Goal: Transaction & Acquisition: Purchase product/service

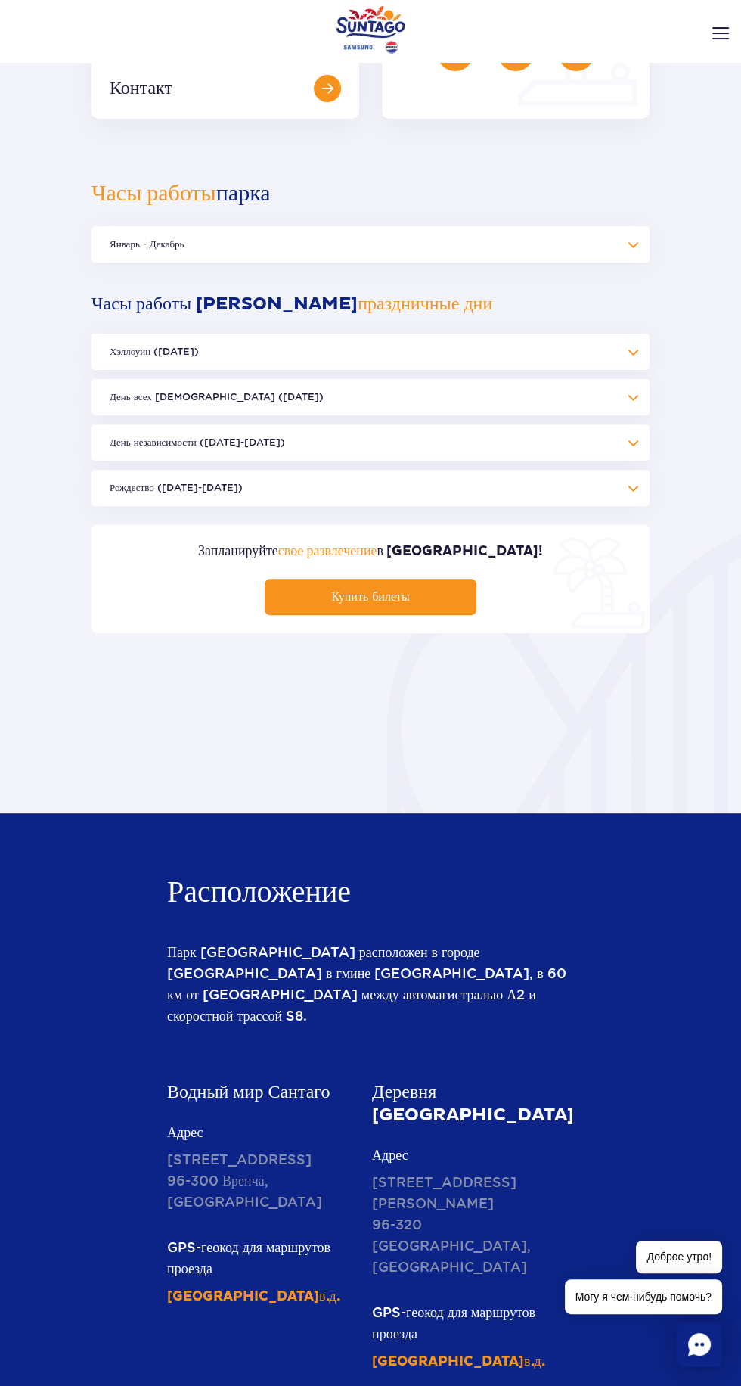
scroll to position [618, 0]
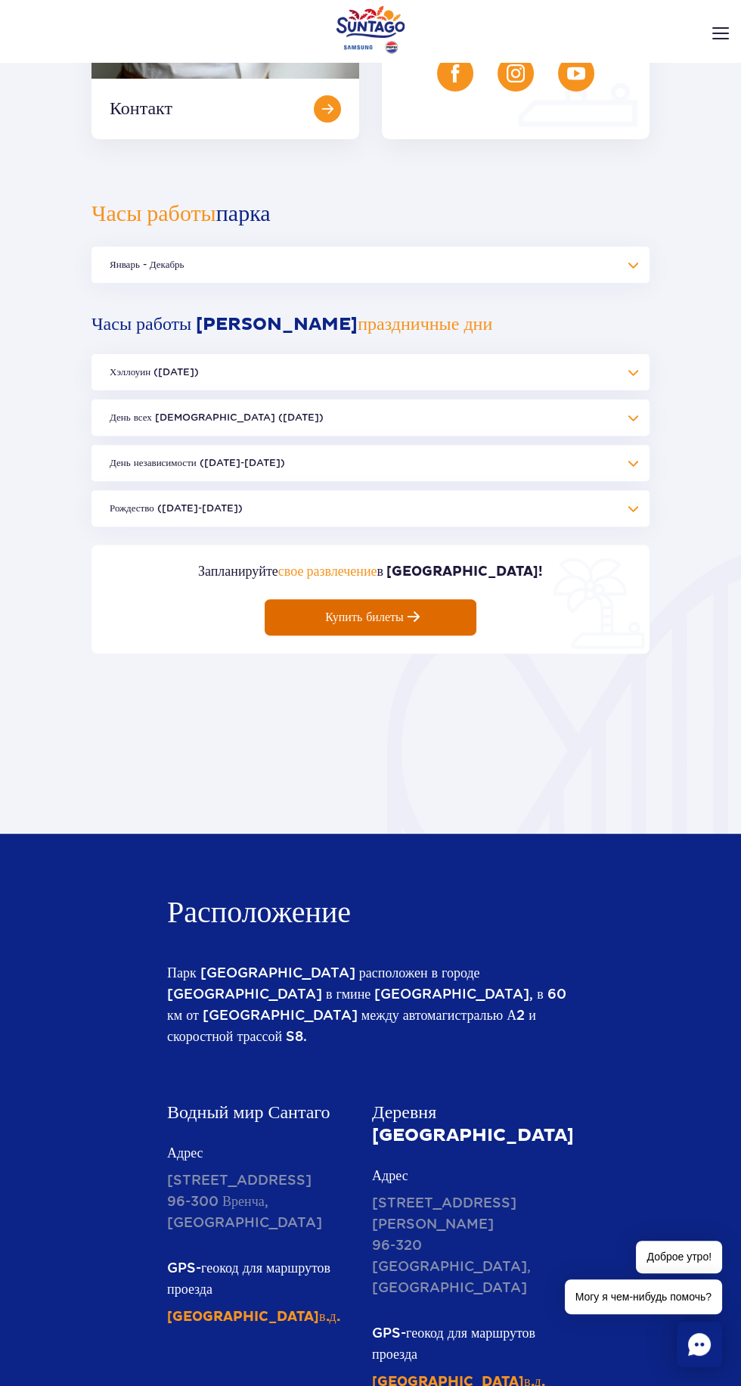
click at [451, 620] on link "Купить билеты" at bounding box center [371, 617] width 212 height 36
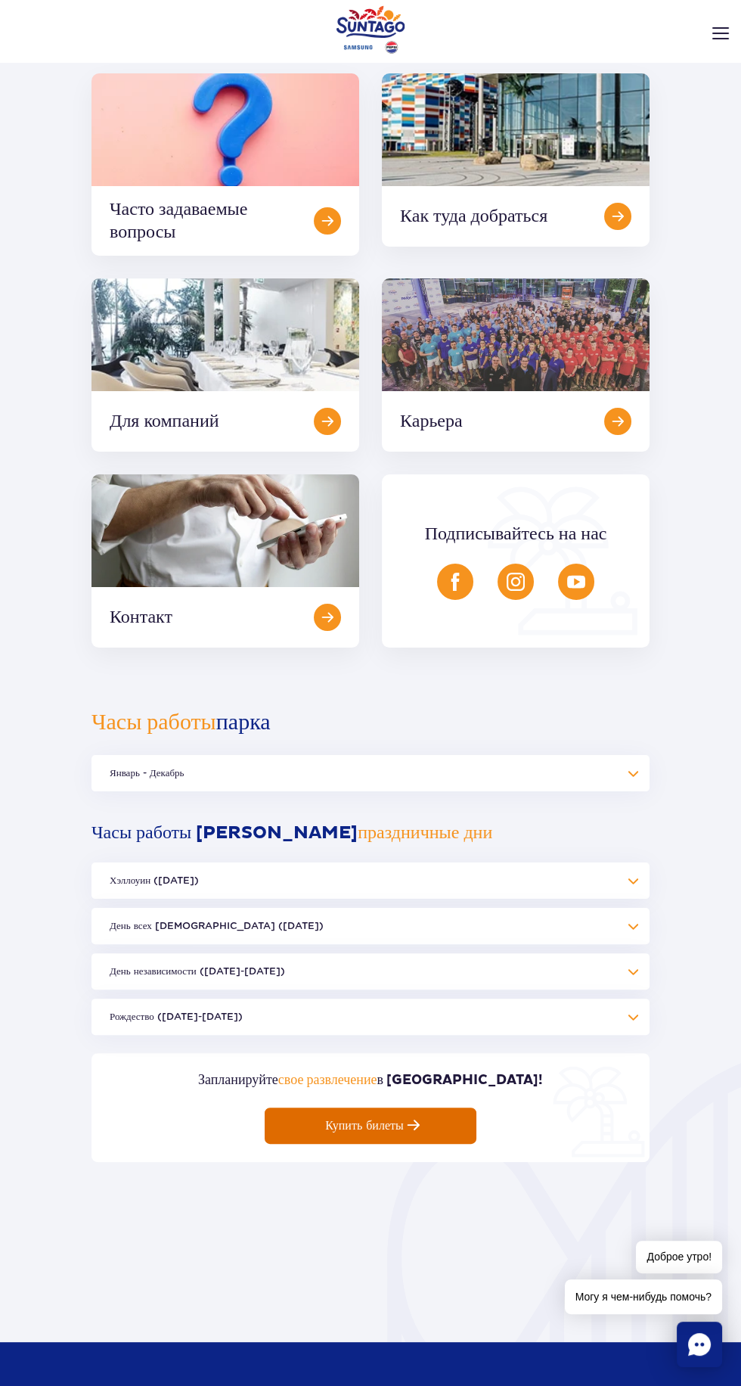
scroll to position [0, 0]
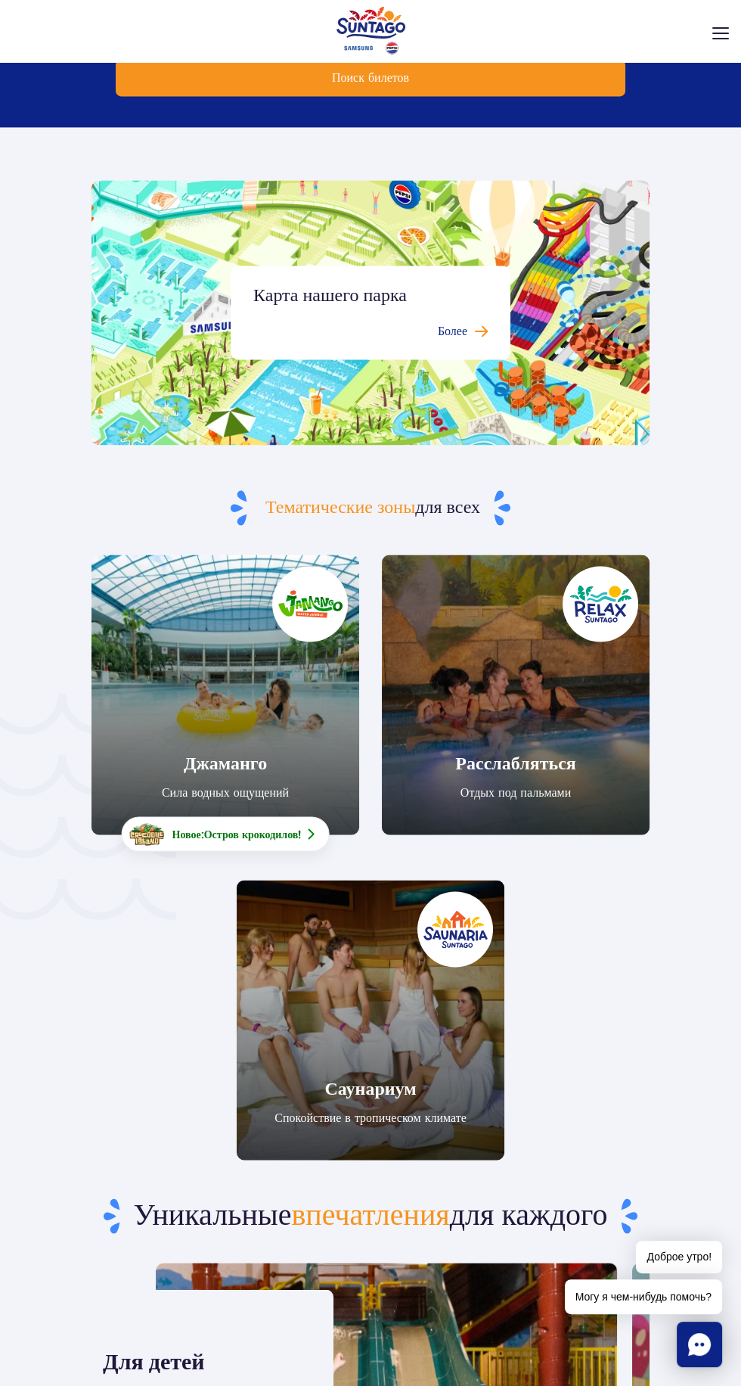
scroll to position [3395, 0]
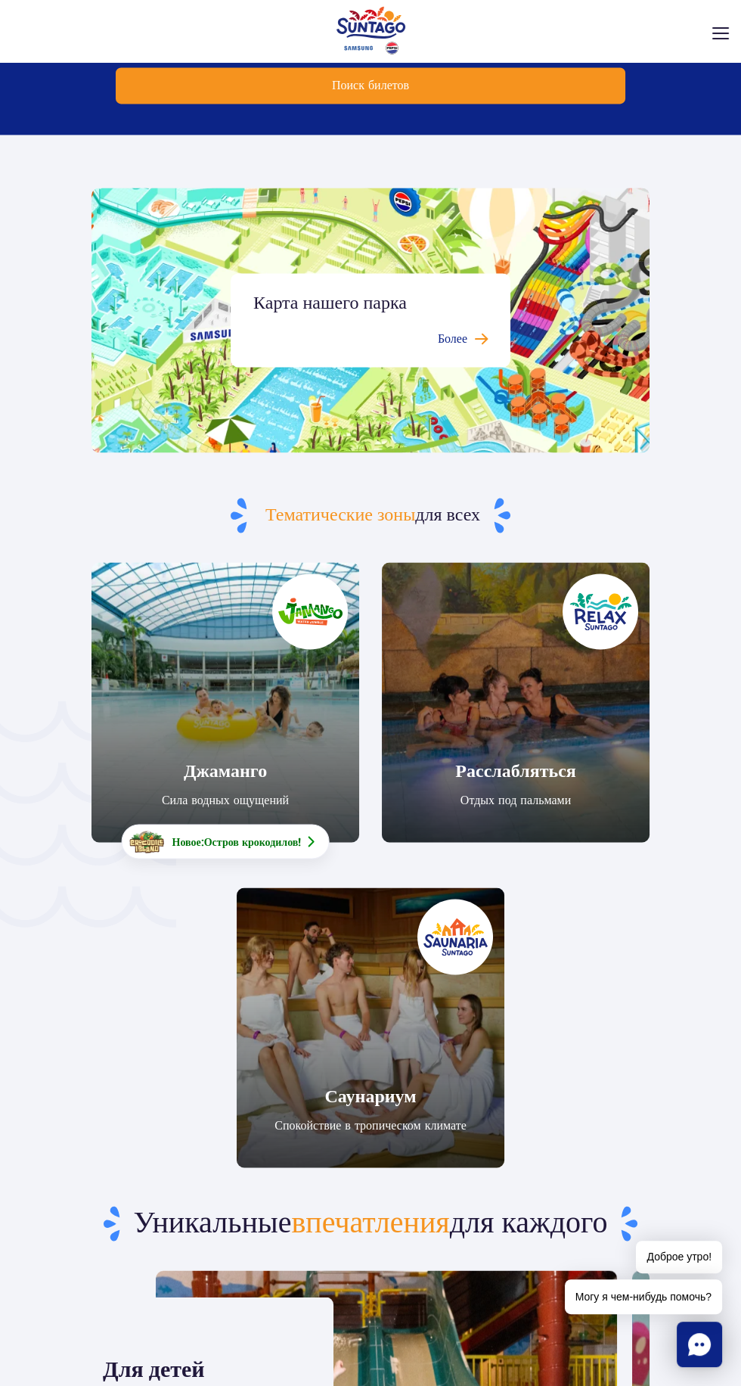
click at [526, 740] on link "Расслабляться" at bounding box center [516, 702] width 268 height 280
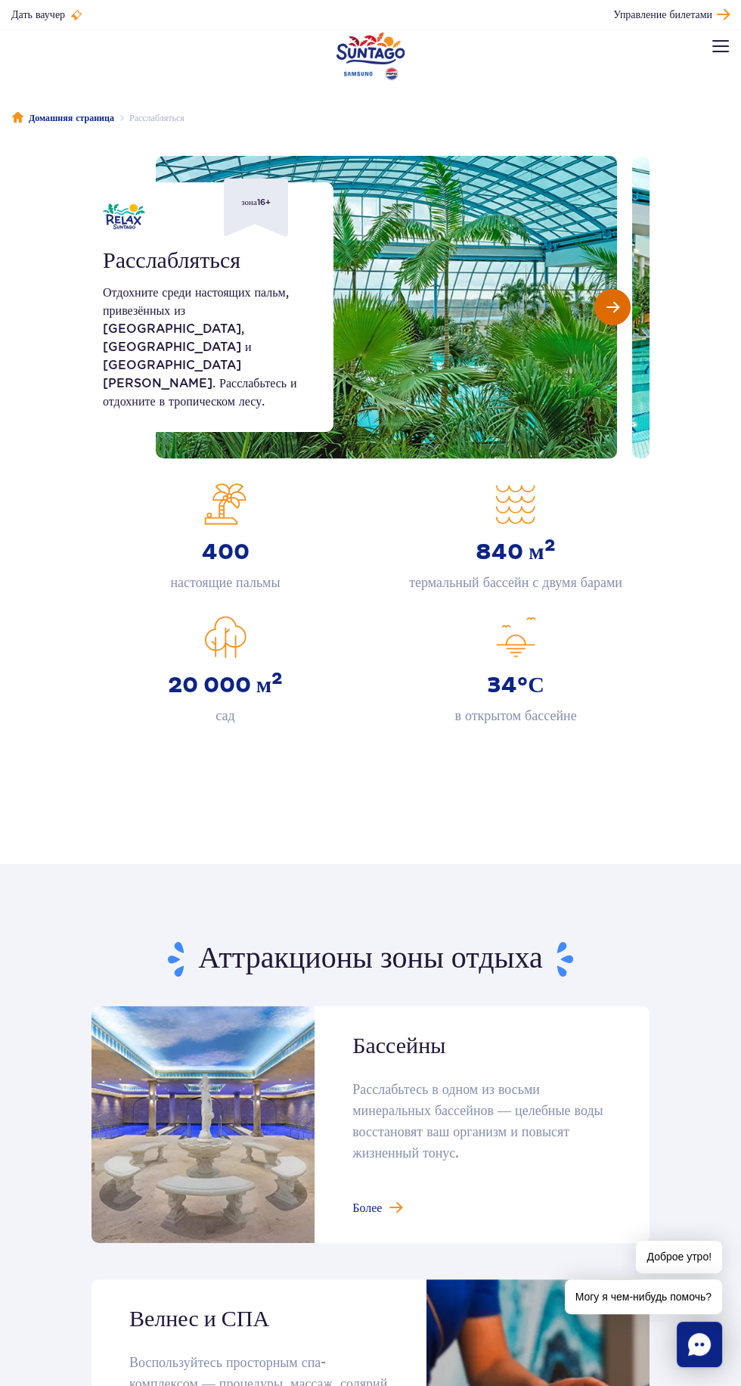
click at [612, 306] on span "Следующий слайд" at bounding box center [613, 307] width 13 height 14
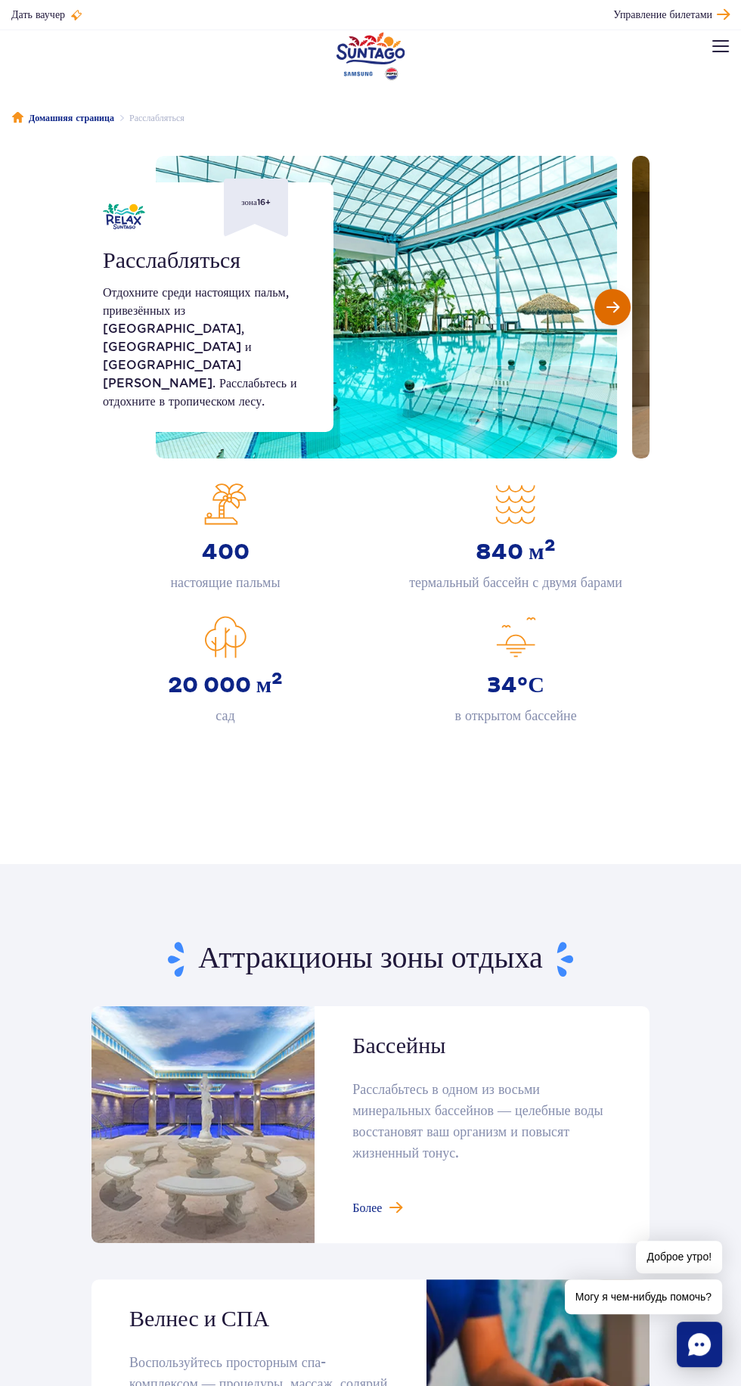
click at [613, 308] on span "Следующий слайд" at bounding box center [613, 307] width 13 height 14
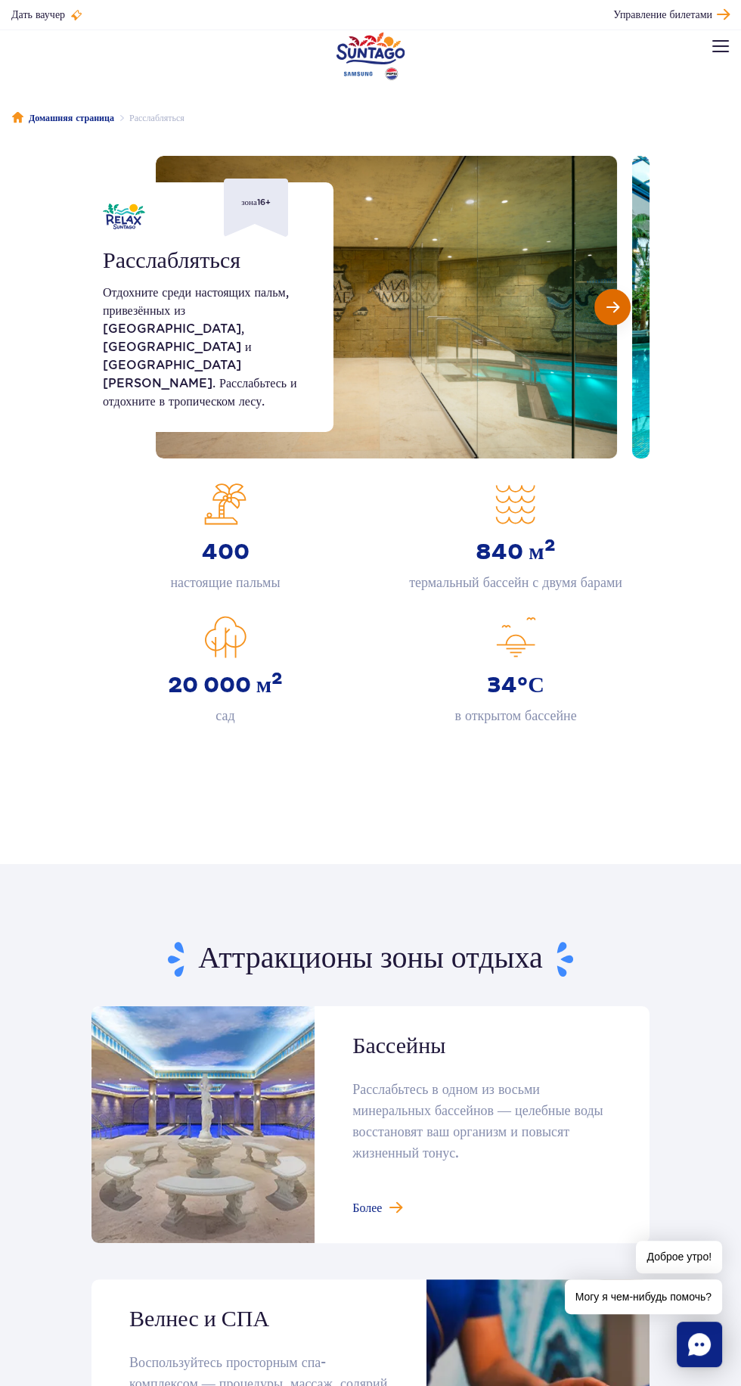
click at [622, 307] on button "Следующий слайд" at bounding box center [613, 307] width 36 height 36
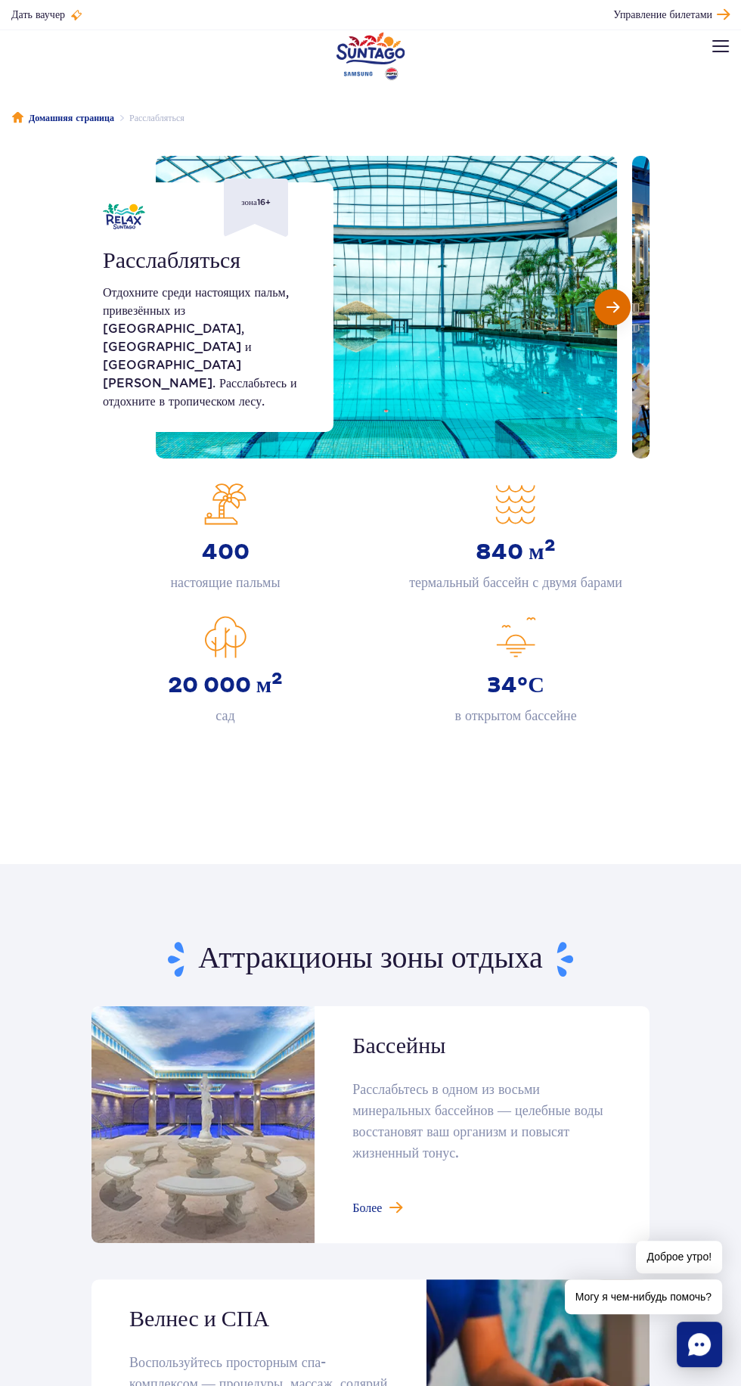
click at [612, 307] on span "Следующий слайд" at bounding box center [613, 307] width 13 height 14
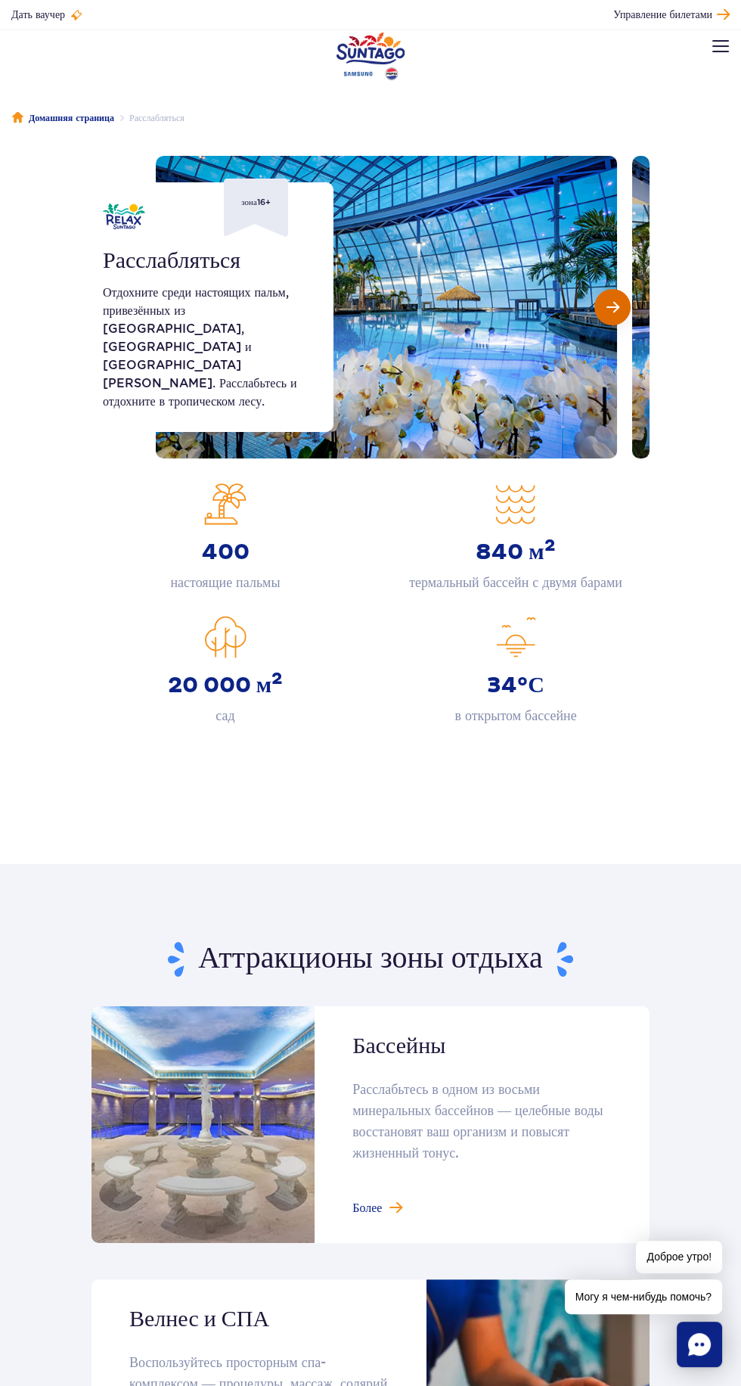
click at [612, 309] on span "Следующий слайд" at bounding box center [613, 307] width 13 height 14
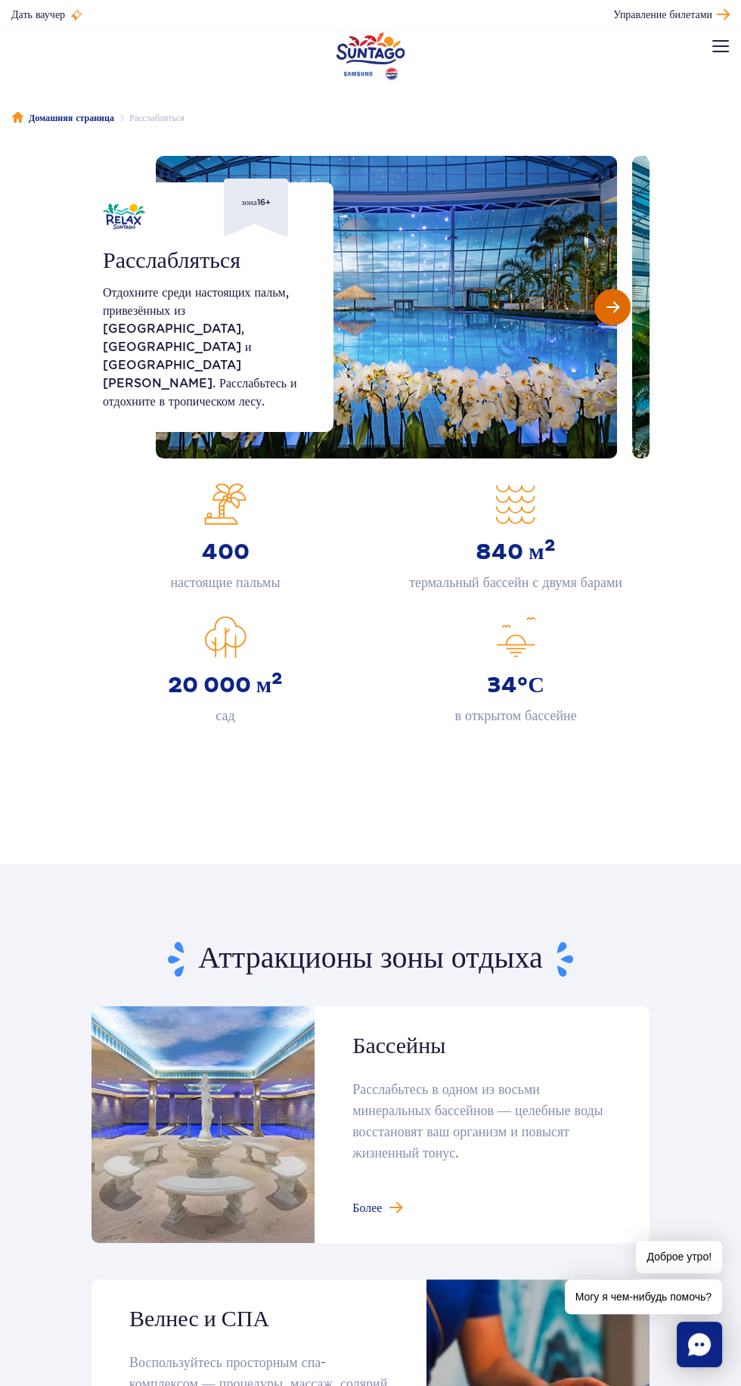
click at [613, 317] on button "Следующий слайд" at bounding box center [613, 307] width 36 height 36
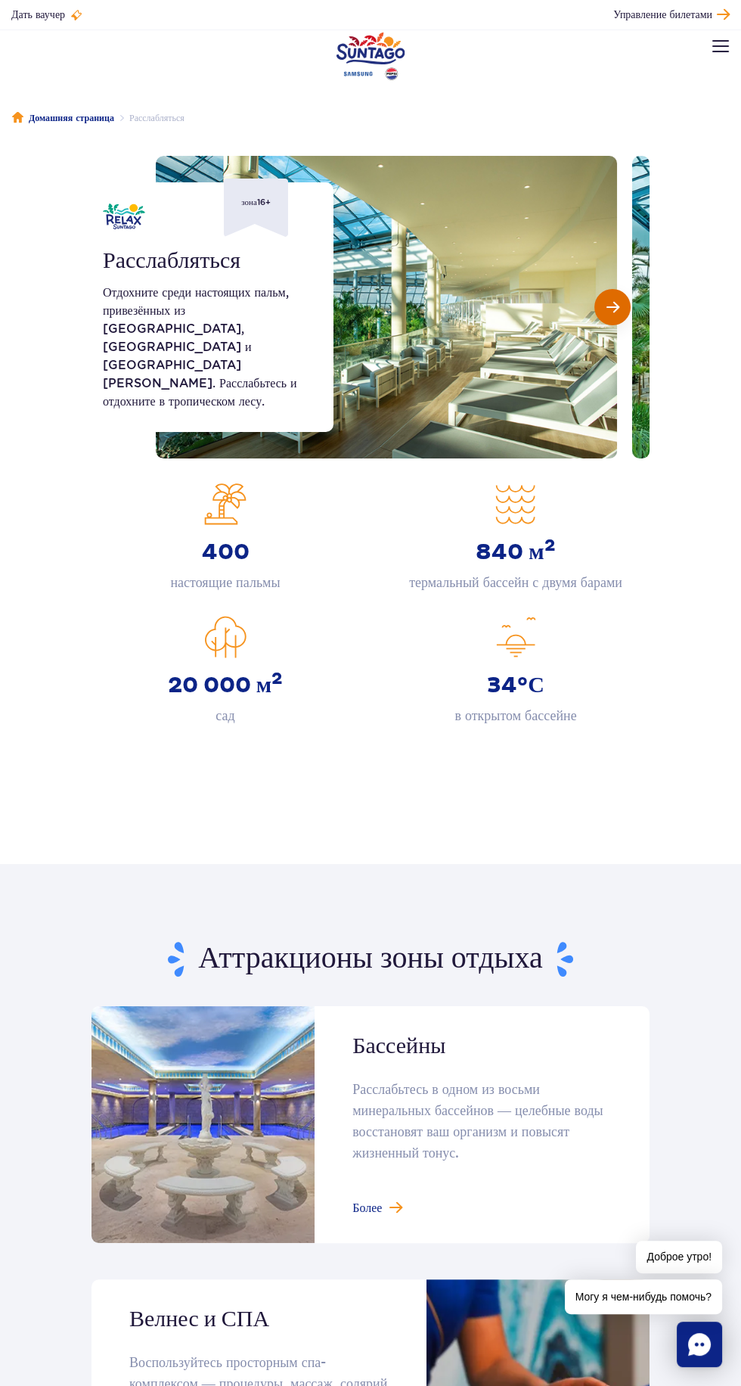
click at [615, 311] on span "Следующий слайд" at bounding box center [613, 307] width 13 height 14
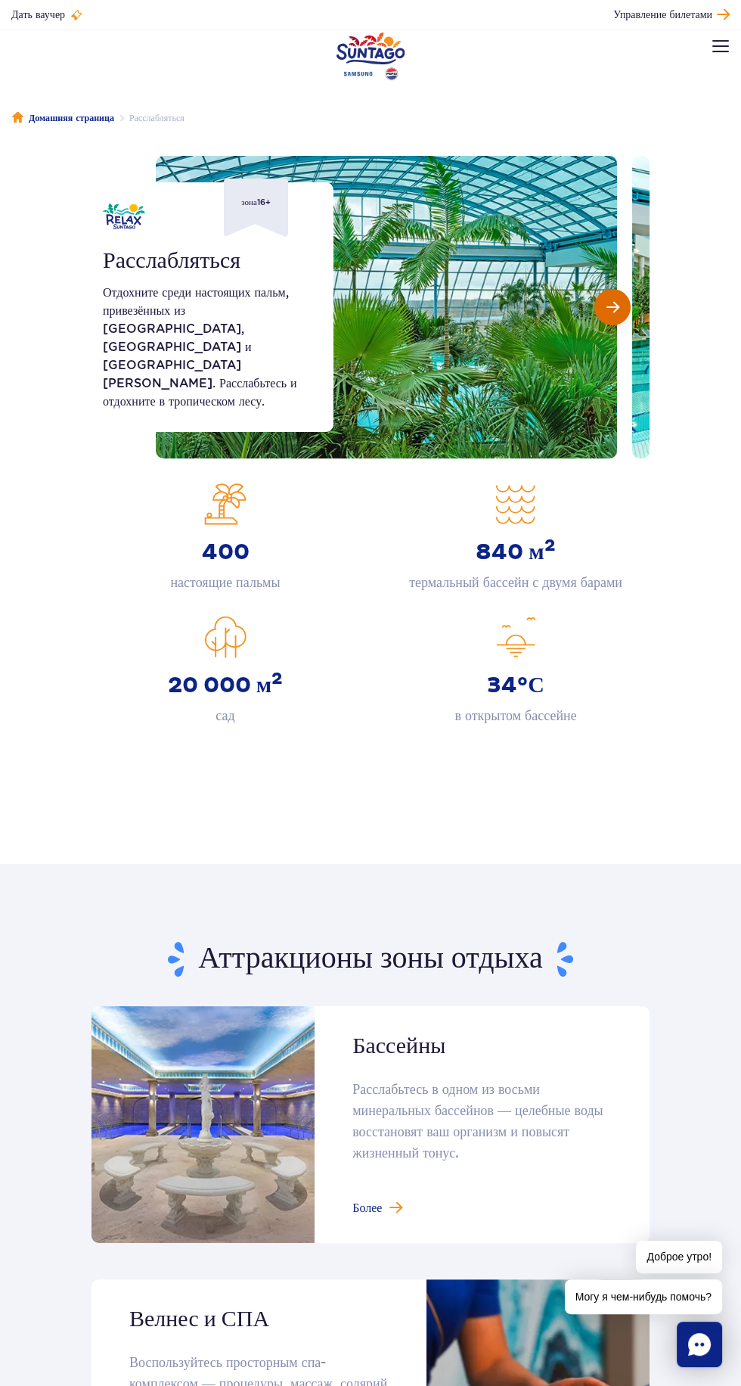
click at [511, 311] on img at bounding box center [386, 307] width 461 height 303
click at [629, 317] on div at bounding box center [403, 307] width 494 height 303
click at [612, 307] on span "Следующий слайд" at bounding box center [613, 307] width 13 height 14
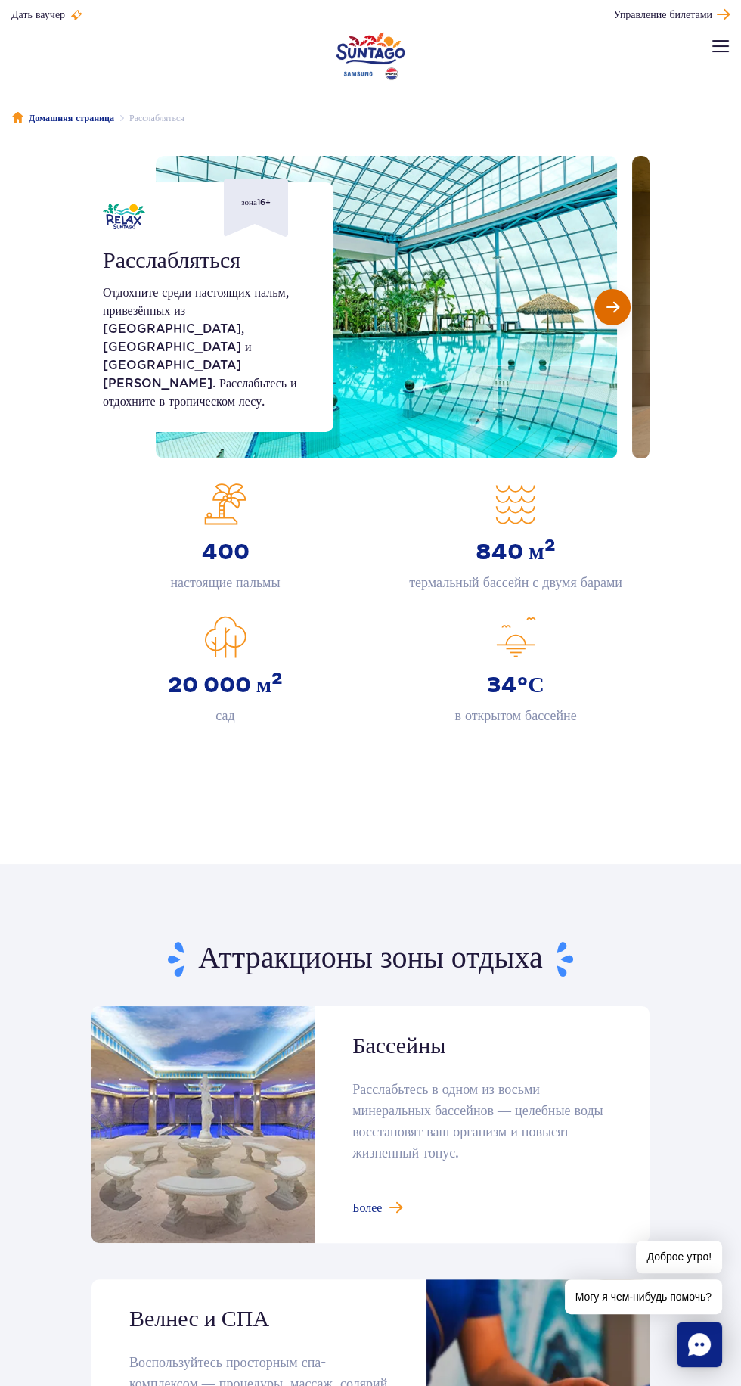
click at [613, 318] on button "Следующий слайд" at bounding box center [613, 307] width 36 height 36
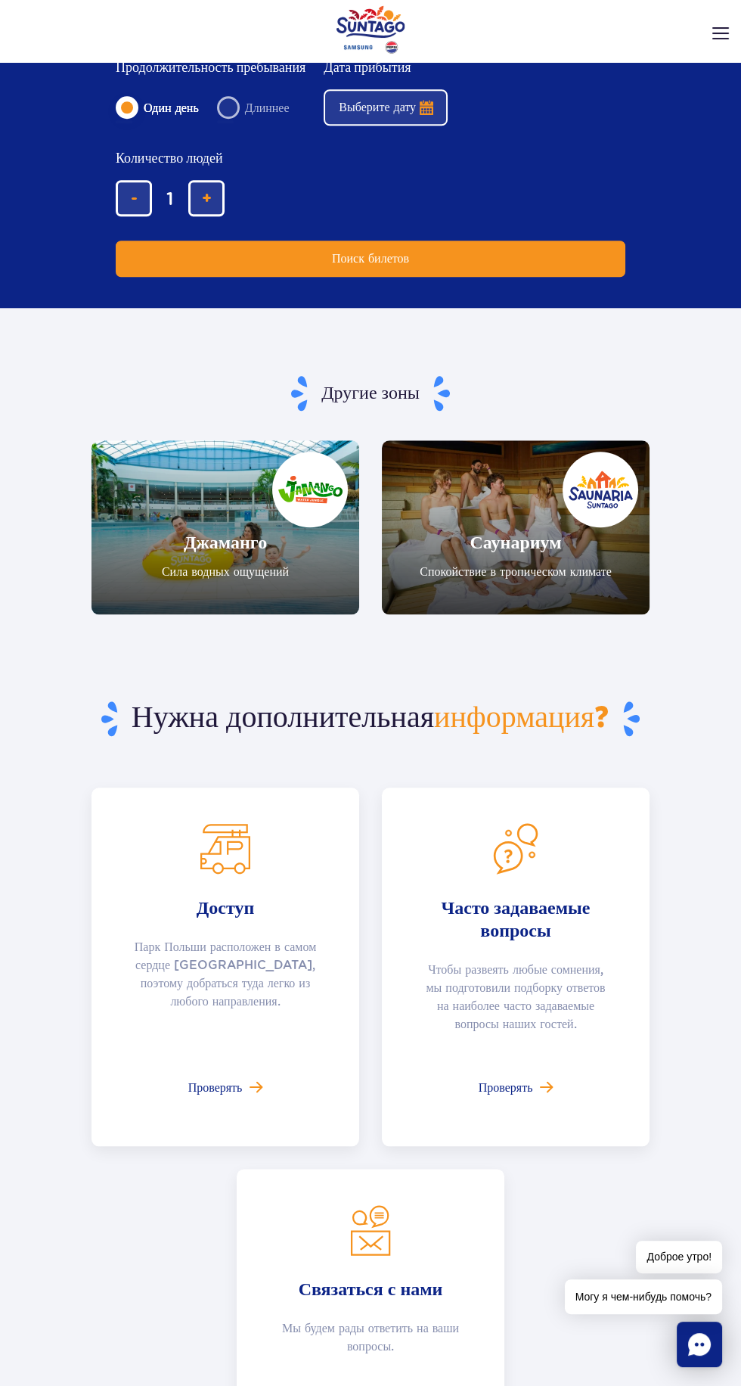
scroll to position [2019, 0]
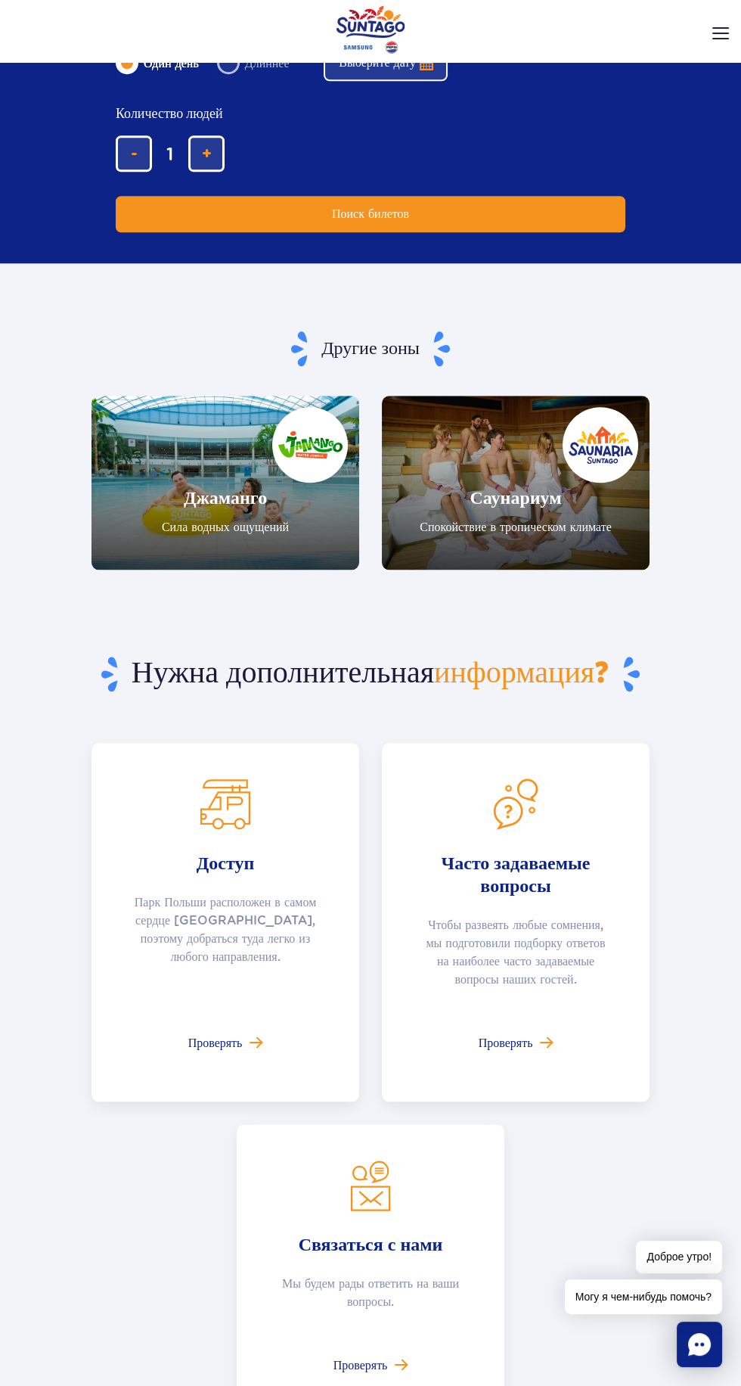
click at [518, 495] on link "Саунариум" at bounding box center [516, 483] width 268 height 174
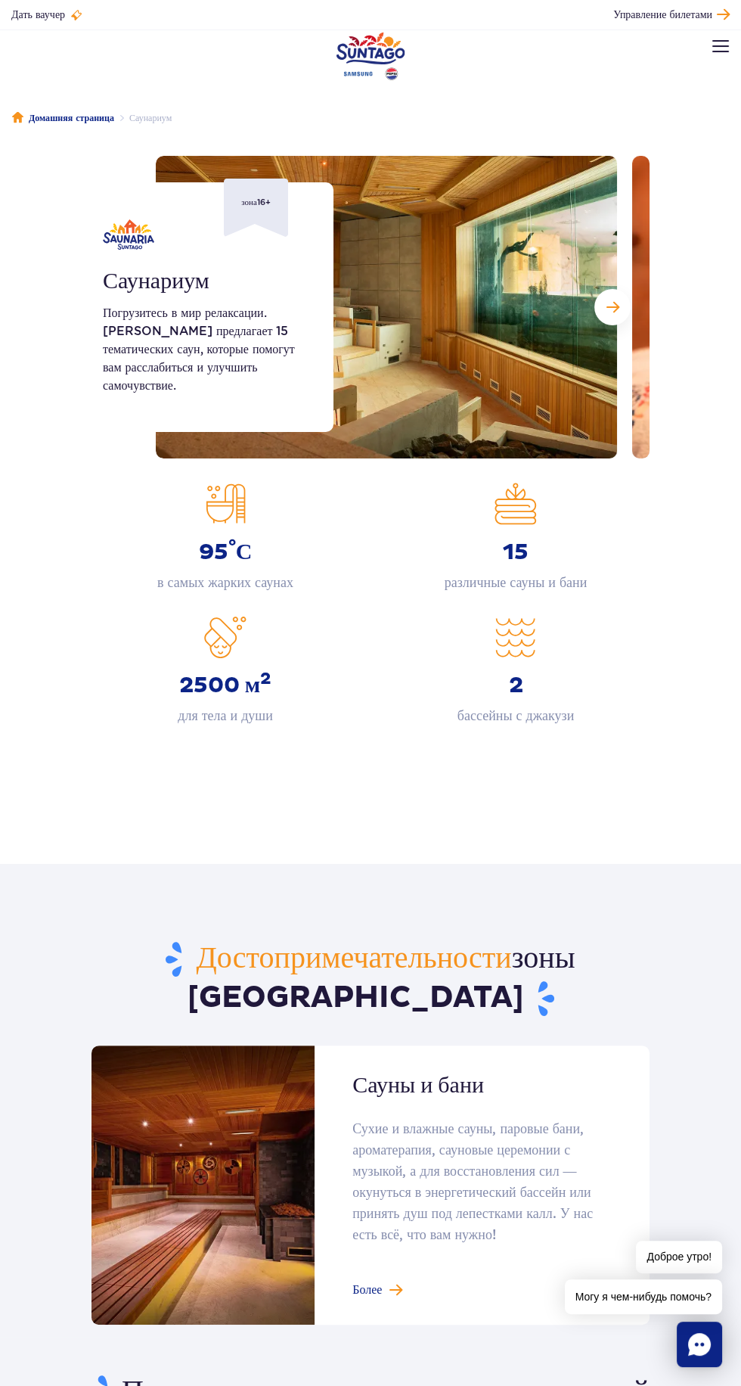
click at [273, 216] on div "зона 16+" at bounding box center [256, 208] width 64 height 58
click at [476, 346] on img at bounding box center [386, 307] width 461 height 303
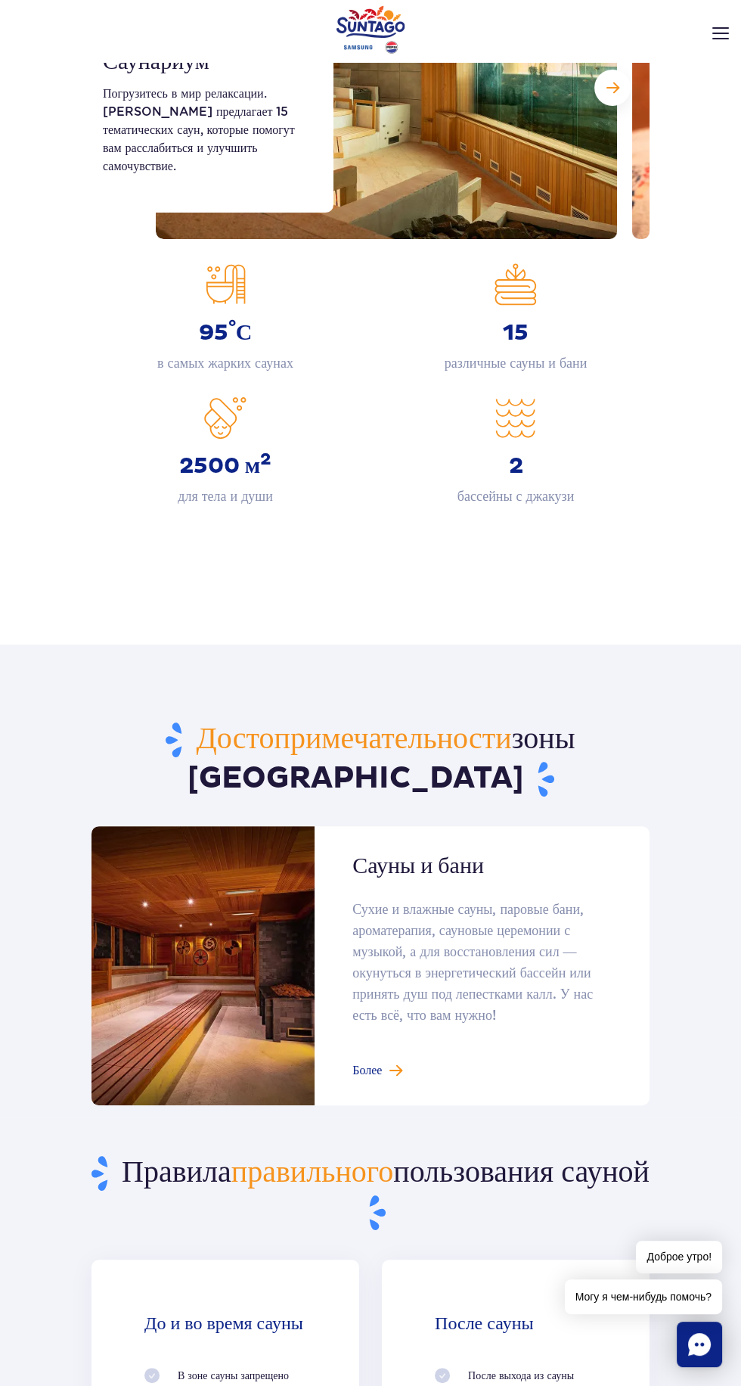
scroll to position [225, 0]
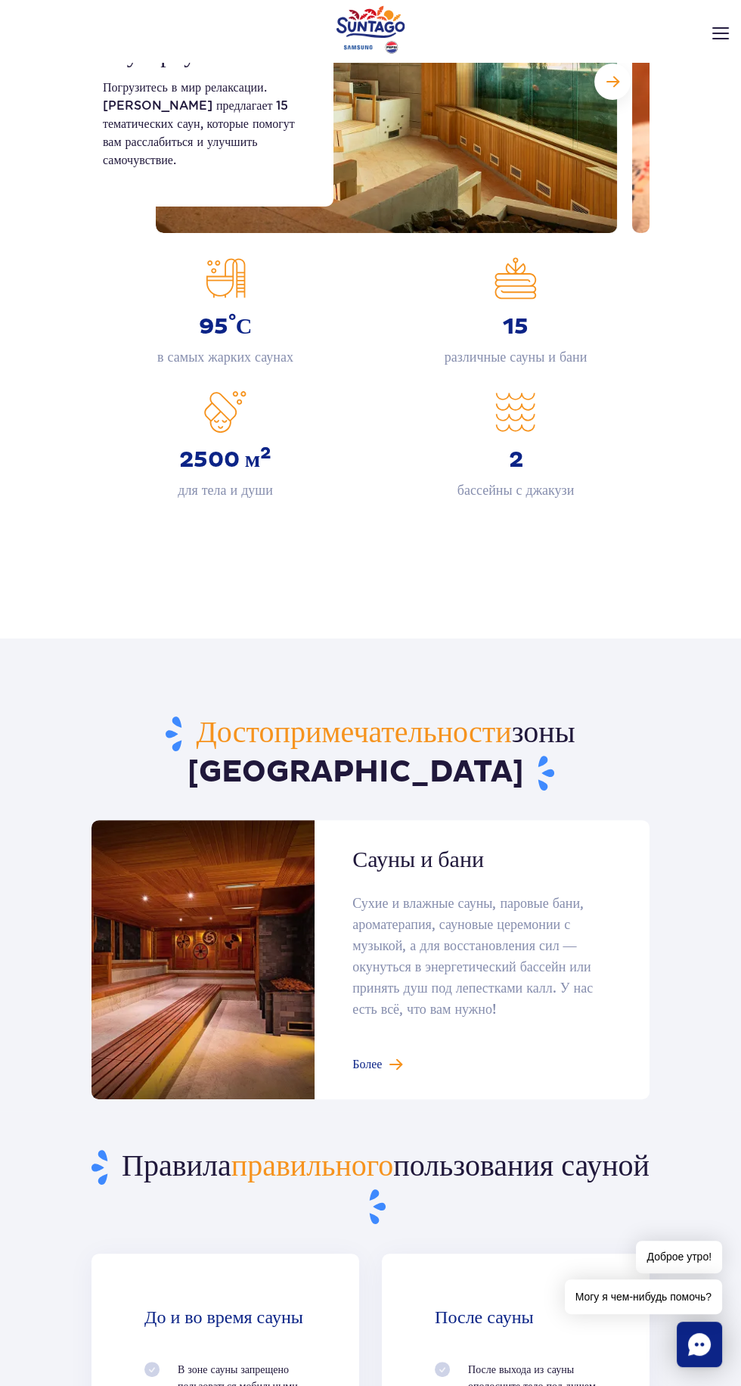
click at [390, 1072] on link at bounding box center [371, 959] width 558 height 279
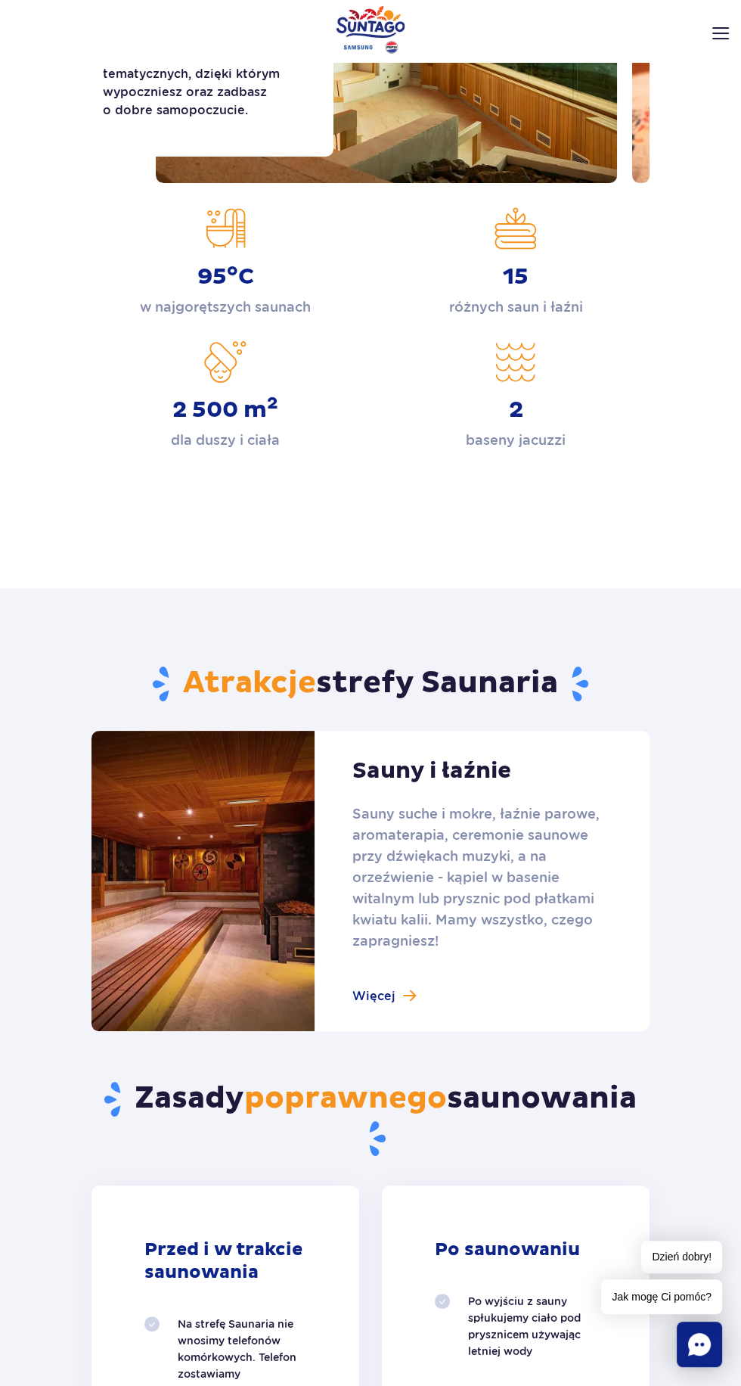
scroll to position [334, 0]
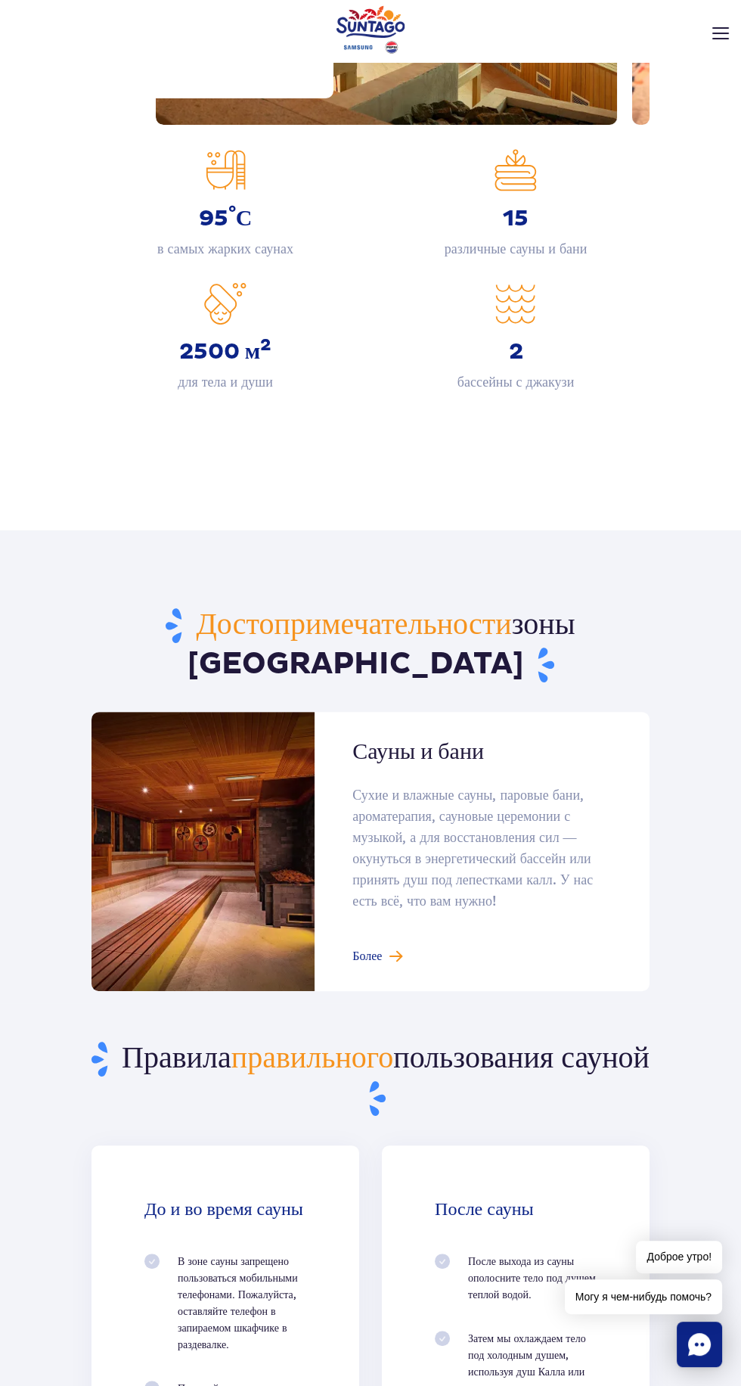
click at [237, 855] on link at bounding box center [371, 851] width 558 height 279
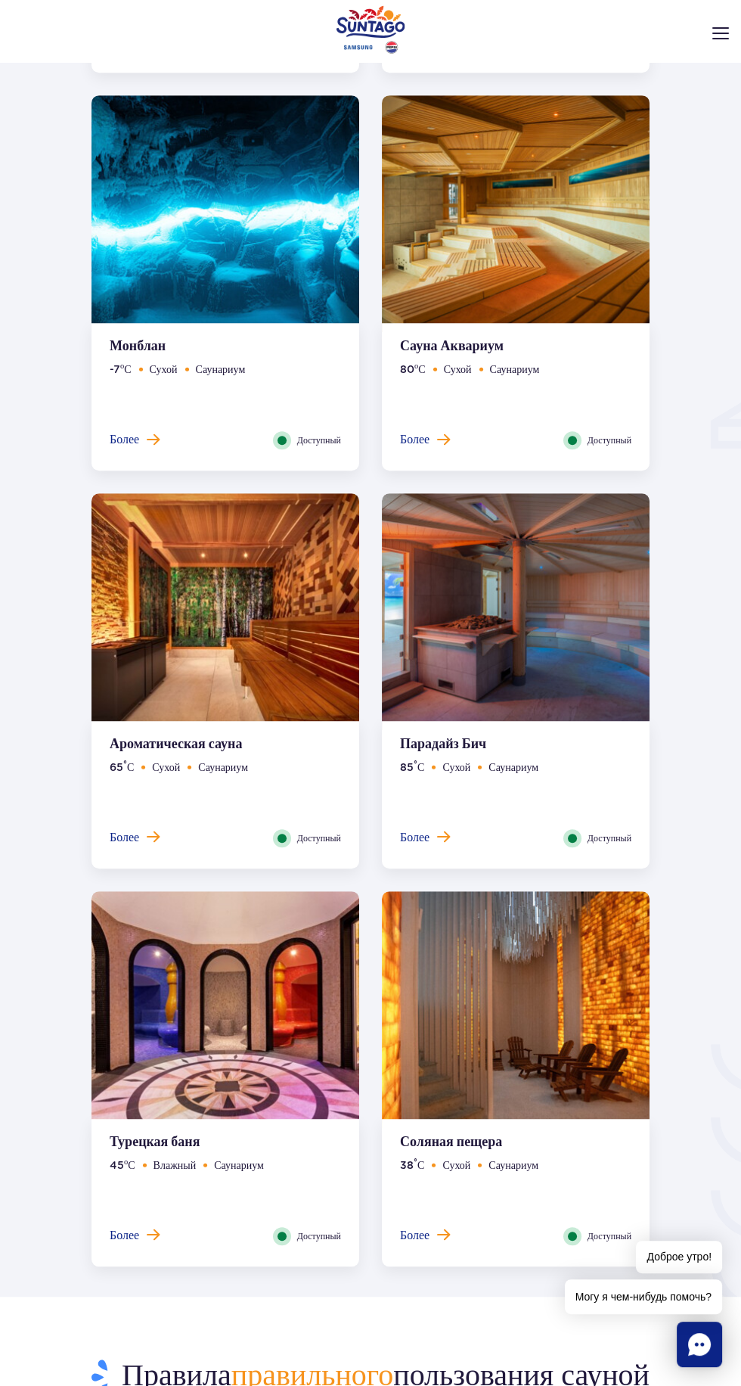
scroll to position [1312, 0]
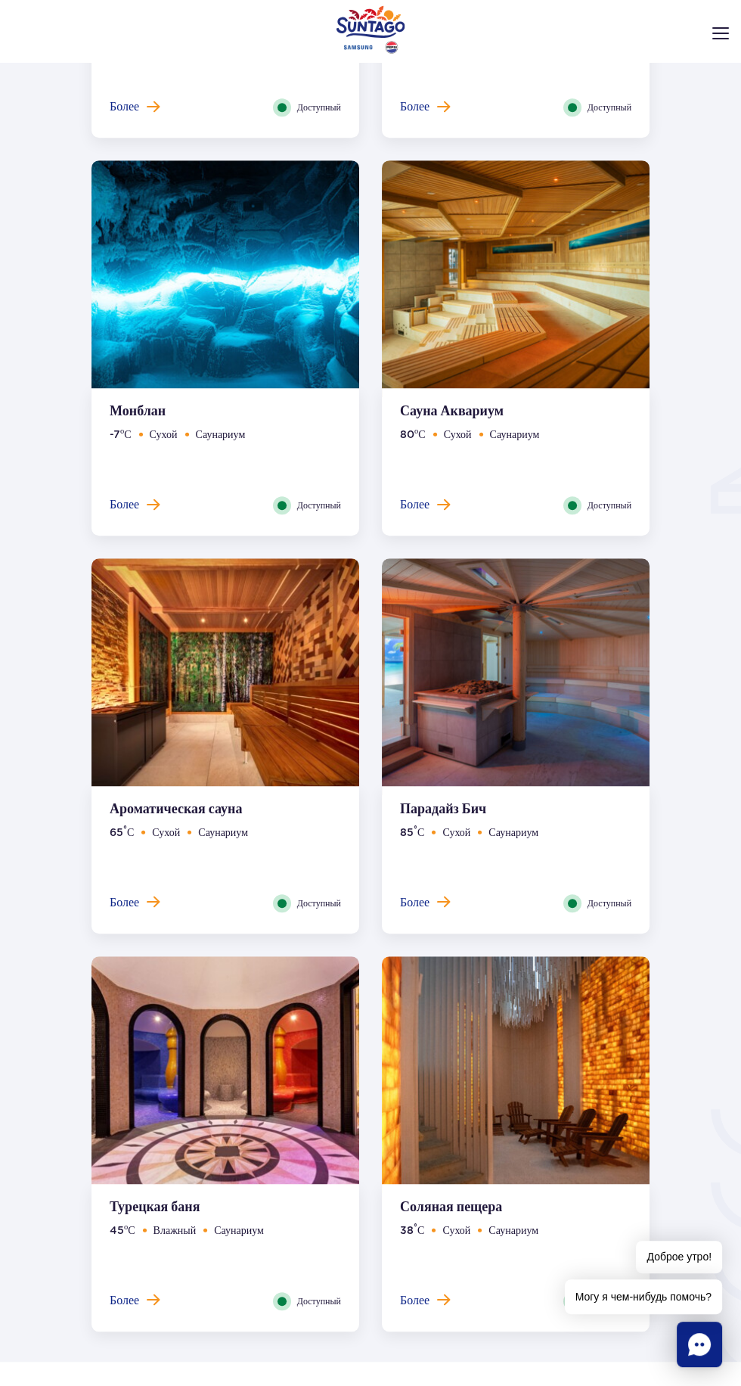
click at [188, 727] on img at bounding box center [226, 676] width 268 height 237
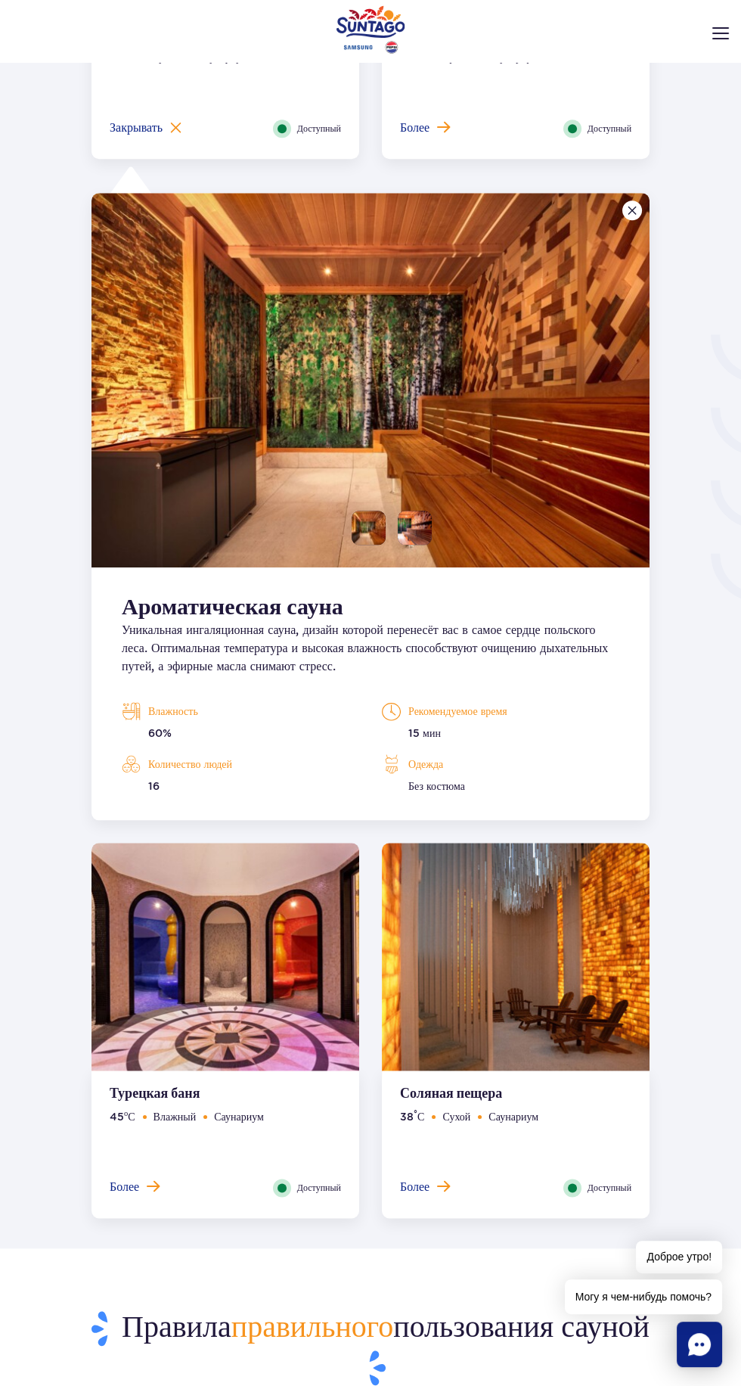
scroll to position [2188, 0]
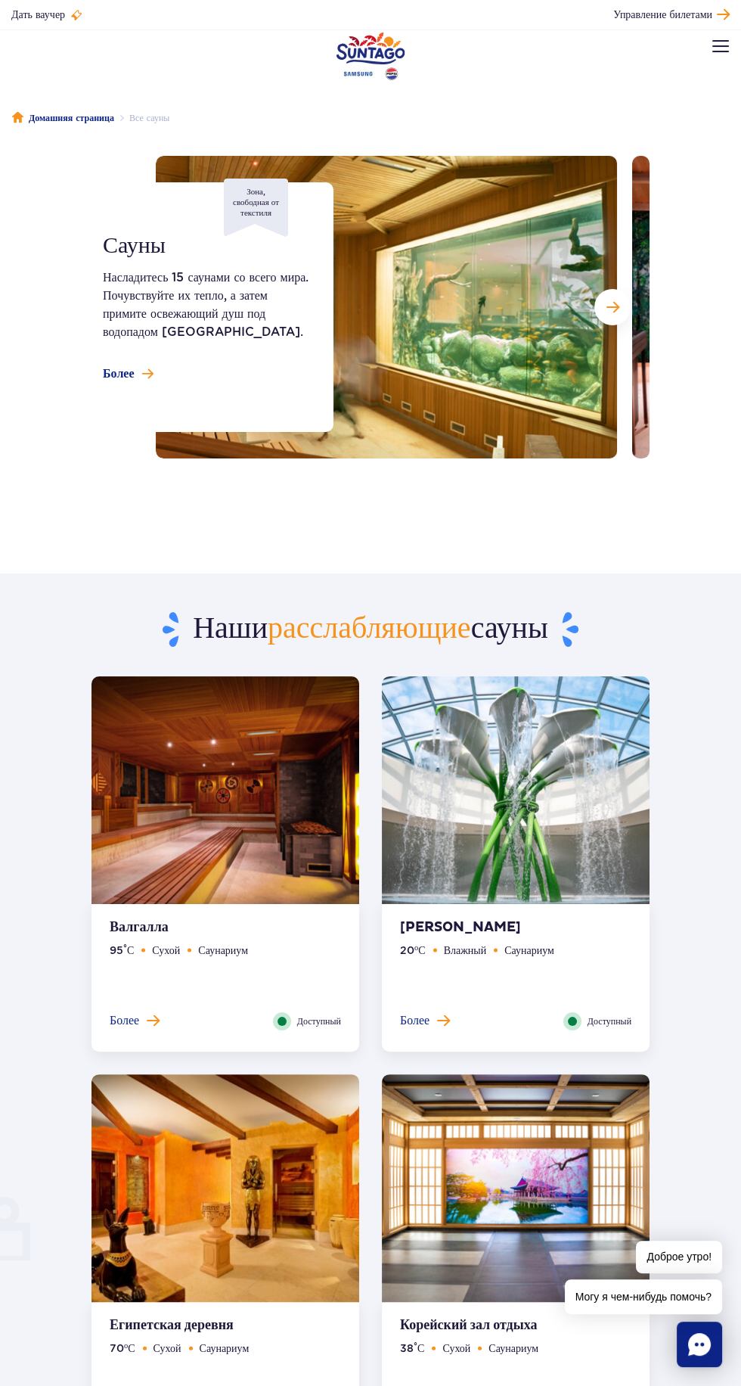
click at [437, 363] on img at bounding box center [386, 307] width 461 height 303
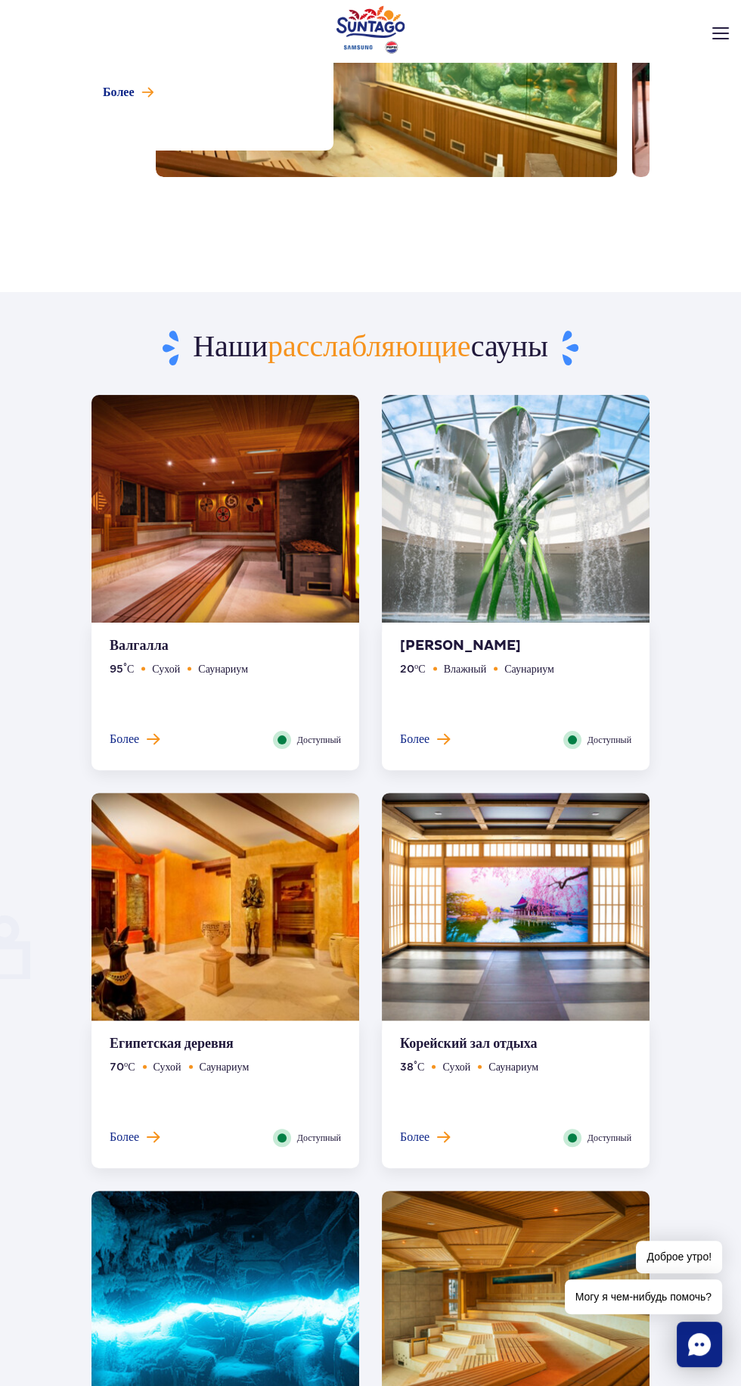
scroll to position [263, 0]
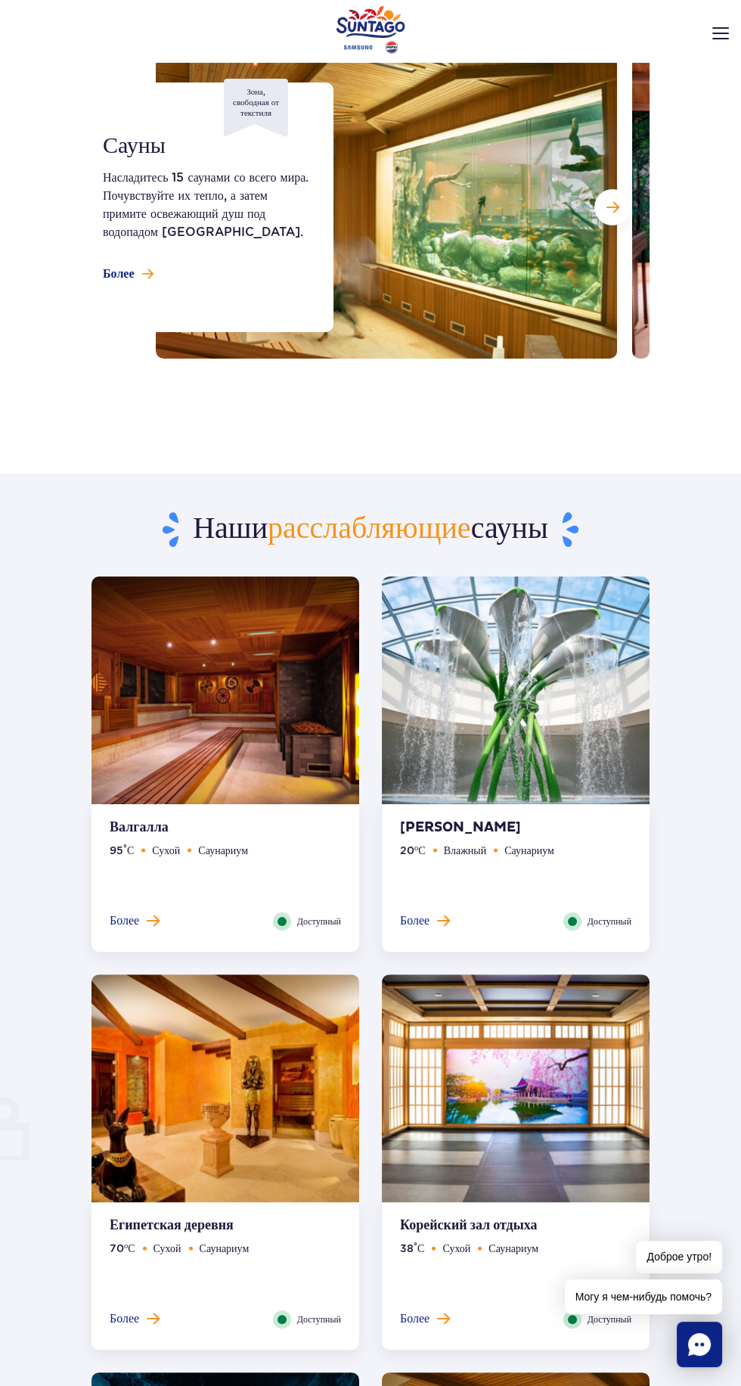
click at [536, 707] on img at bounding box center [516, 694] width 268 height 237
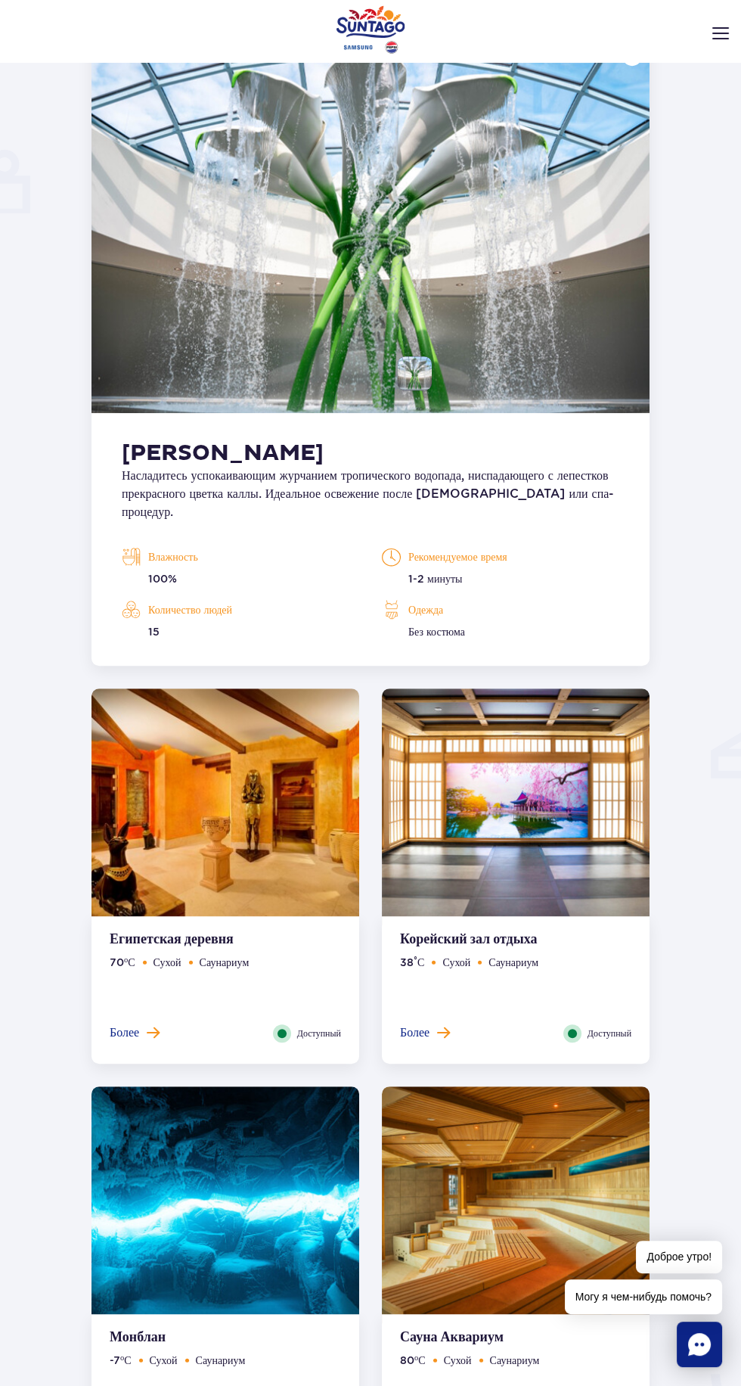
scroll to position [1051, 0]
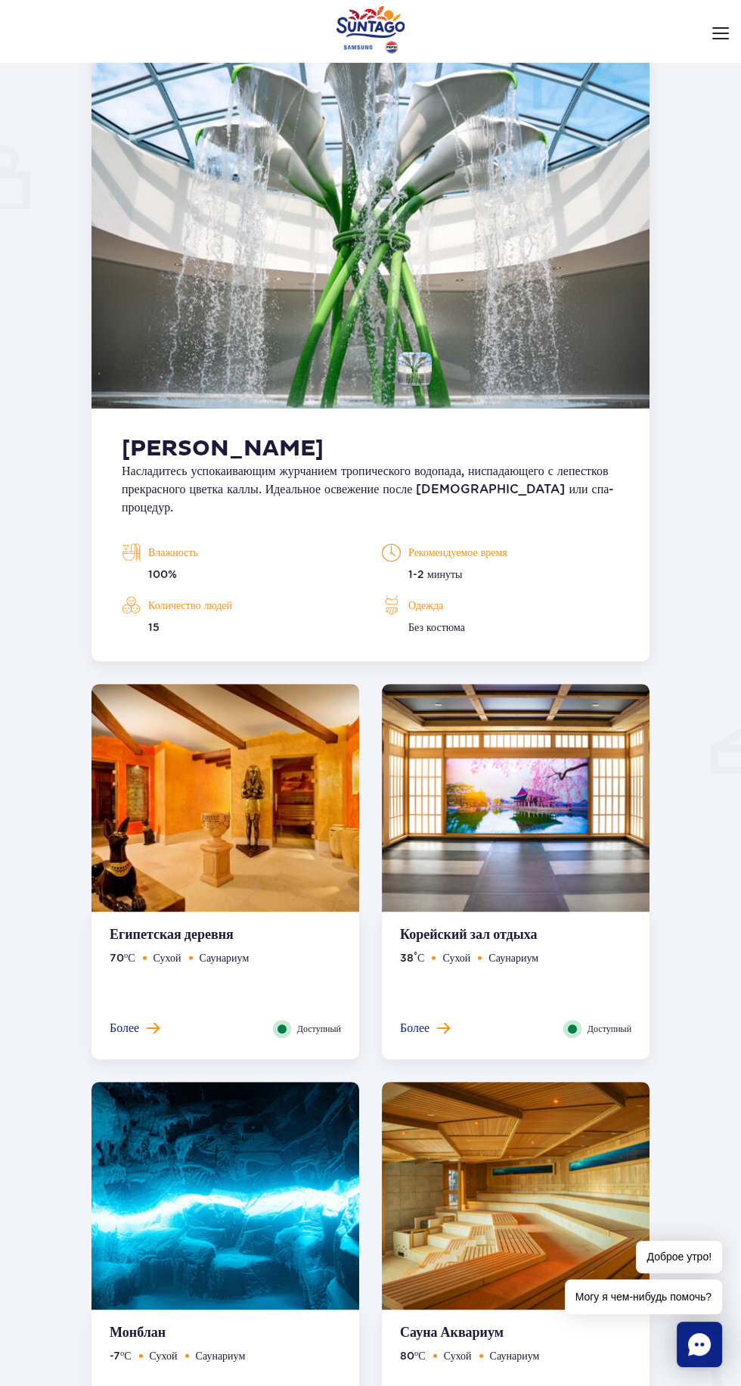
click at [561, 850] on img at bounding box center [516, 802] width 268 height 237
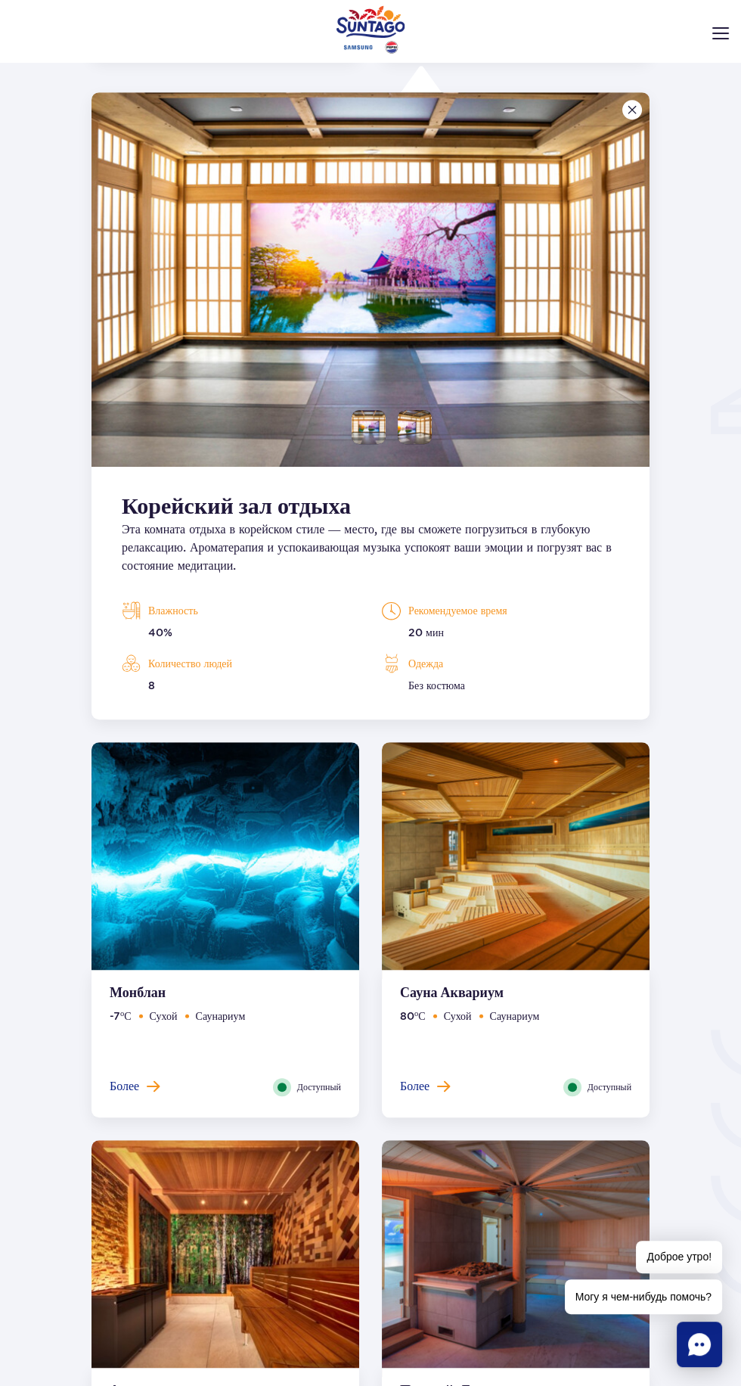
scroll to position [1393, 0]
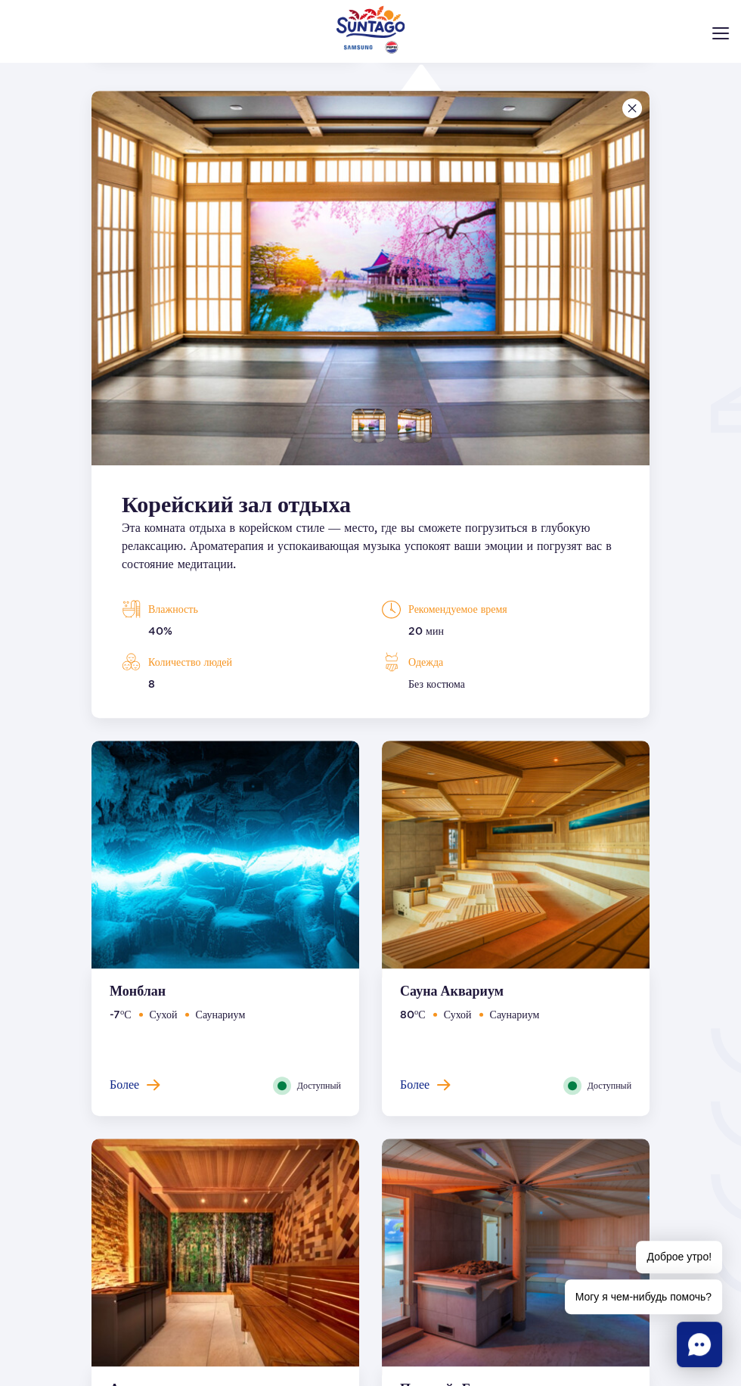
click at [179, 832] on img at bounding box center [226, 859] width 268 height 237
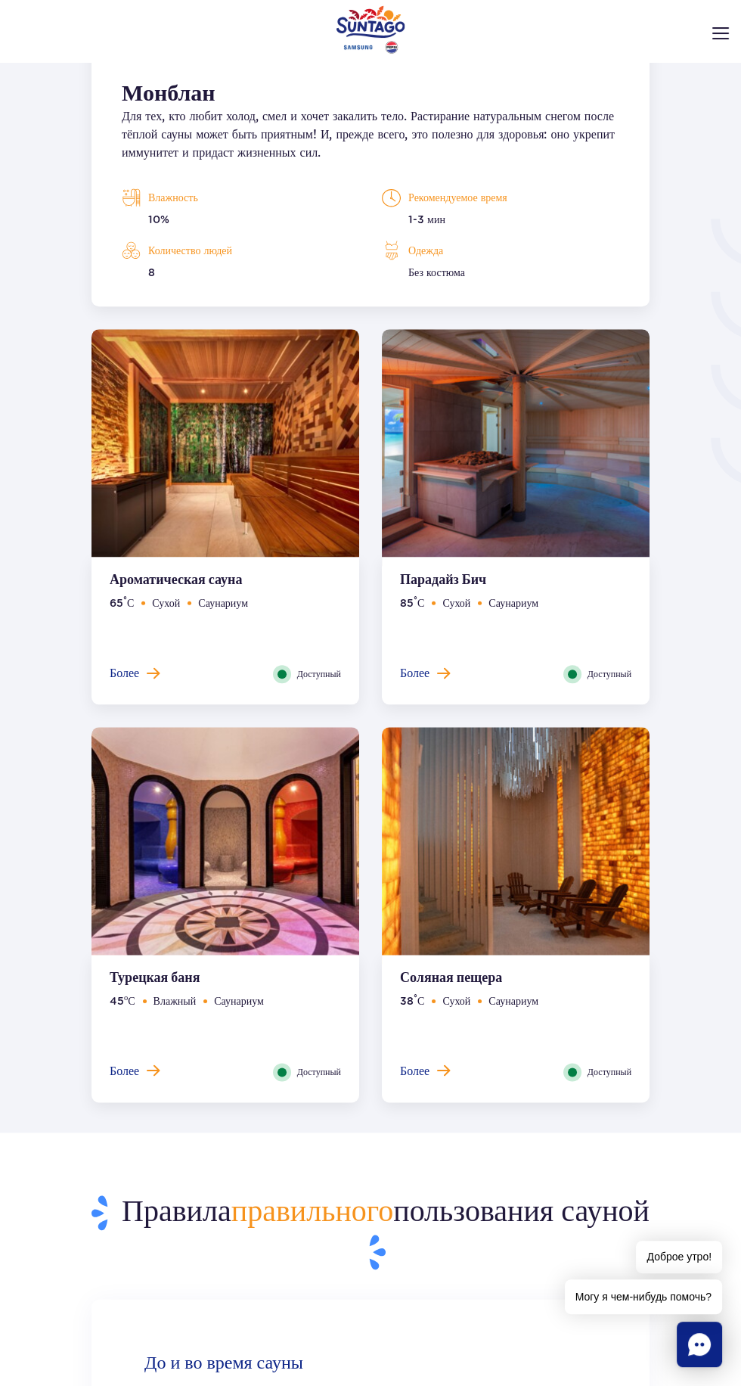
scroll to position [2210, 0]
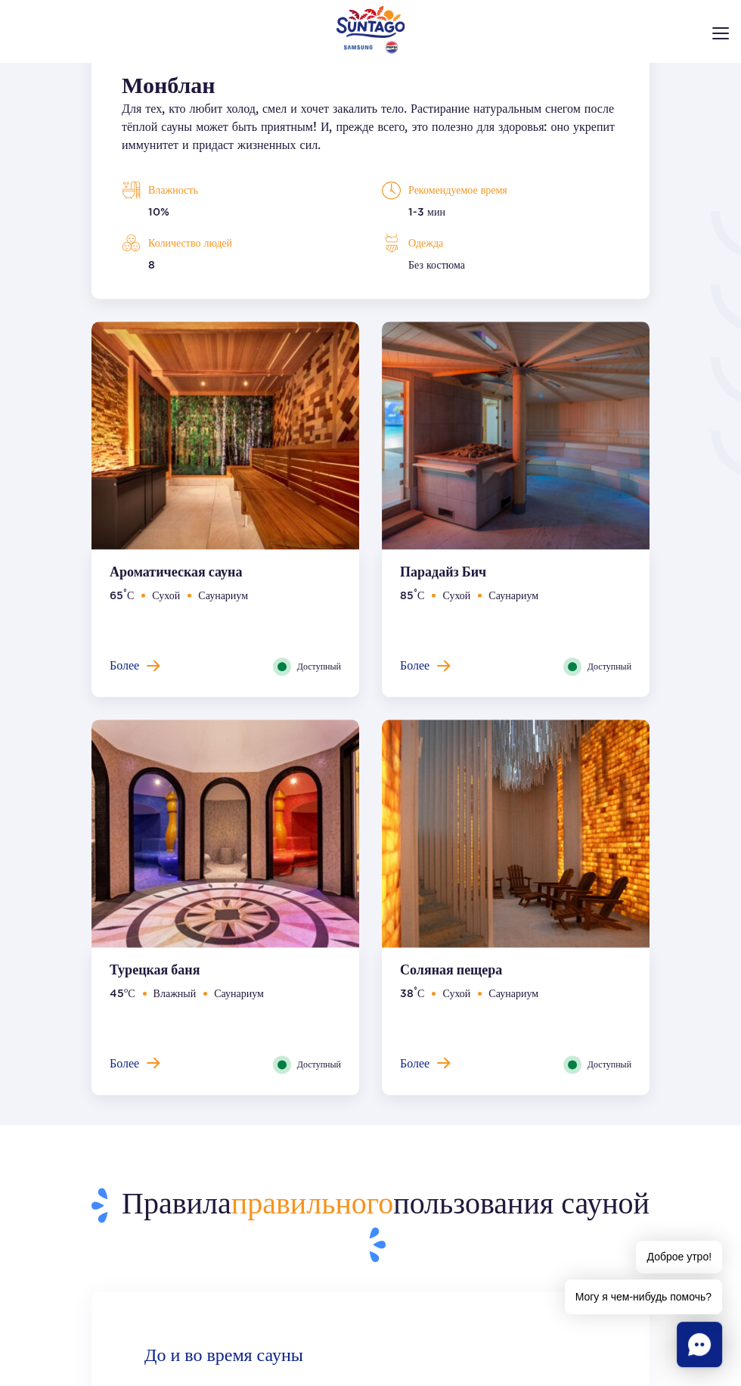
click at [248, 860] on img at bounding box center [226, 837] width 268 height 237
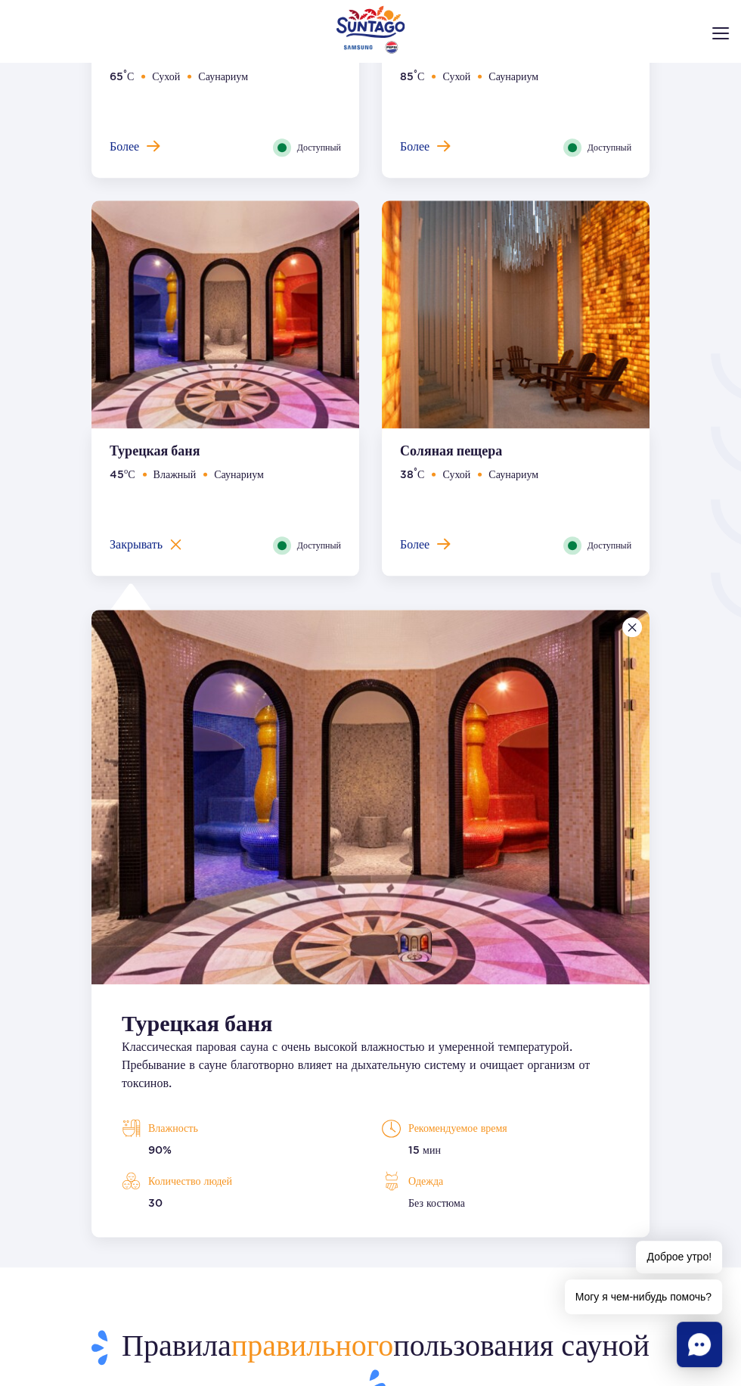
scroll to position [2058, 0]
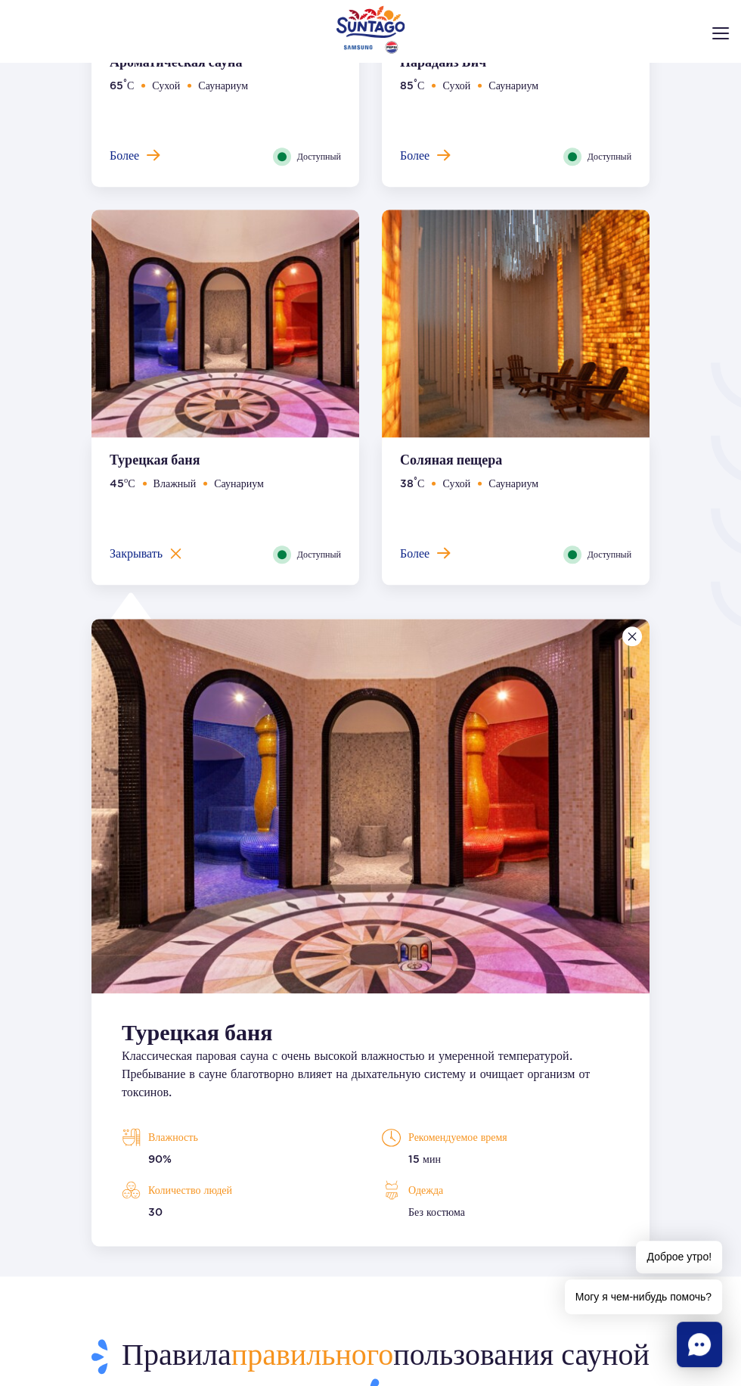
click at [532, 332] on img at bounding box center [516, 328] width 268 height 237
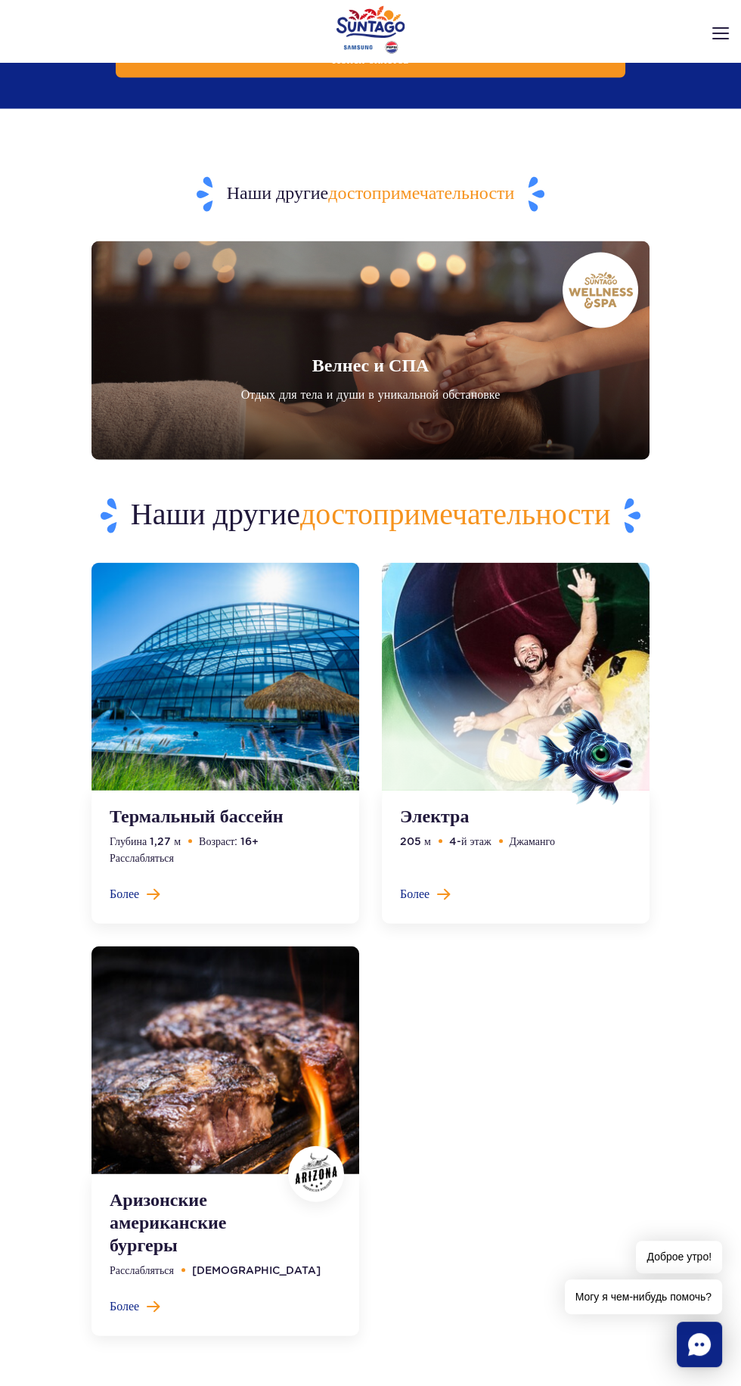
scroll to position [4884, 0]
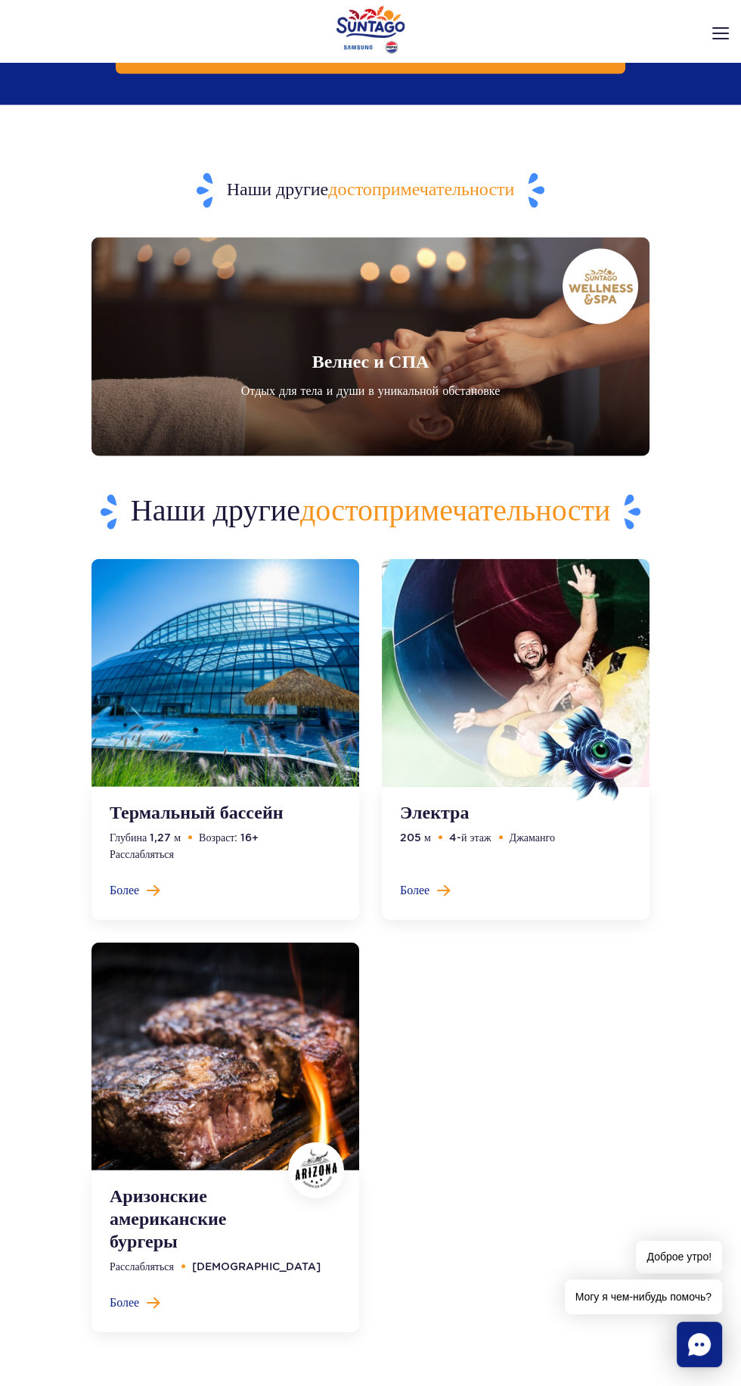
click at [253, 707] on link at bounding box center [226, 739] width 268 height 361
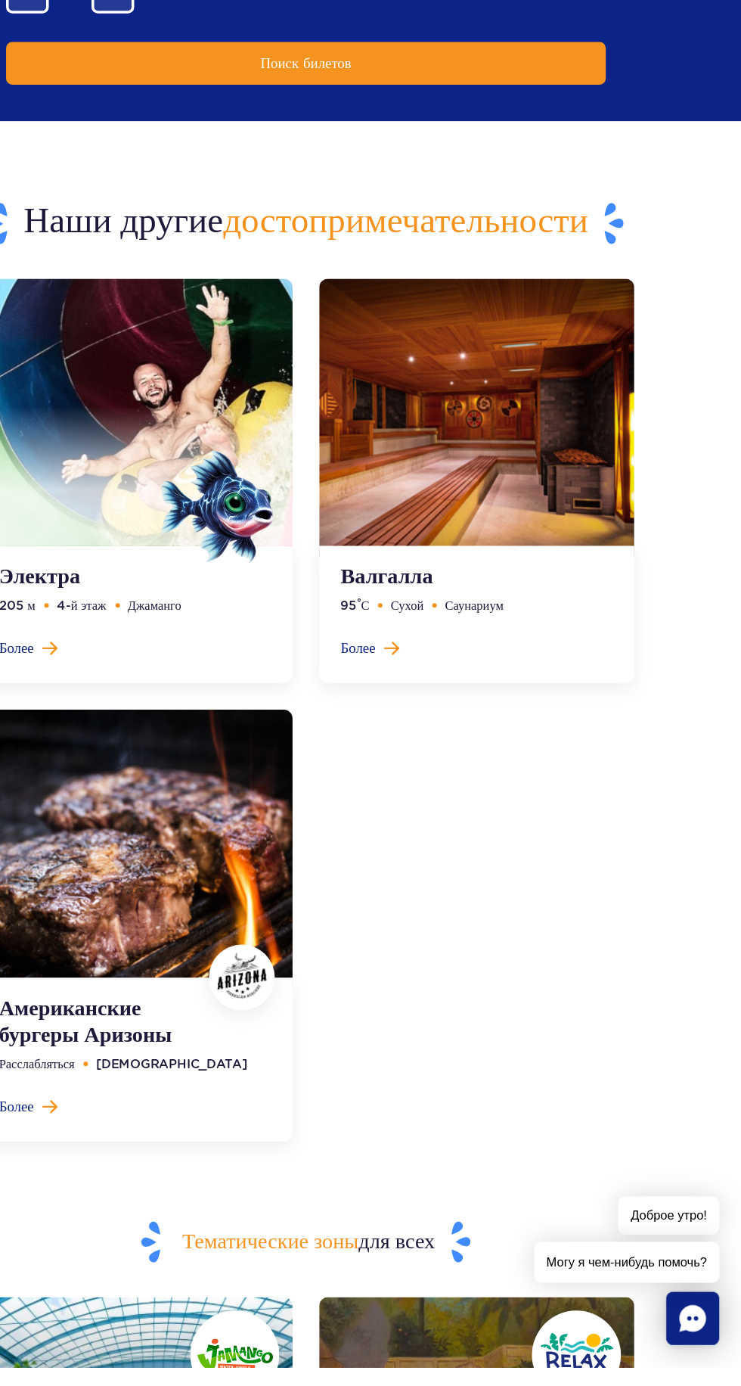
scroll to position [4306, 0]
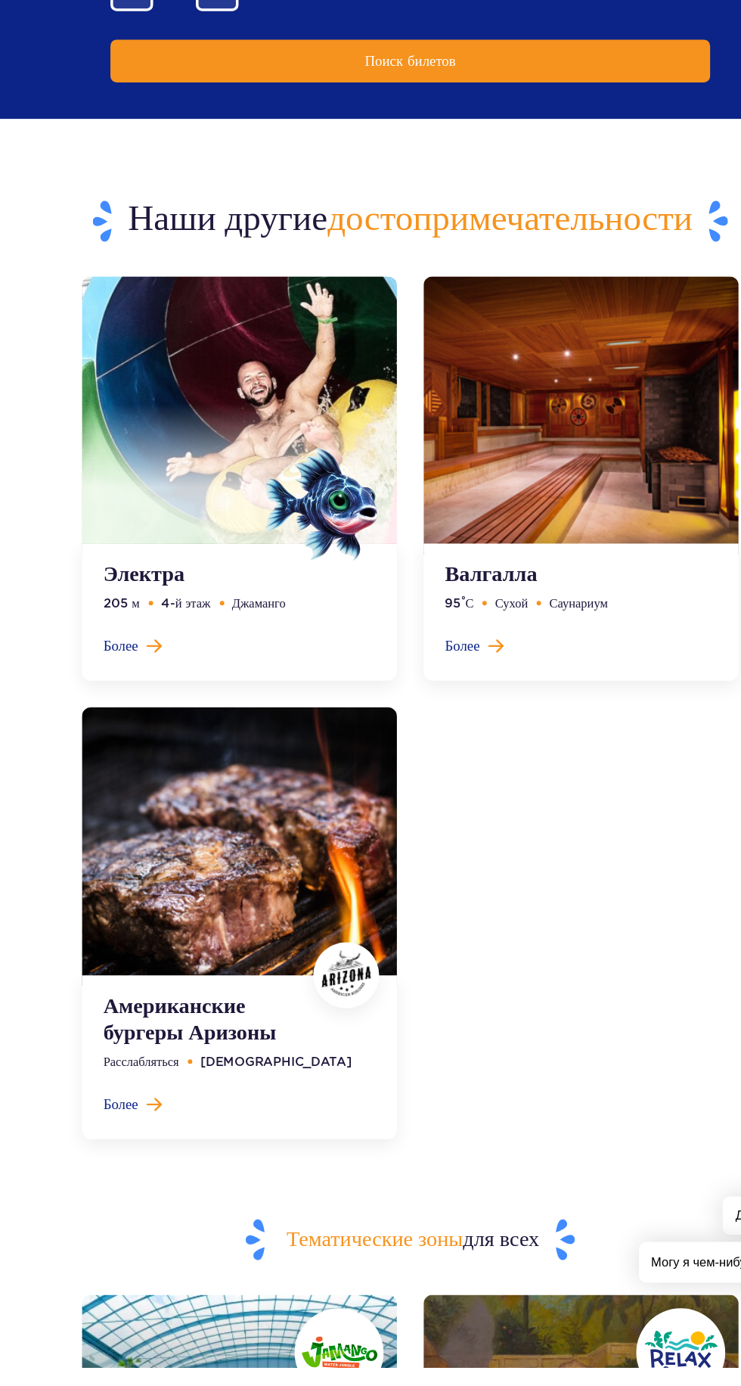
click at [142, 907] on link at bounding box center [226, 1008] width 268 height 367
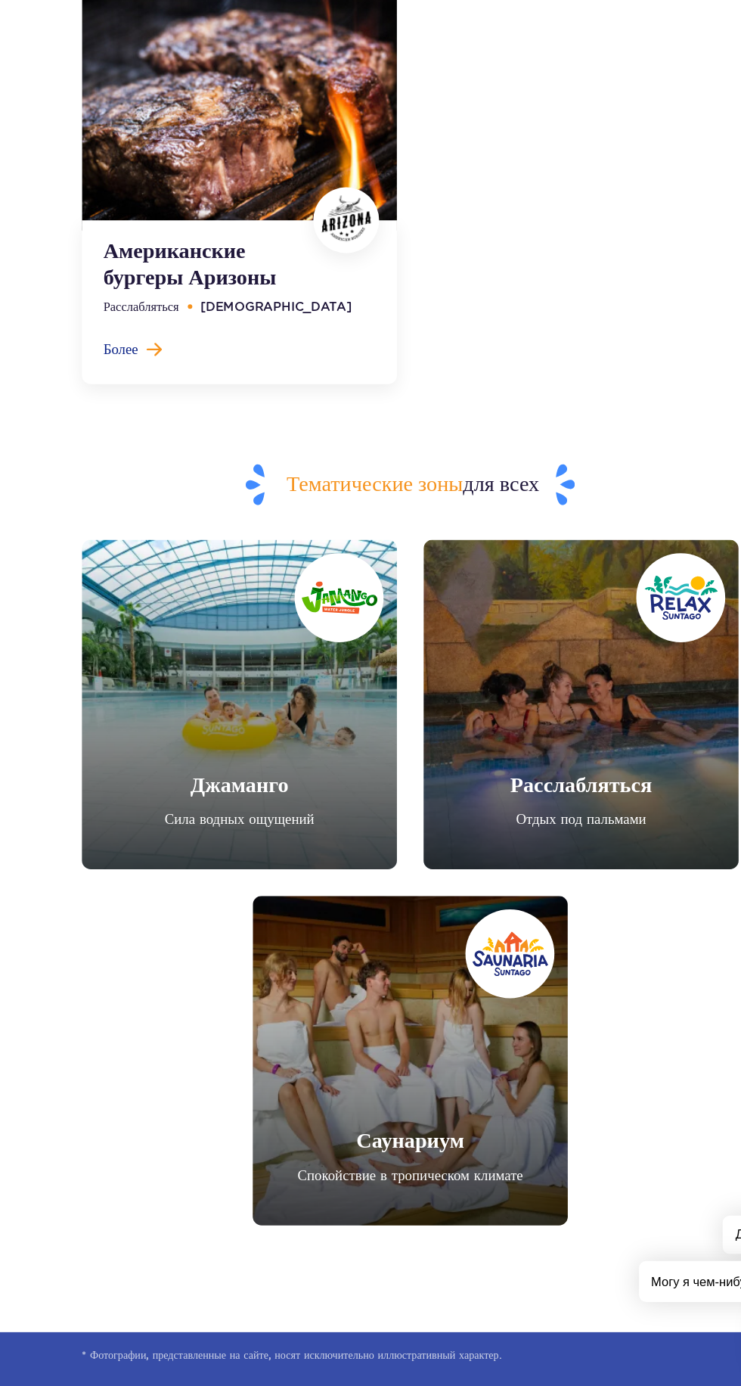
scroll to position [4974, 0]
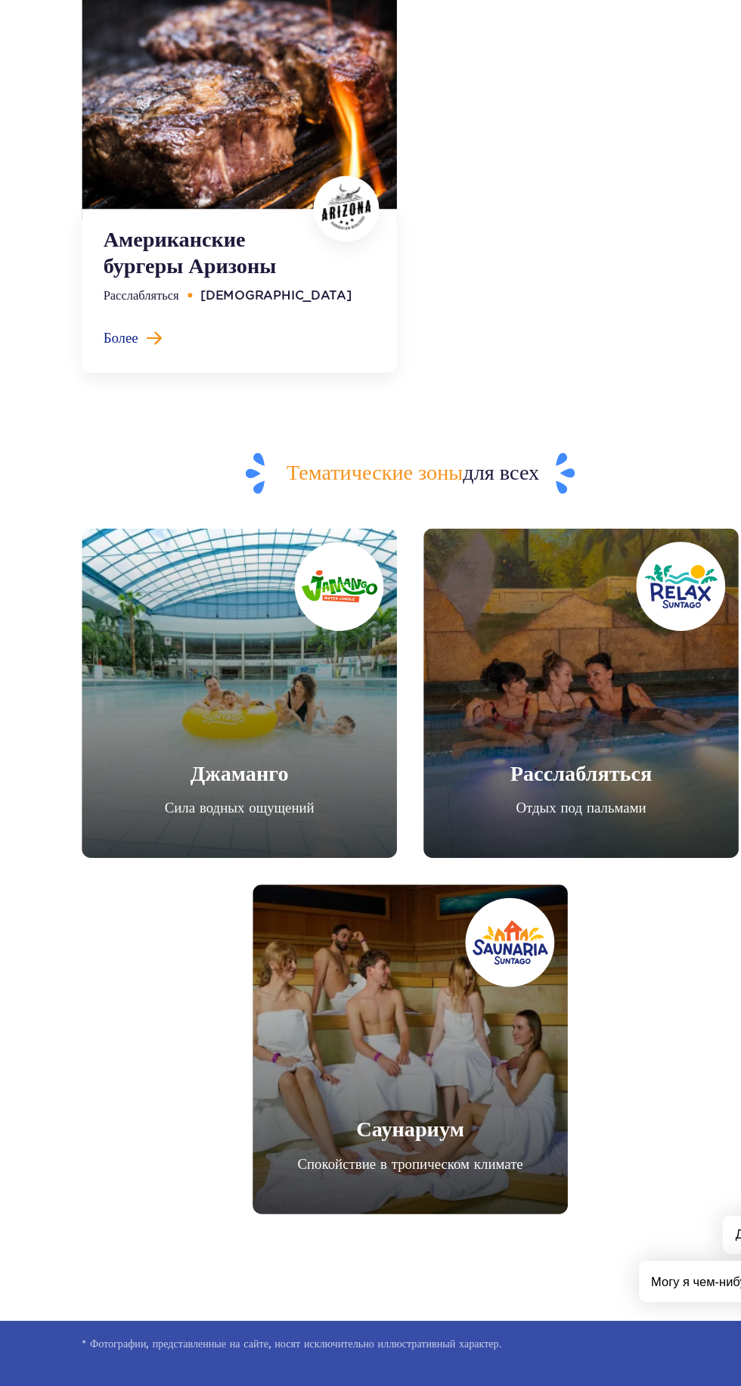
click at [160, 730] on link "Джаманго" at bounding box center [226, 797] width 268 height 280
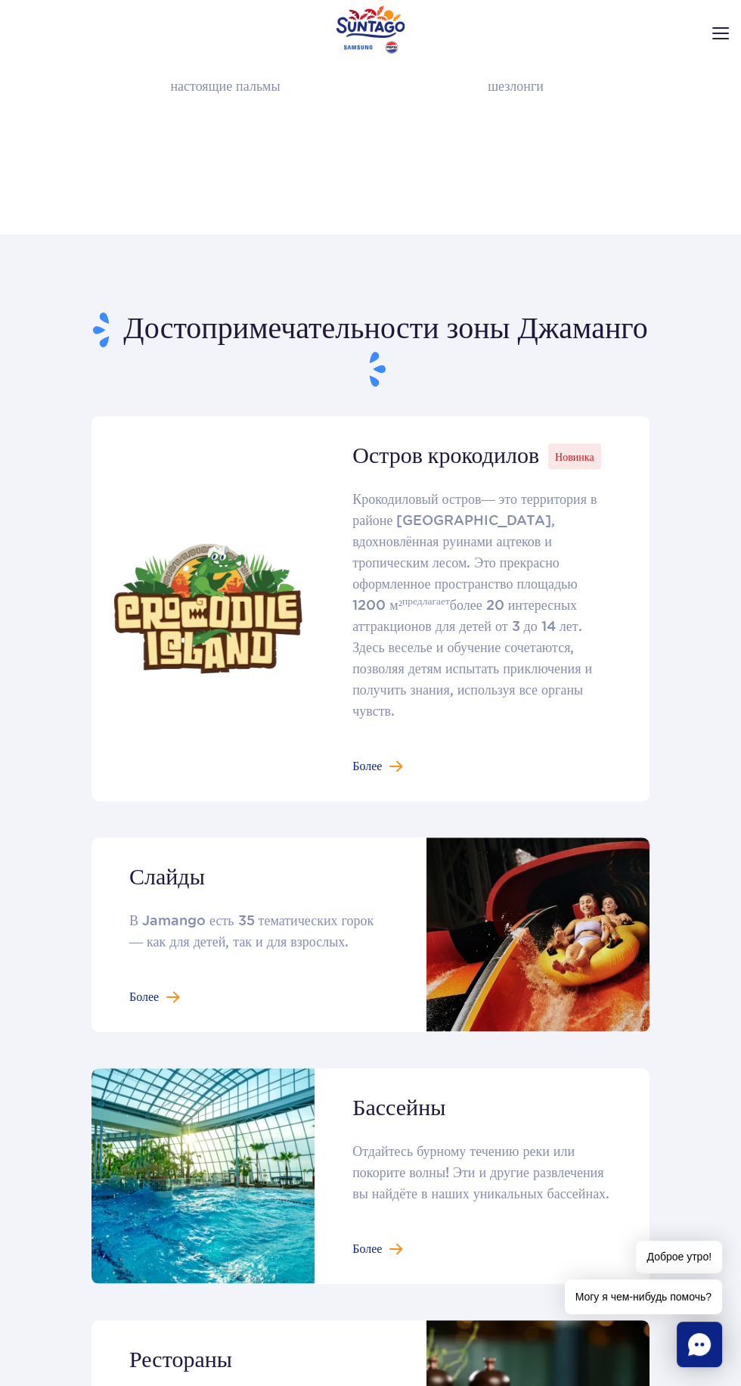
scroll to position [623, 0]
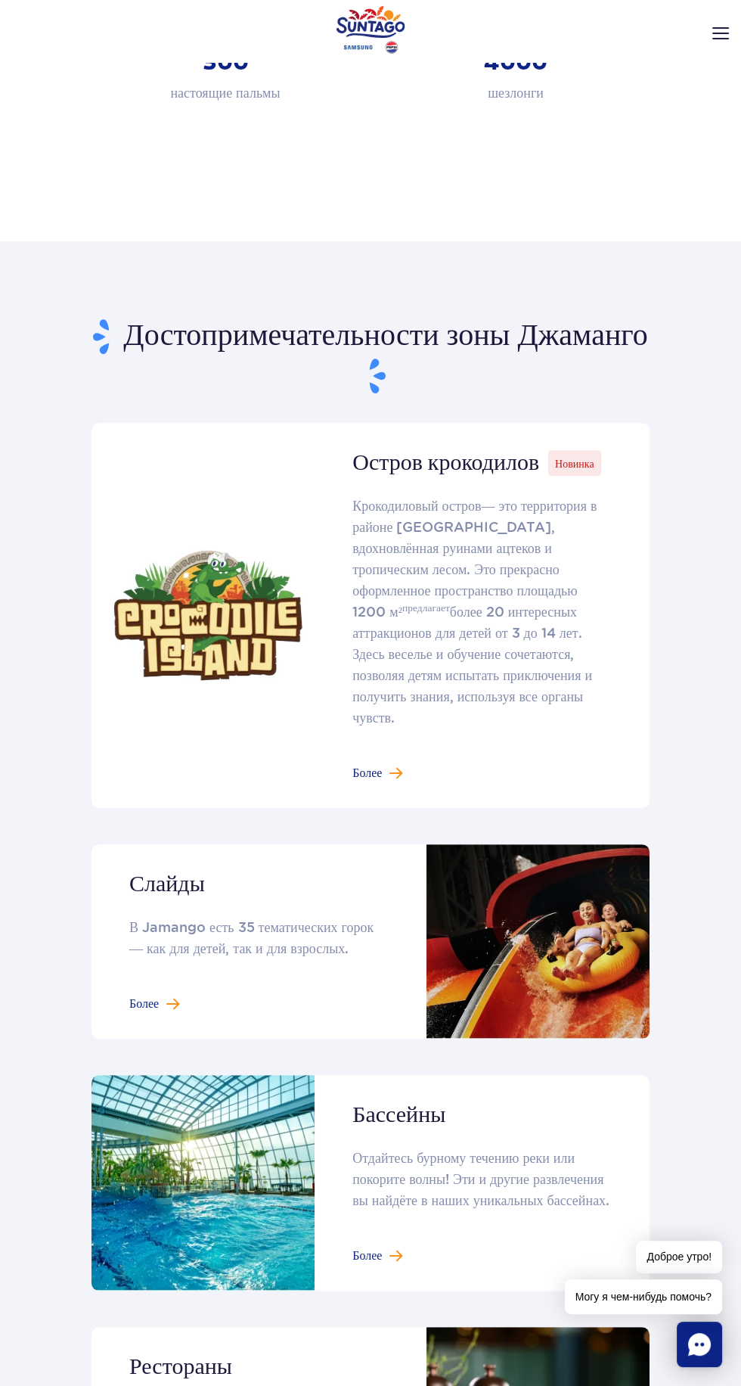
click at [390, 795] on link at bounding box center [371, 615] width 558 height 385
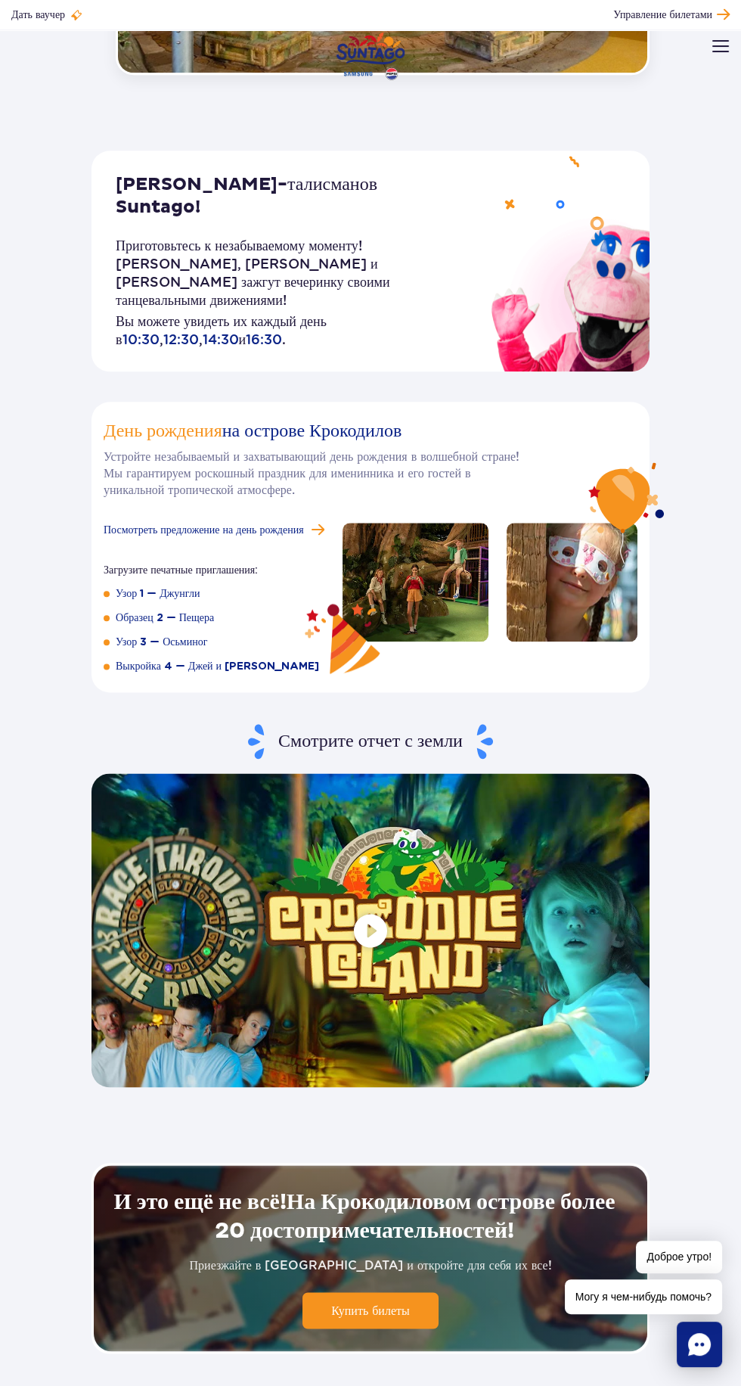
scroll to position [2519, 0]
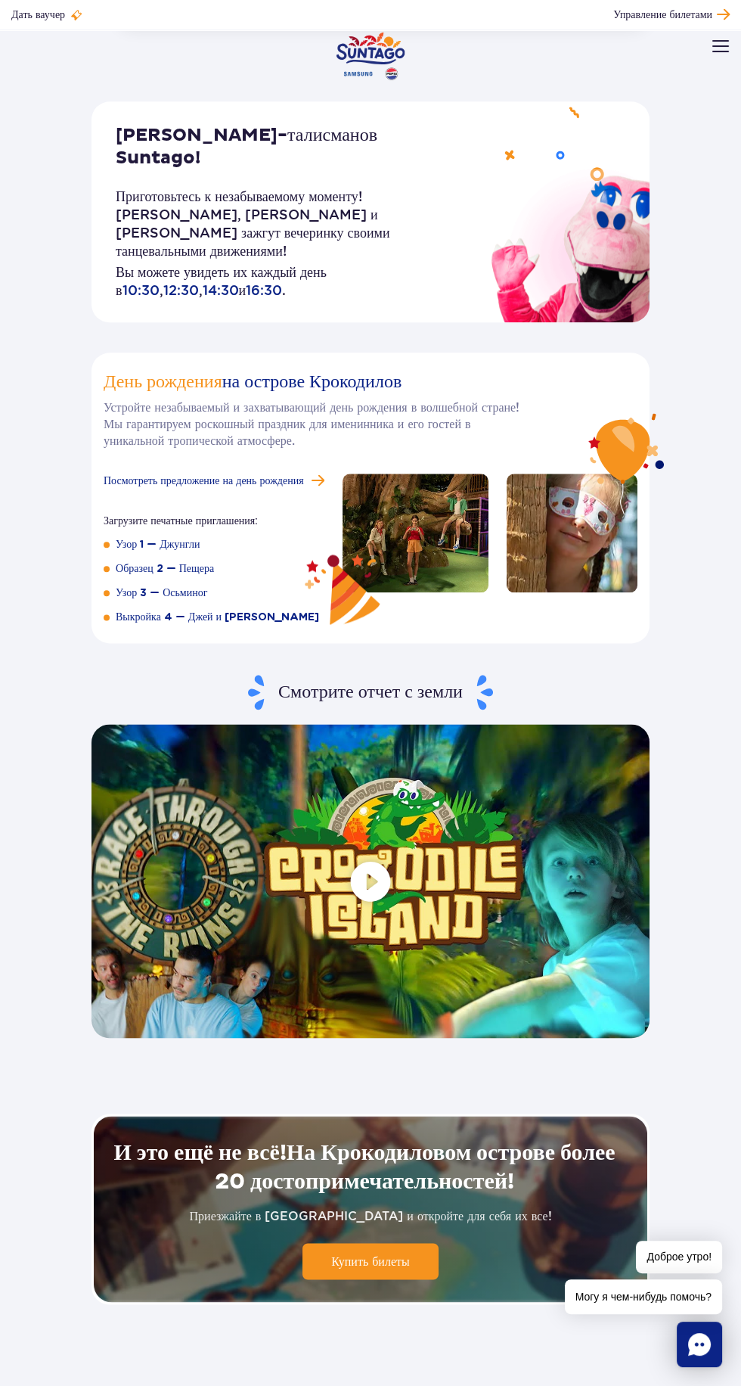
click at [374, 846] on span at bounding box center [371, 881] width 558 height 314
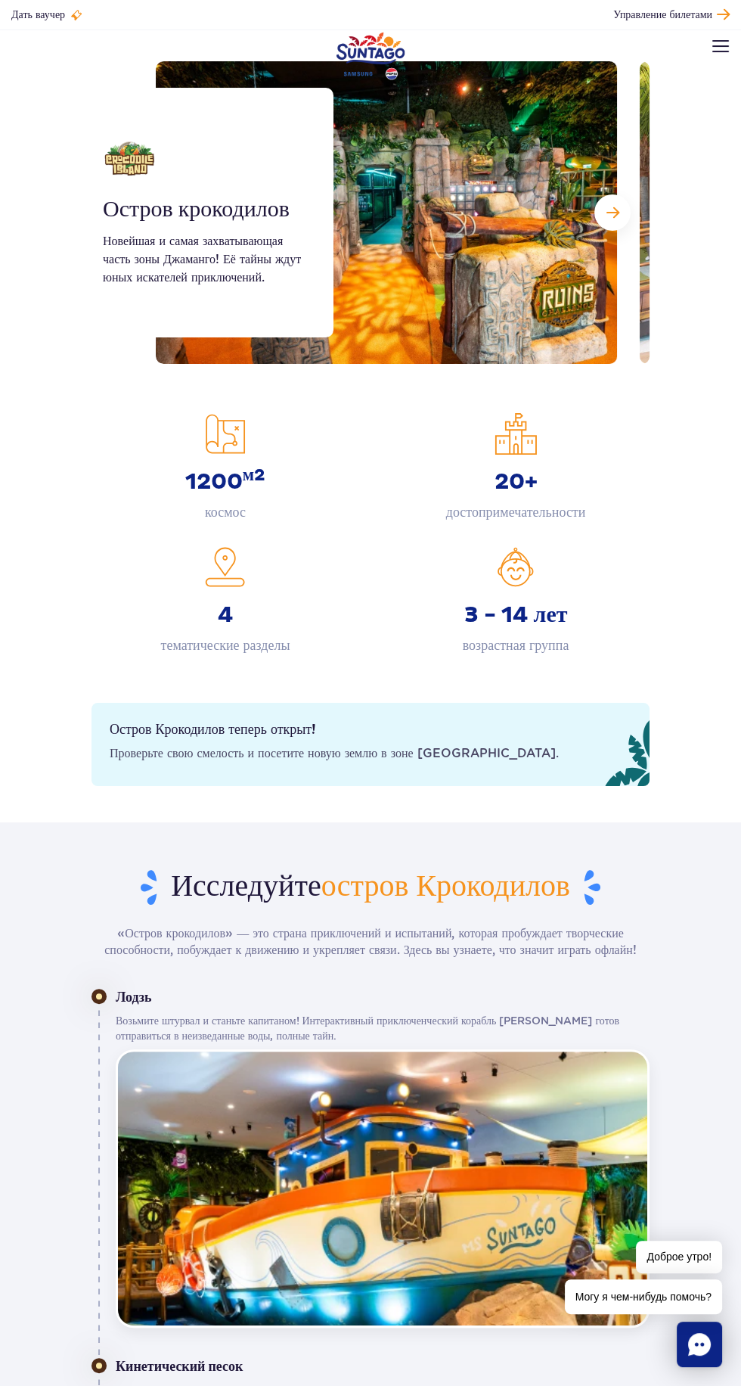
scroll to position [0, 0]
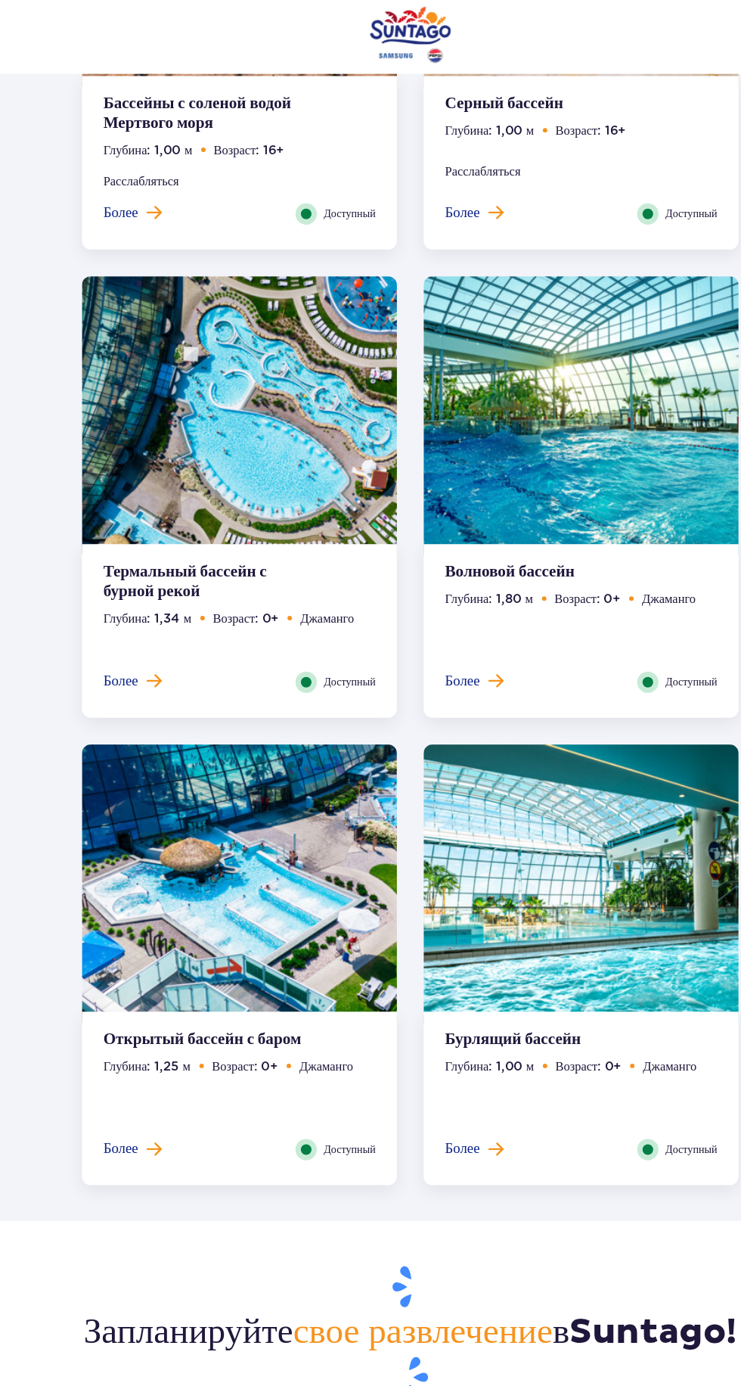
scroll to position [994, 0]
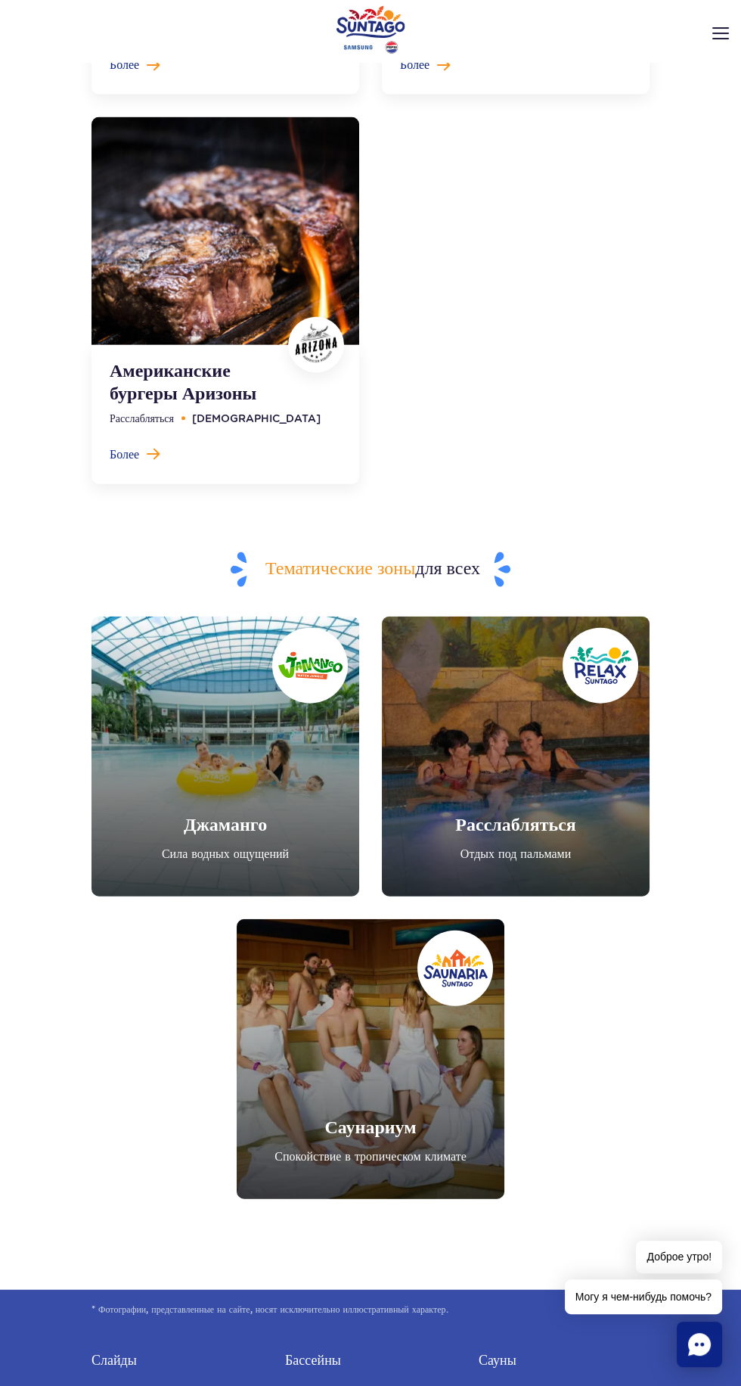
scroll to position [5009, 0]
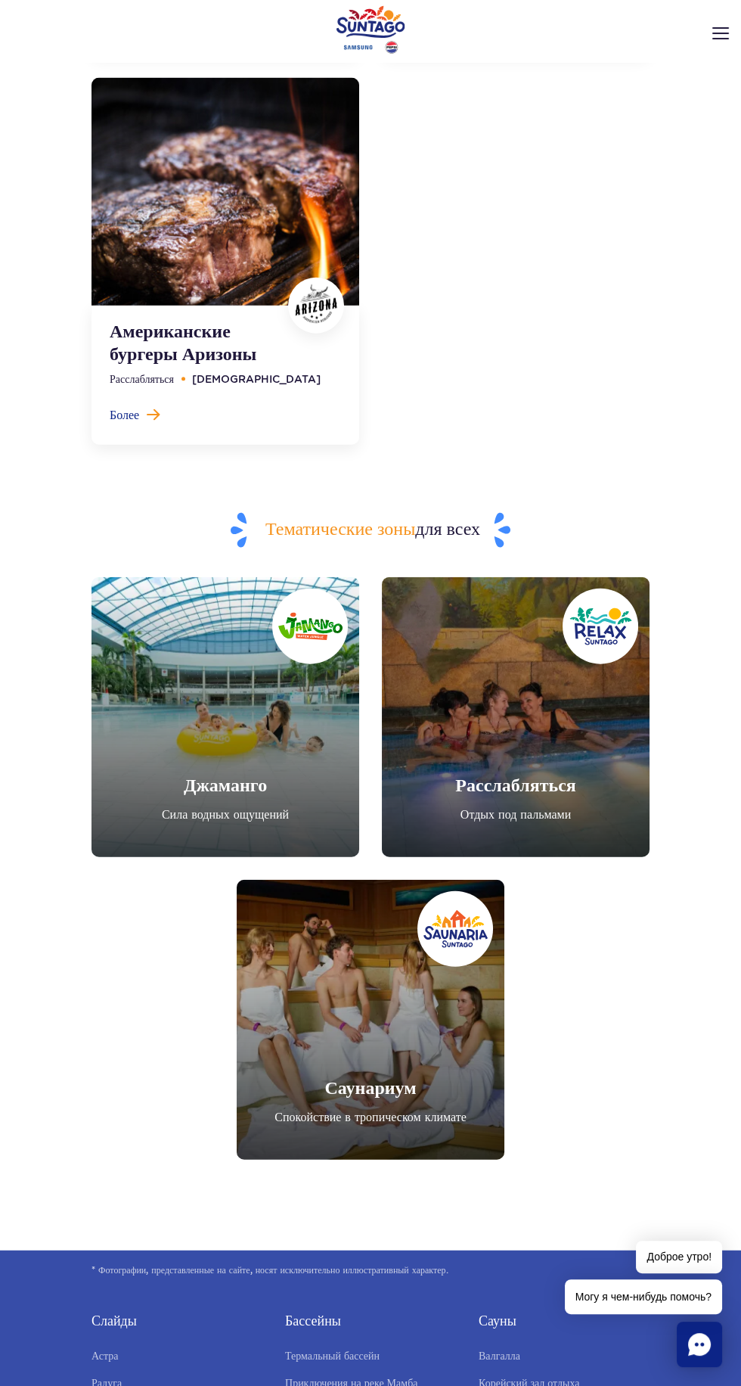
click at [191, 788] on link "Джаманго" at bounding box center [226, 717] width 268 height 280
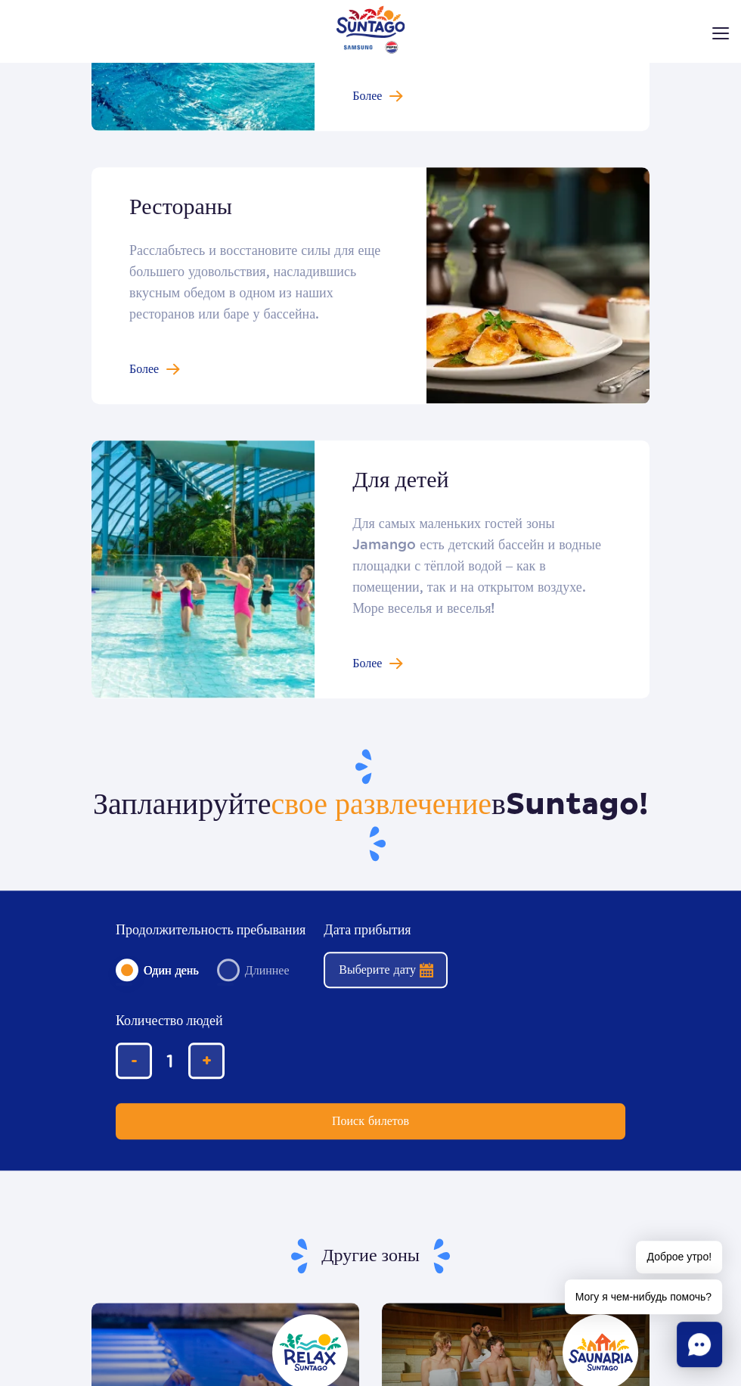
scroll to position [1923, 0]
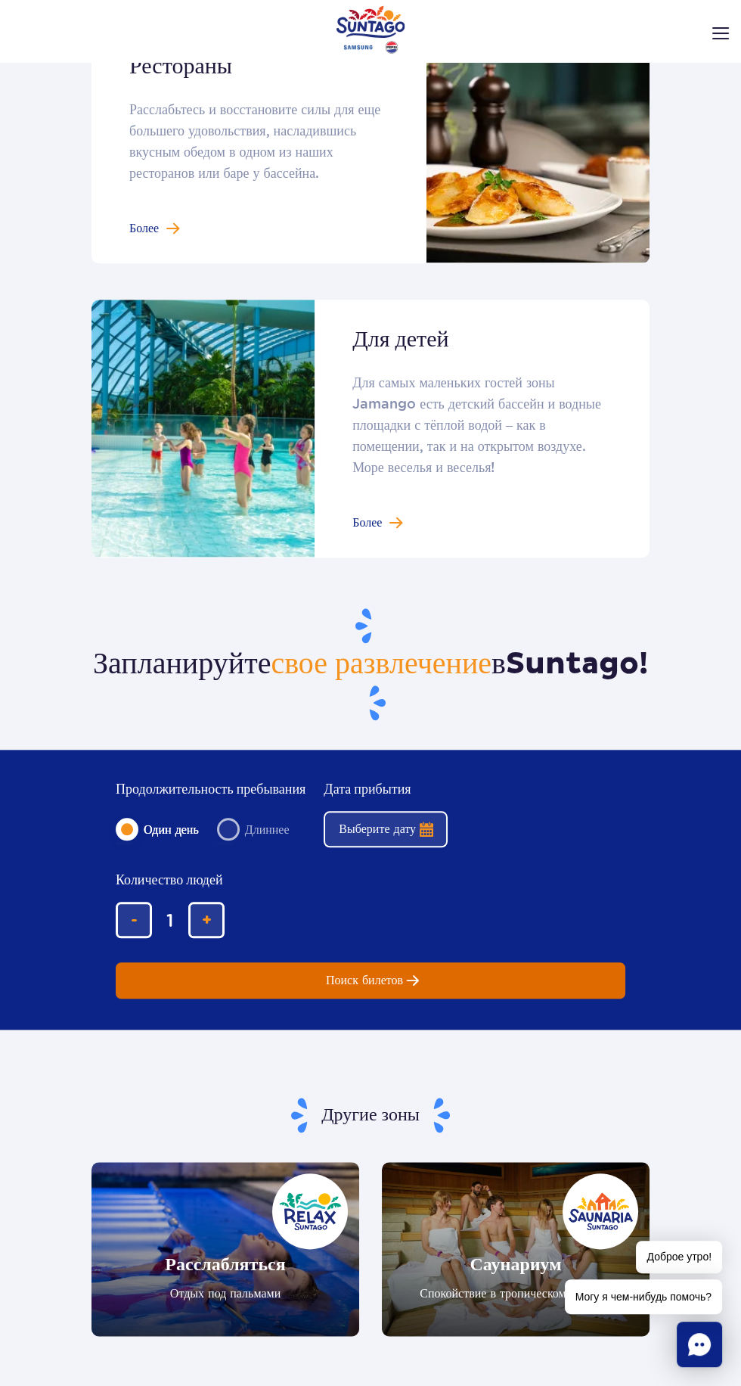
click at [517, 998] on button "Поиск билетов" at bounding box center [371, 980] width 510 height 36
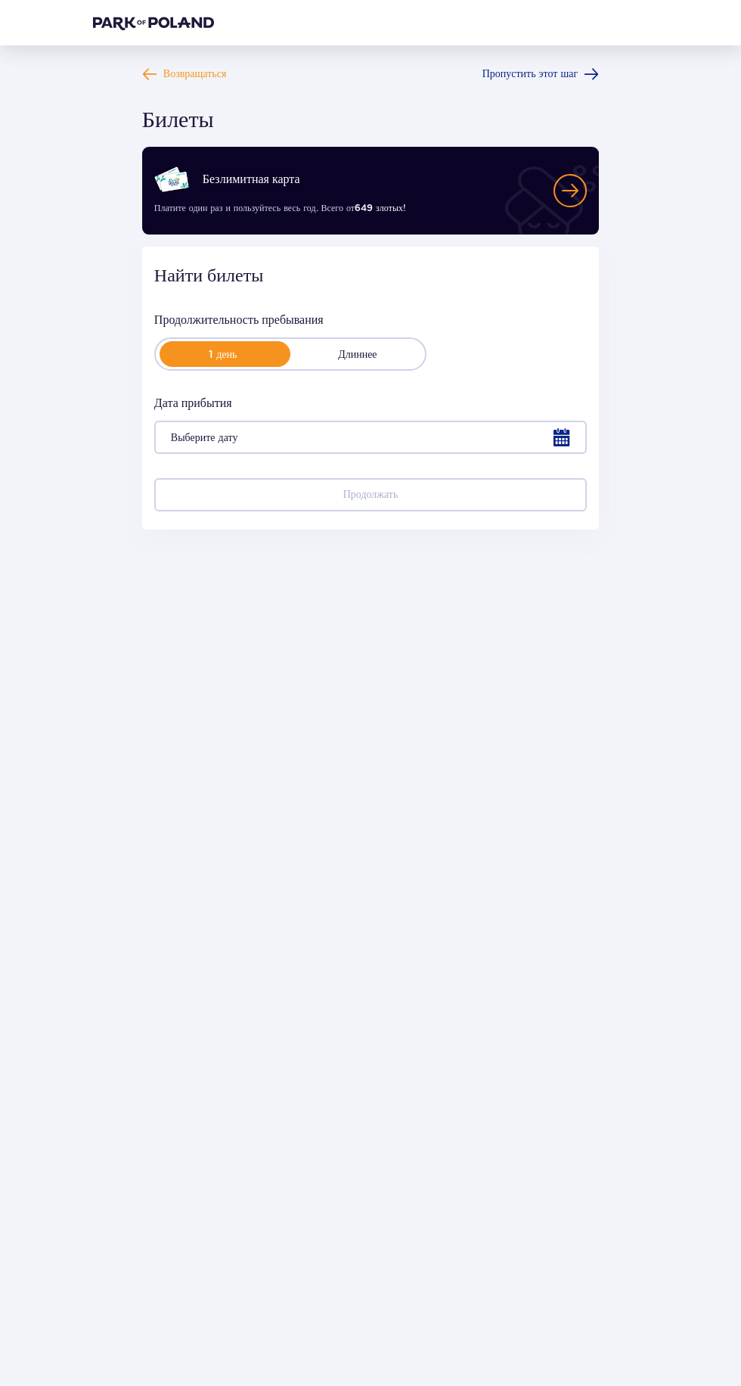
click at [563, 436] on div at bounding box center [370, 437] width 433 height 33
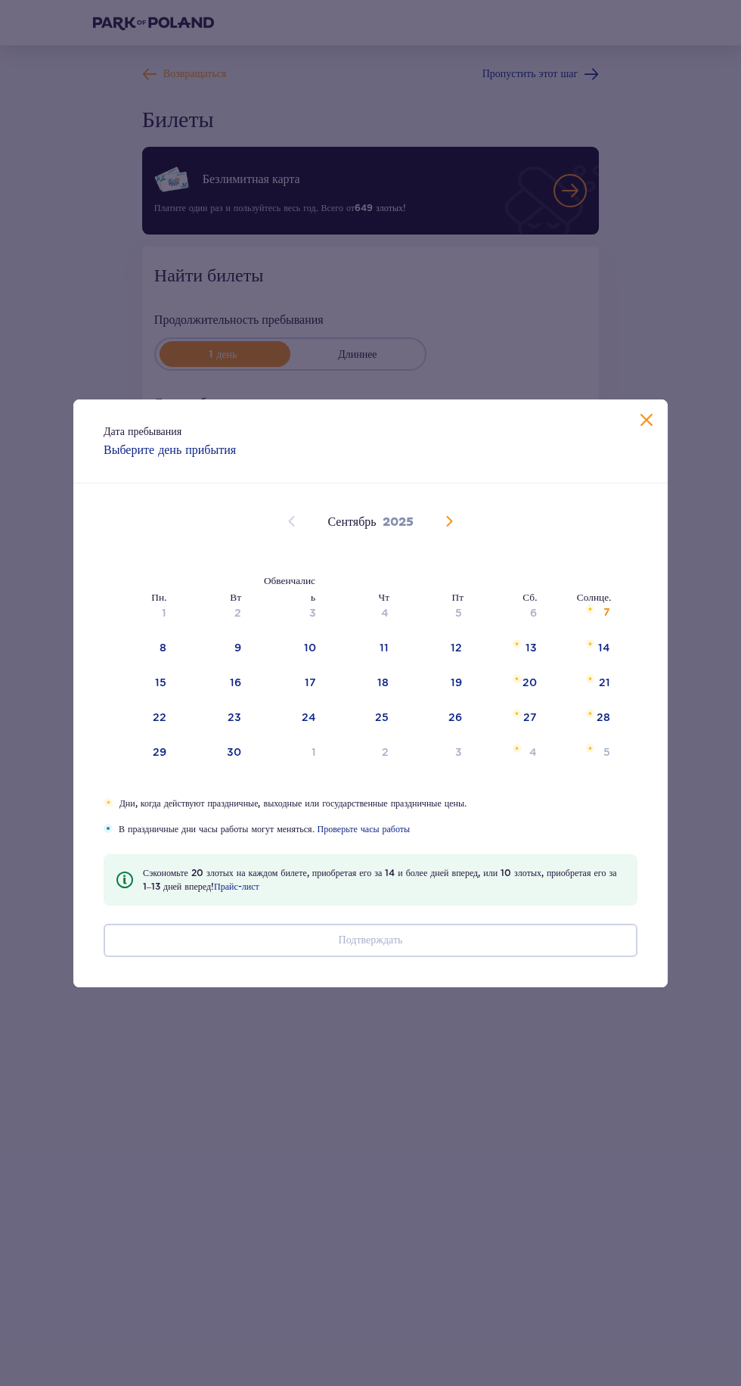
click at [607, 612] on li "Солнце." at bounding box center [585, 595] width 74 height 33
click at [607, 611] on li "Солнце." at bounding box center [585, 595] width 74 height 33
click at [654, 427] on span at bounding box center [647, 421] width 18 height 18
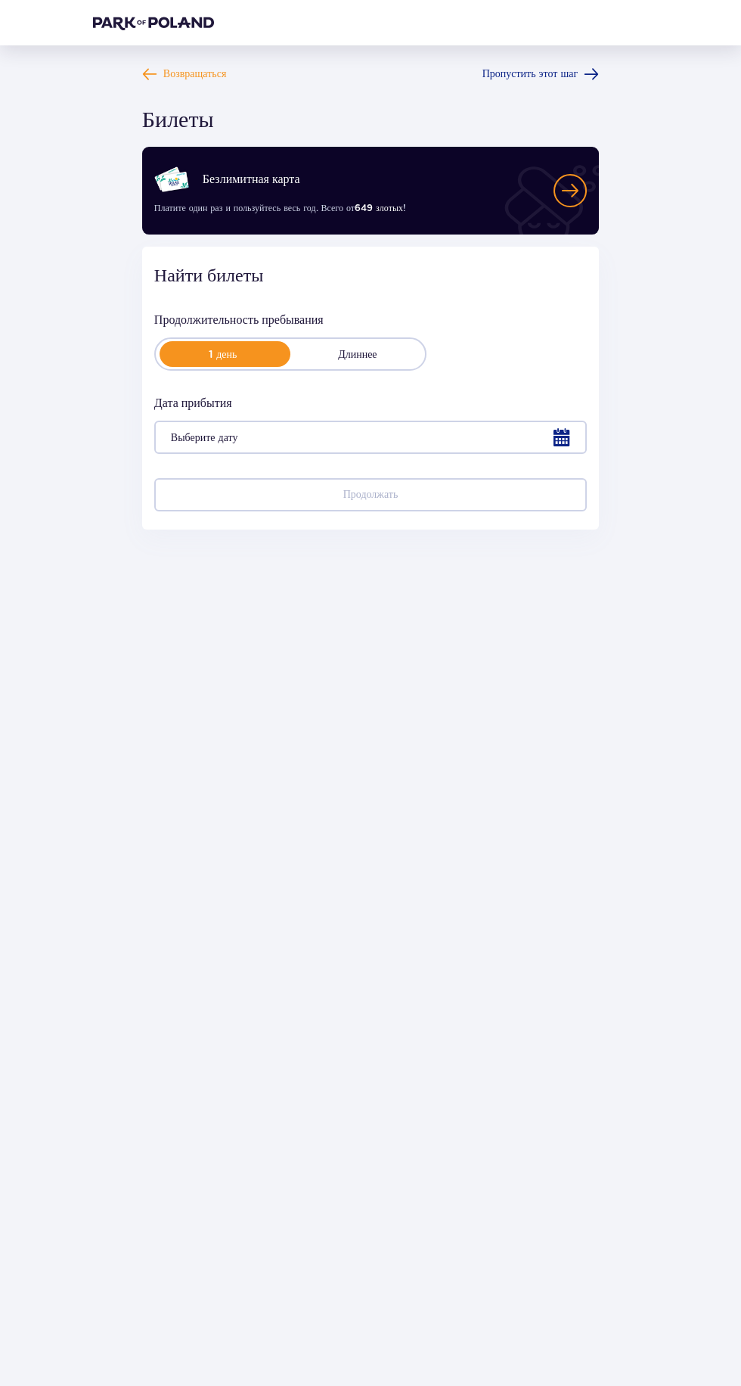
click at [473, 437] on div at bounding box center [370, 437] width 433 height 33
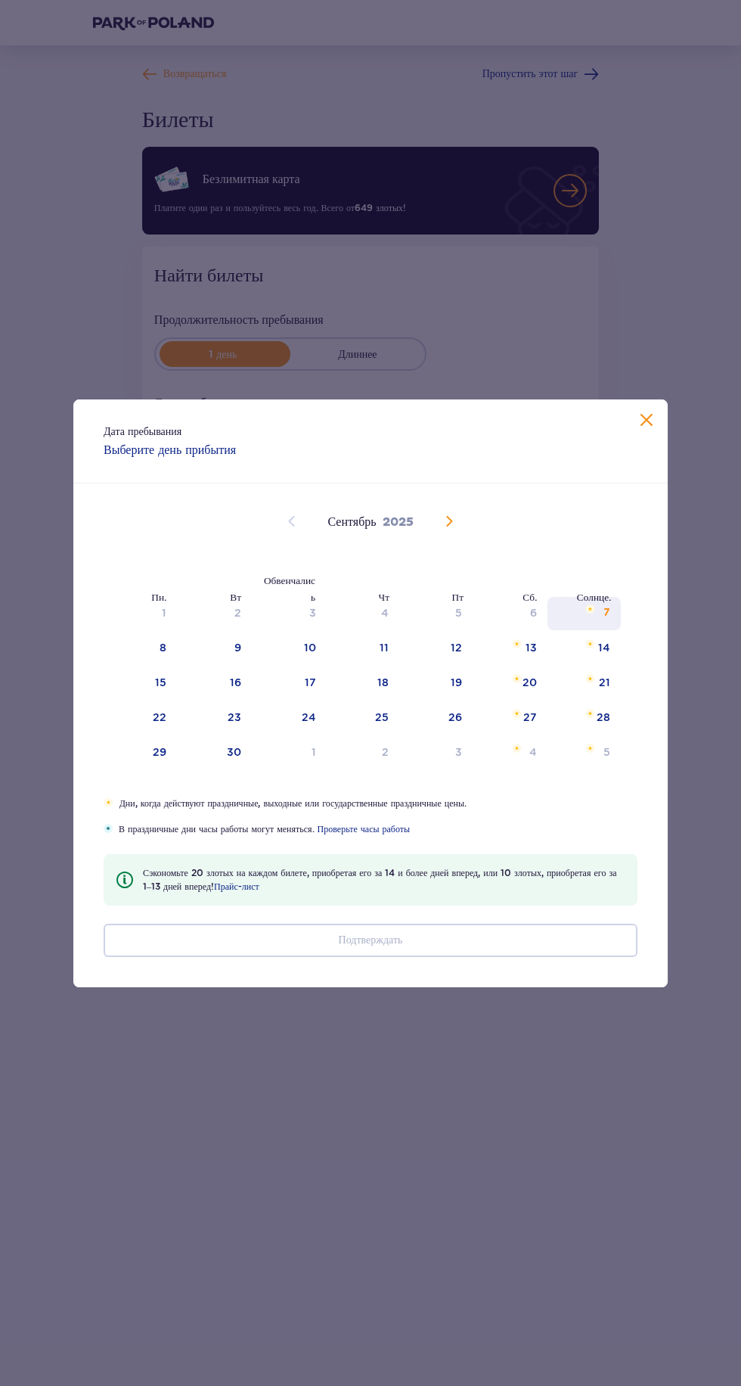
click at [574, 624] on div "7" at bounding box center [584, 613] width 73 height 33
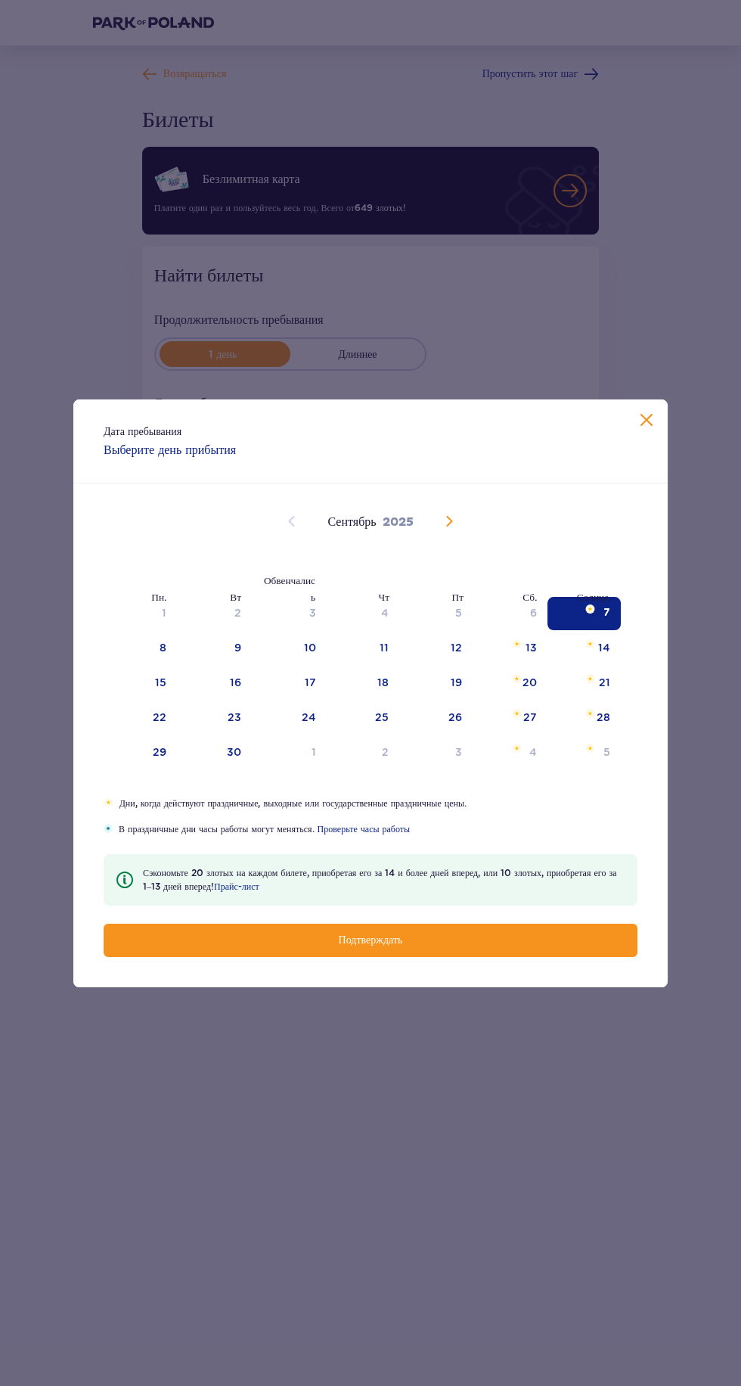
click at [468, 949] on button "Подтверждать" at bounding box center [371, 940] width 534 height 33
type input "[DATE]"
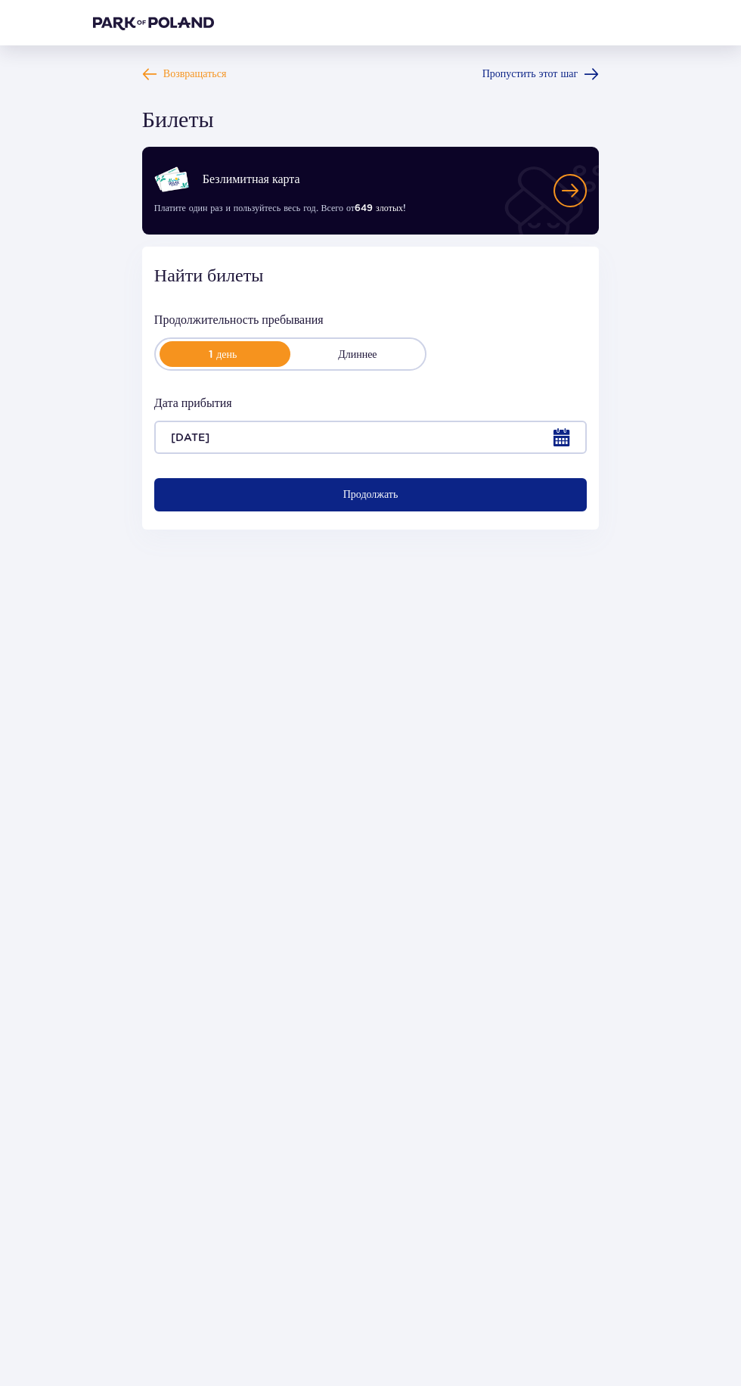
scroll to position [107, 0]
click at [191, 478] on button "Продолжать" at bounding box center [370, 494] width 433 height 33
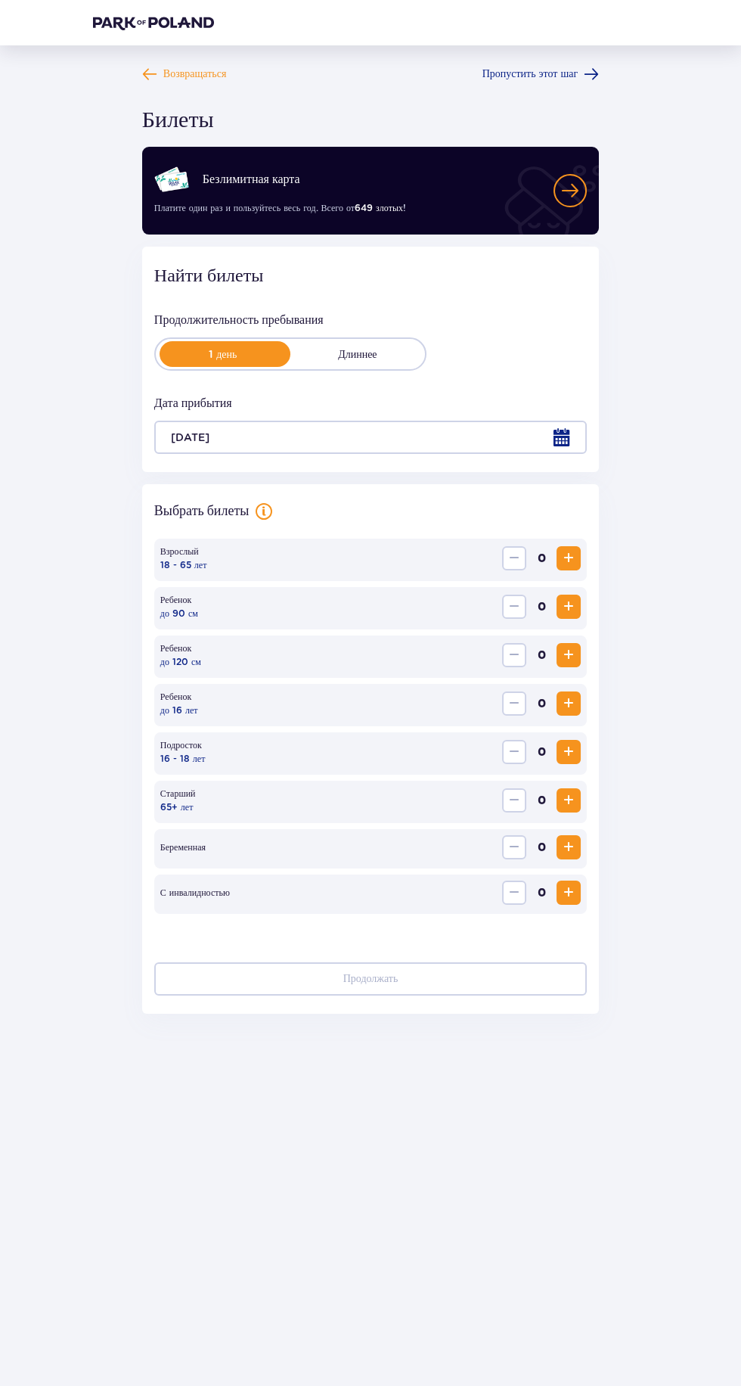
click at [570, 549] on span "Увеличивать" at bounding box center [569, 558] width 18 height 18
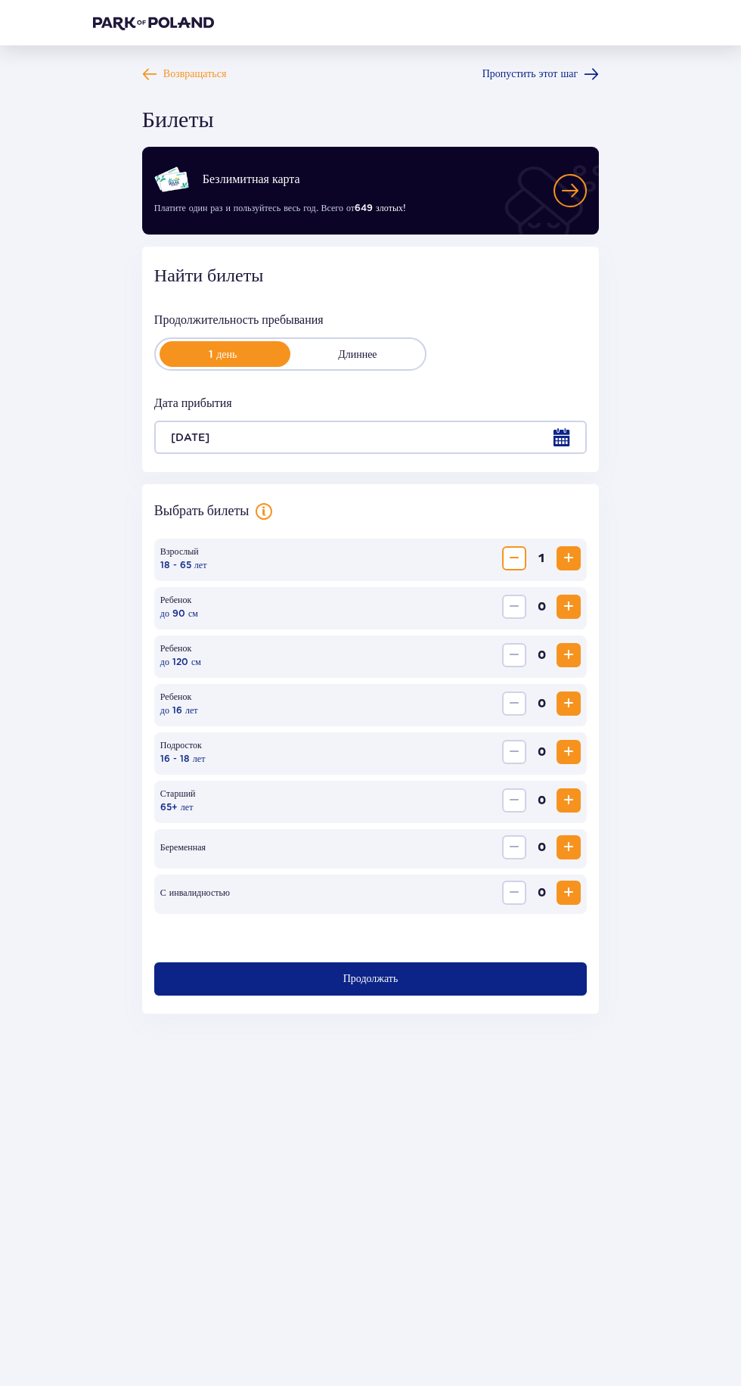
click at [569, 549] on span "Увеличивать" at bounding box center [569, 558] width 18 height 18
click at [569, 646] on span "Увеличивать" at bounding box center [569, 655] width 18 height 18
click at [484, 962] on button "Продолжать" at bounding box center [370, 978] width 433 height 33
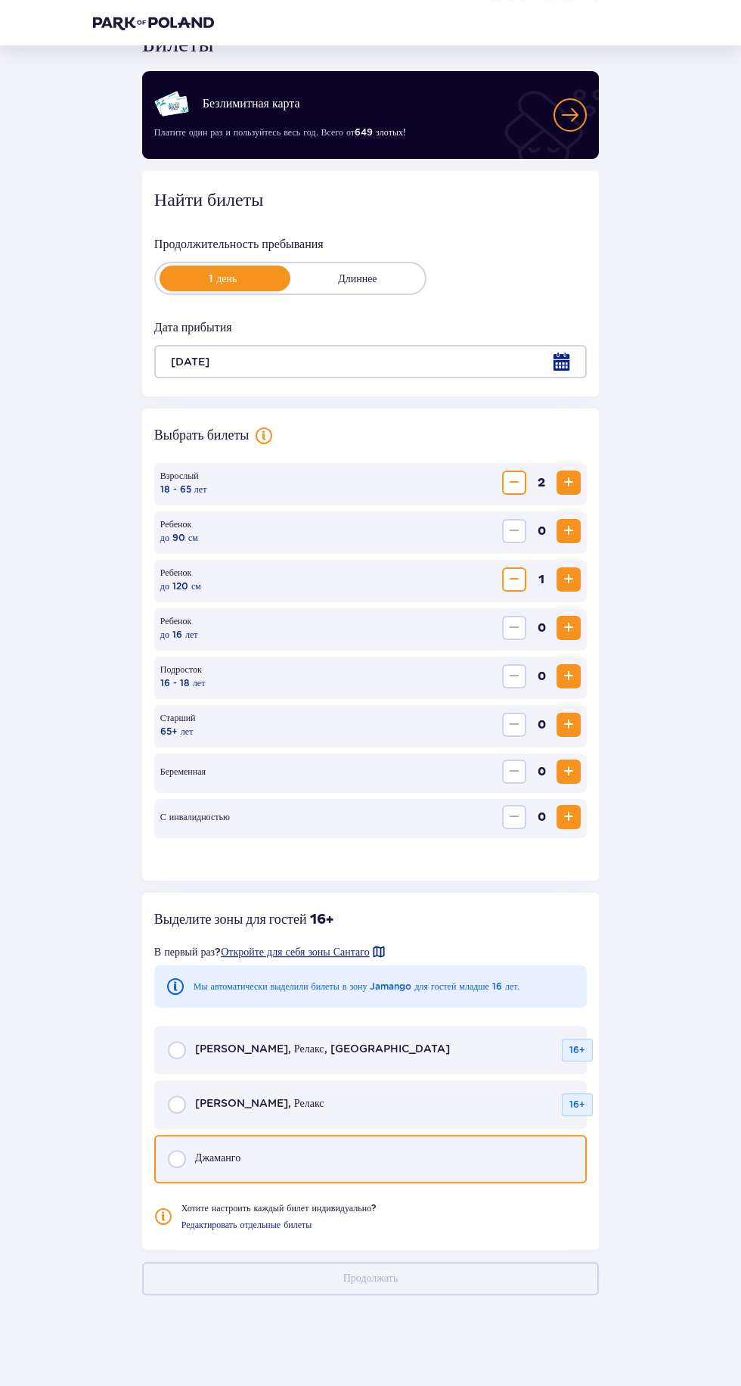
click at [175, 1150] on input "radio" at bounding box center [177, 1159] width 18 height 18
radio input "true"
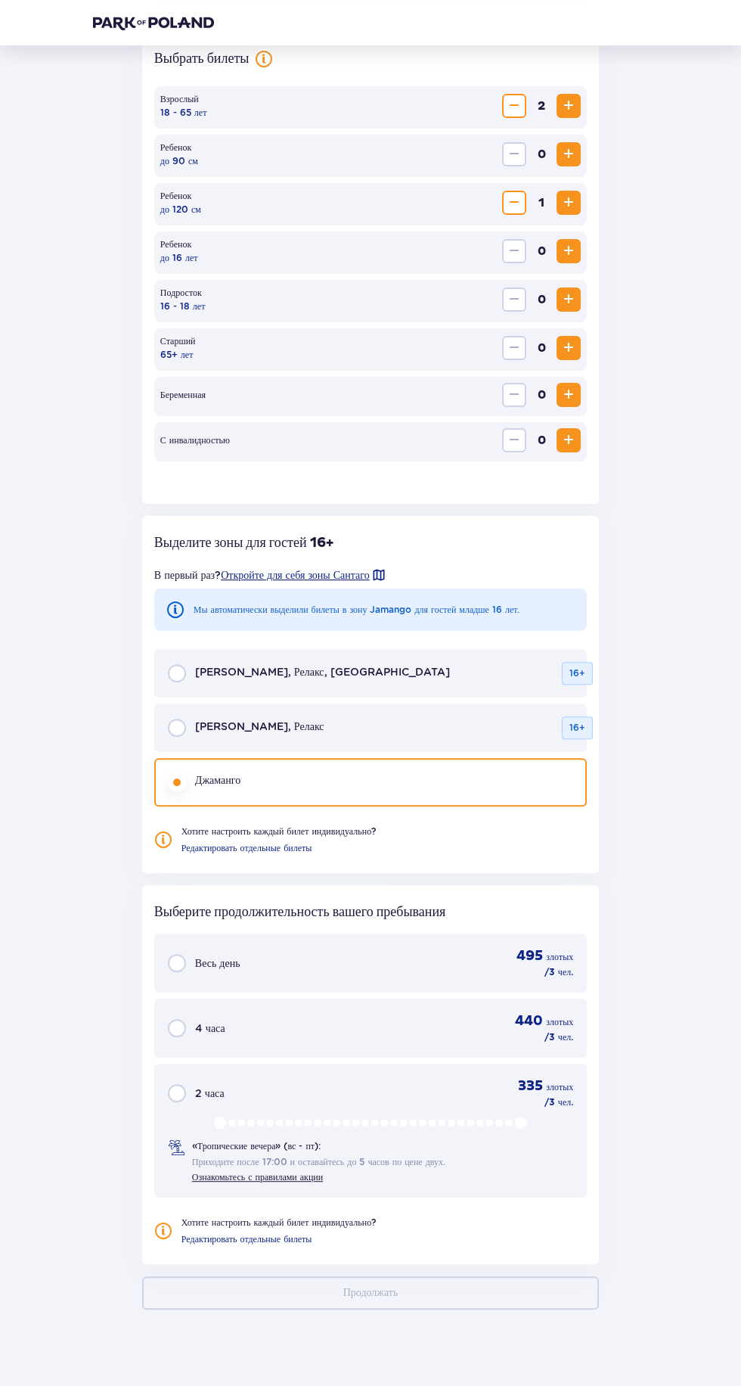
scroll to position [465, 0]
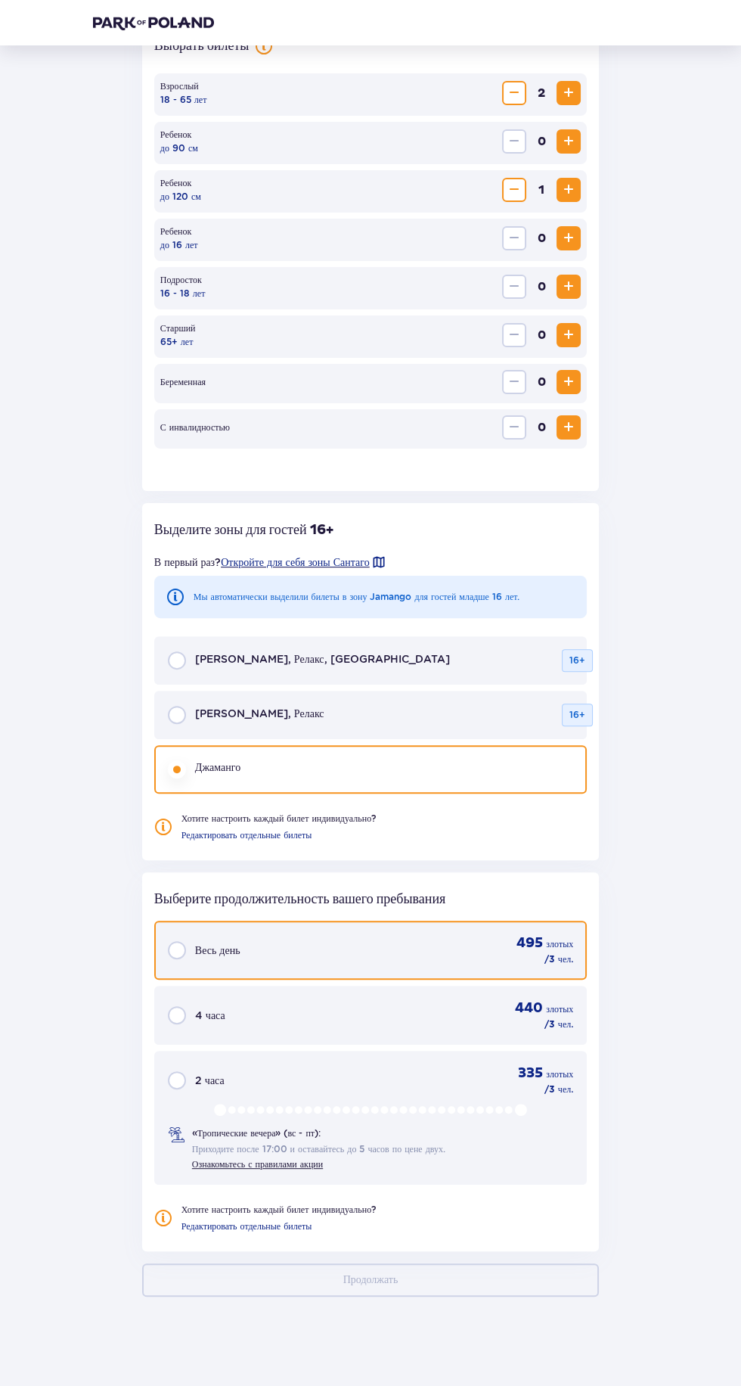
click at [176, 951] on input "radio" at bounding box center [177, 950] width 18 height 18
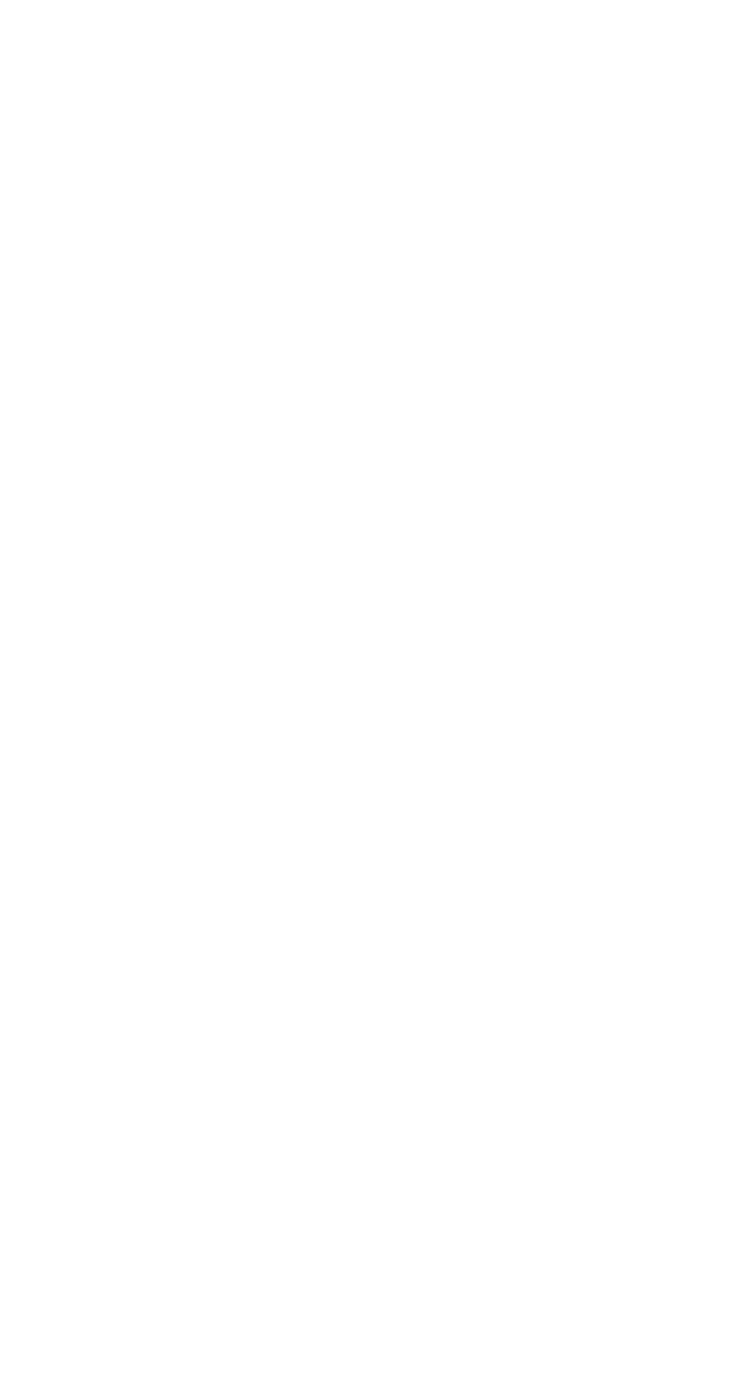
scroll to position [0, 0]
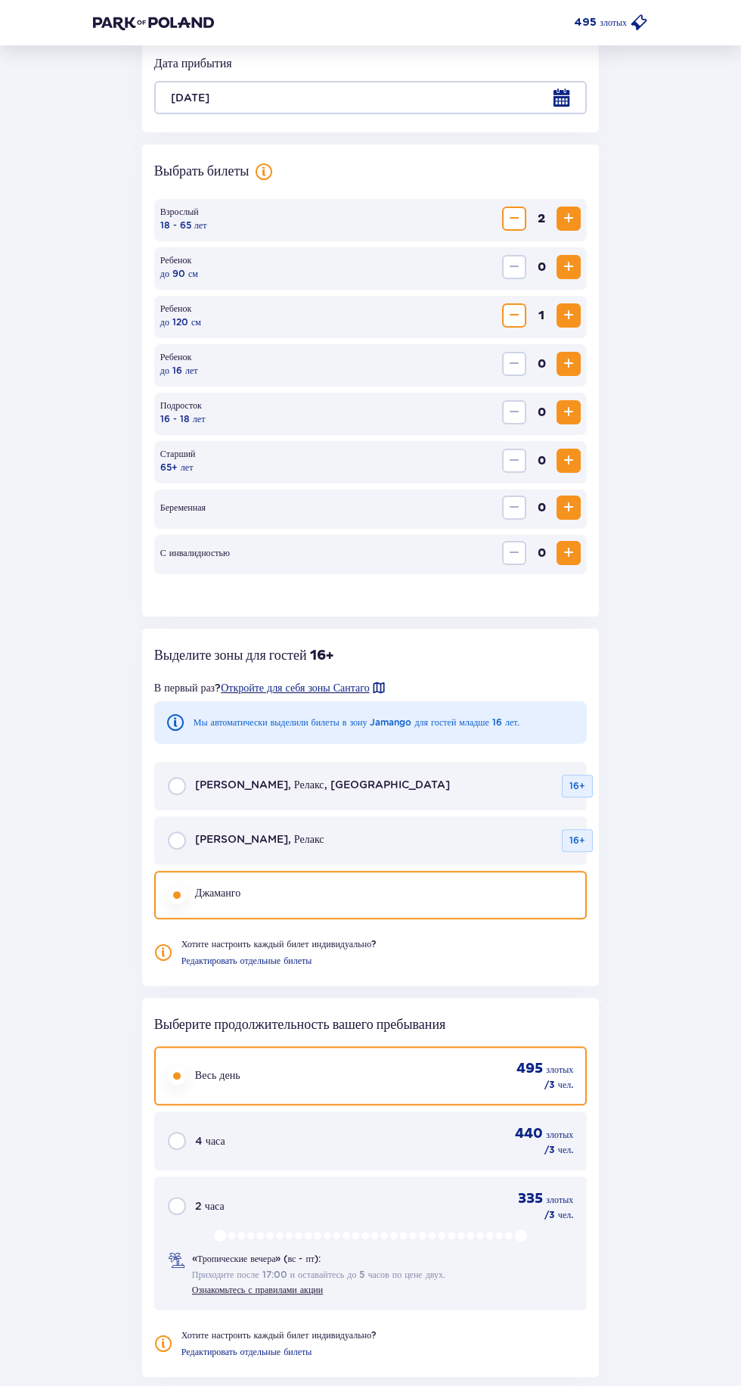
scroll to position [433, 0]
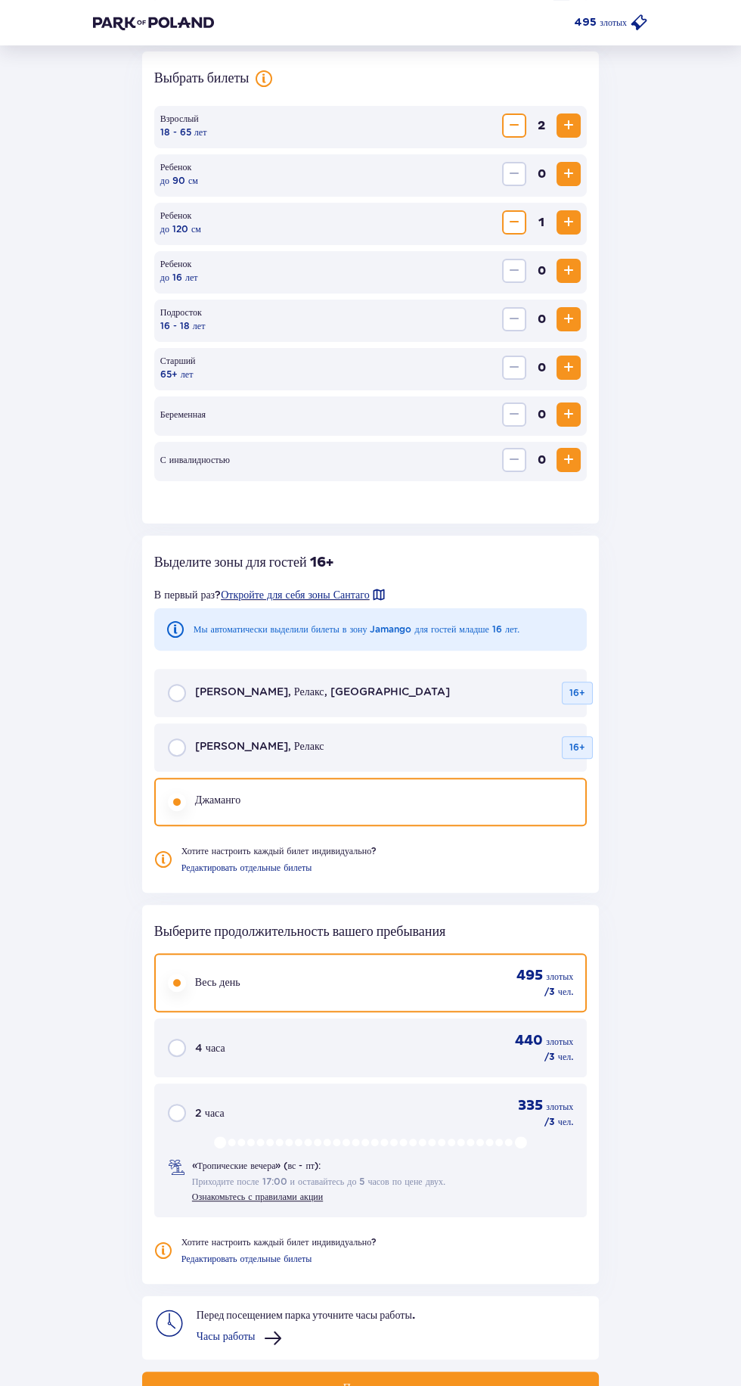
click at [492, 1385] on button "Продолжать" at bounding box center [370, 1387] width 457 height 33
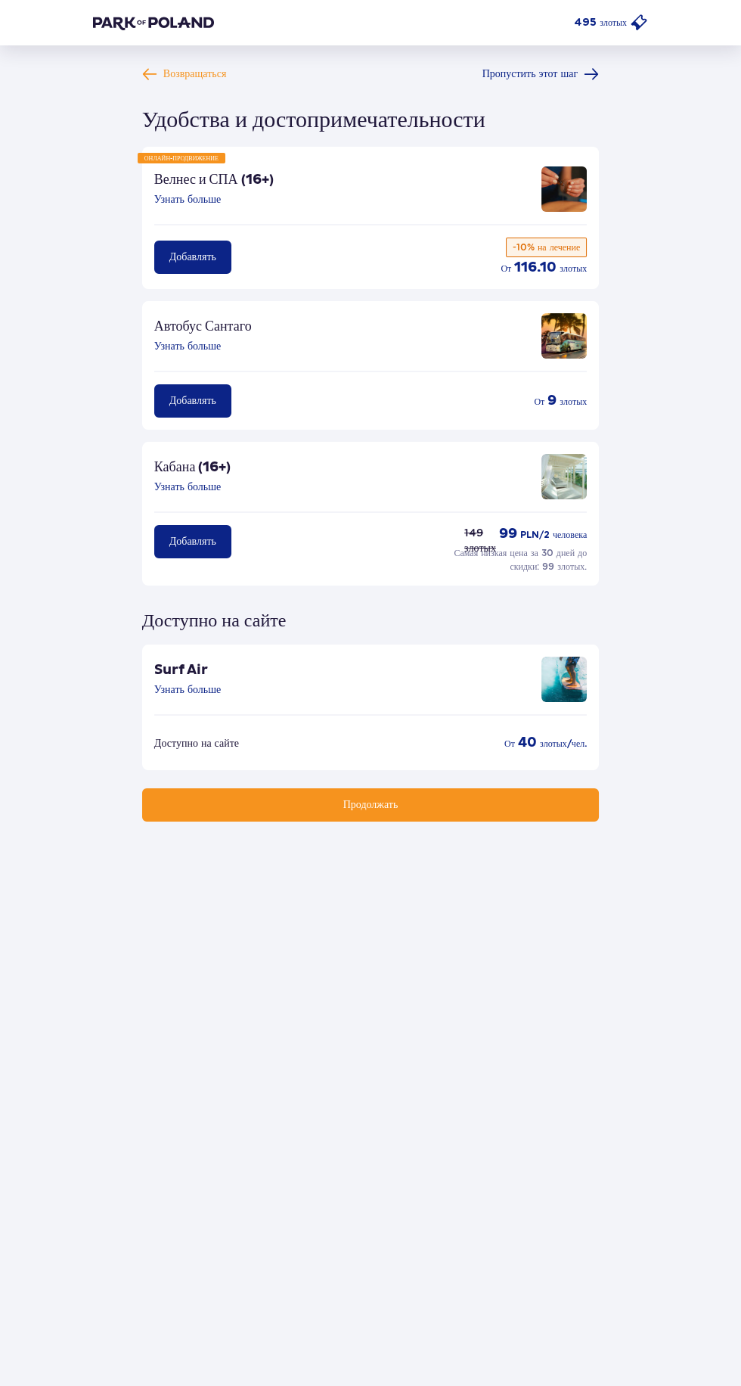
click at [291, 682] on div "Surf Air Узнать больше" at bounding box center [370, 686] width 433 height 59
click at [334, 703] on div "Surf Air Узнать больше" at bounding box center [370, 686] width 433 height 59
click at [551, 700] on img at bounding box center [564, 679] width 45 height 45
click at [172, 688] on font "Узнать больше" at bounding box center [187, 690] width 67 height 11
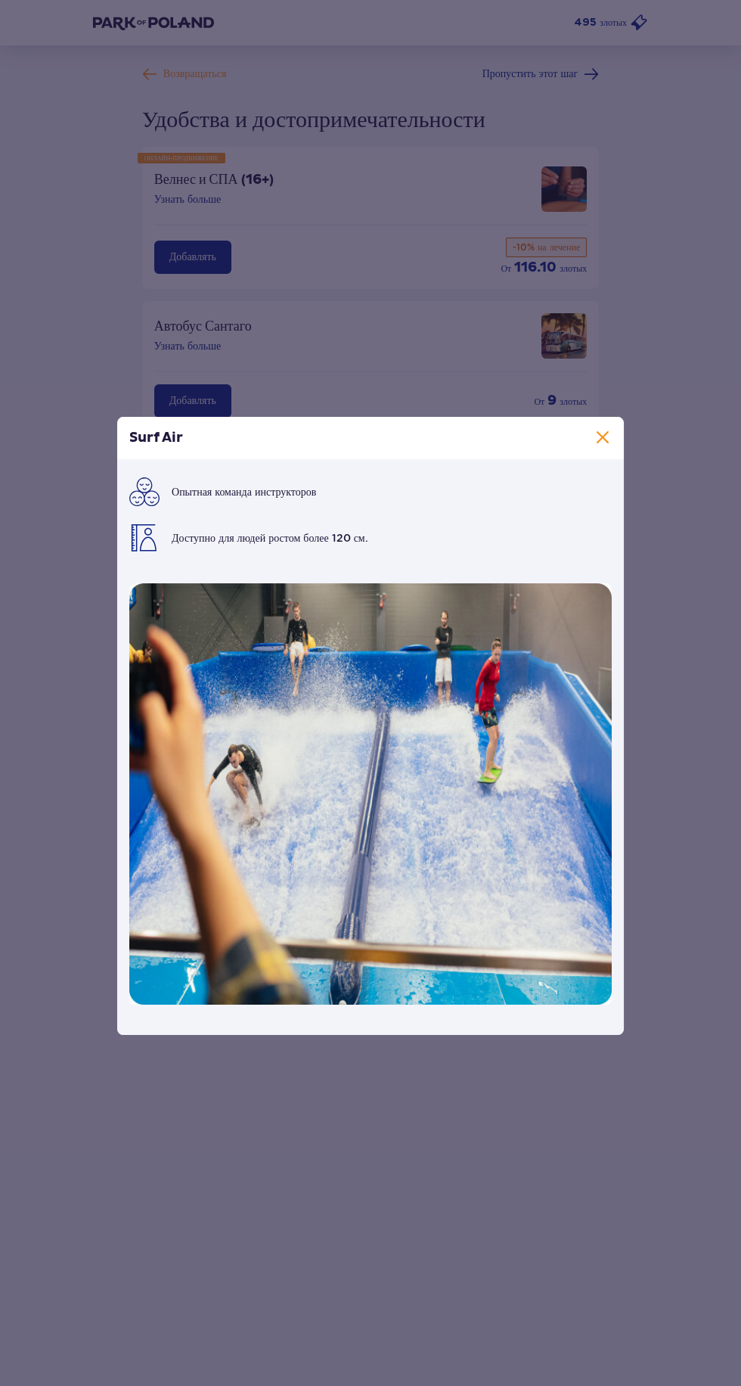
click at [623, 491] on div "Опытная команда инструкторов Доступно для людей ростом более 120 см." at bounding box center [370, 746] width 507 height 575
click at [604, 447] on span at bounding box center [603, 438] width 18 height 18
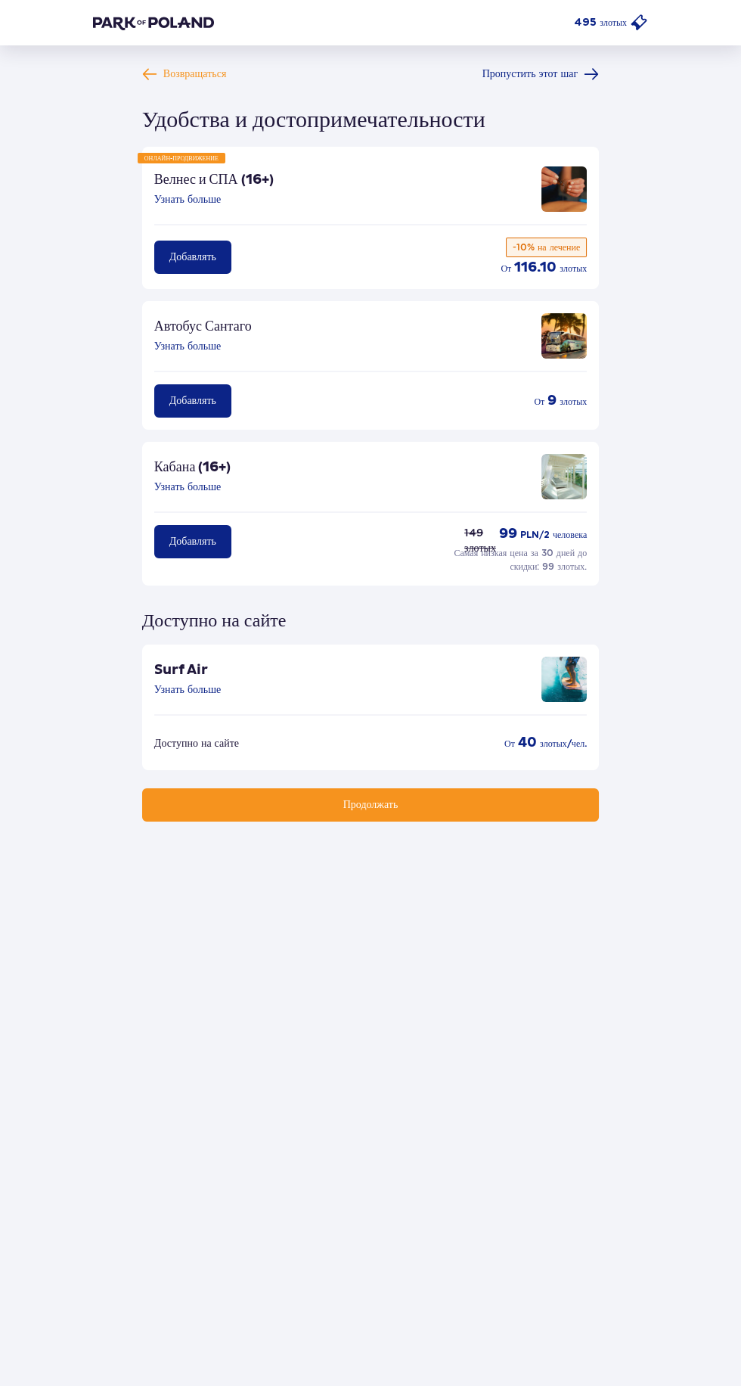
click at [576, 472] on img at bounding box center [564, 476] width 45 height 45
click at [179, 471] on font "Кабана (16+)" at bounding box center [192, 466] width 77 height 17
click at [183, 486] on font "Узнать больше" at bounding box center [187, 487] width 67 height 11
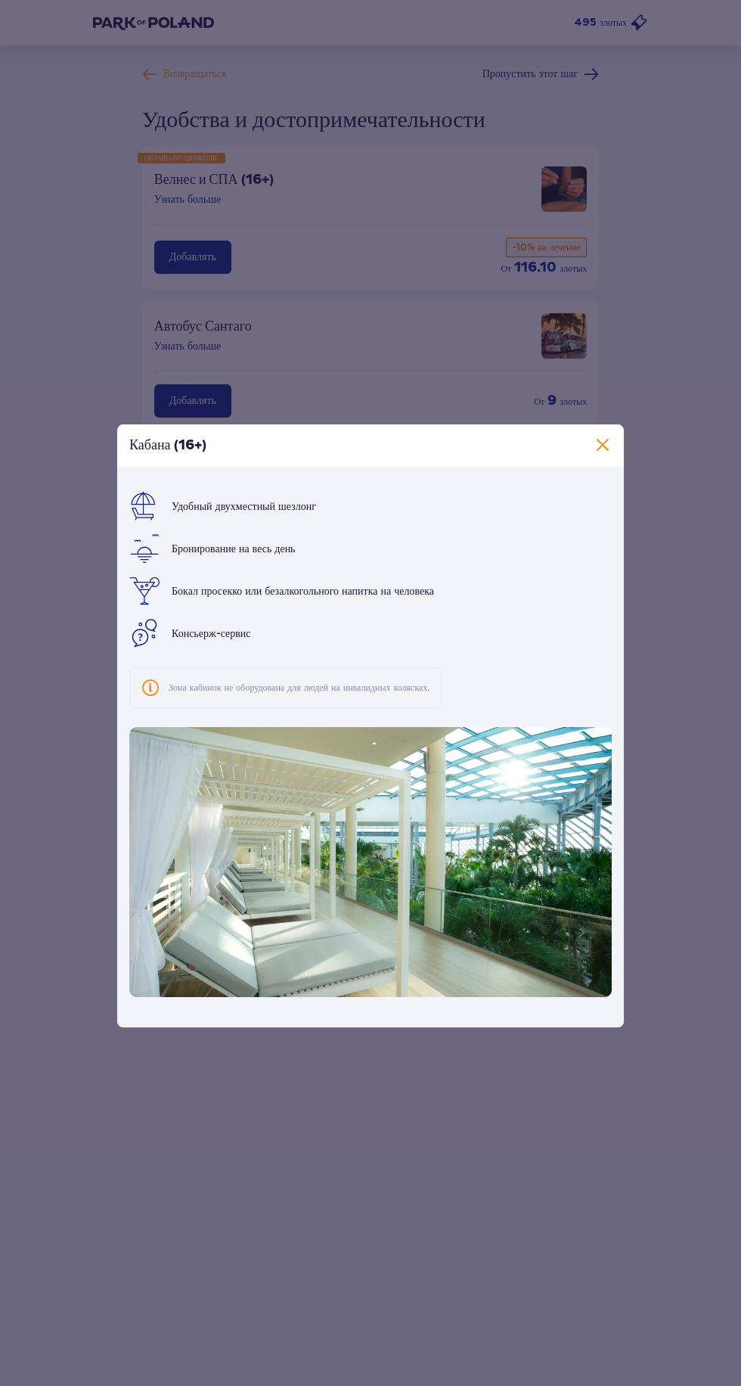
click at [11, 759] on div "Кабана (16+) Удобный двухместный шезлонг Бронирование на весь день Бокал просек…" at bounding box center [370, 726] width 741 height 1452
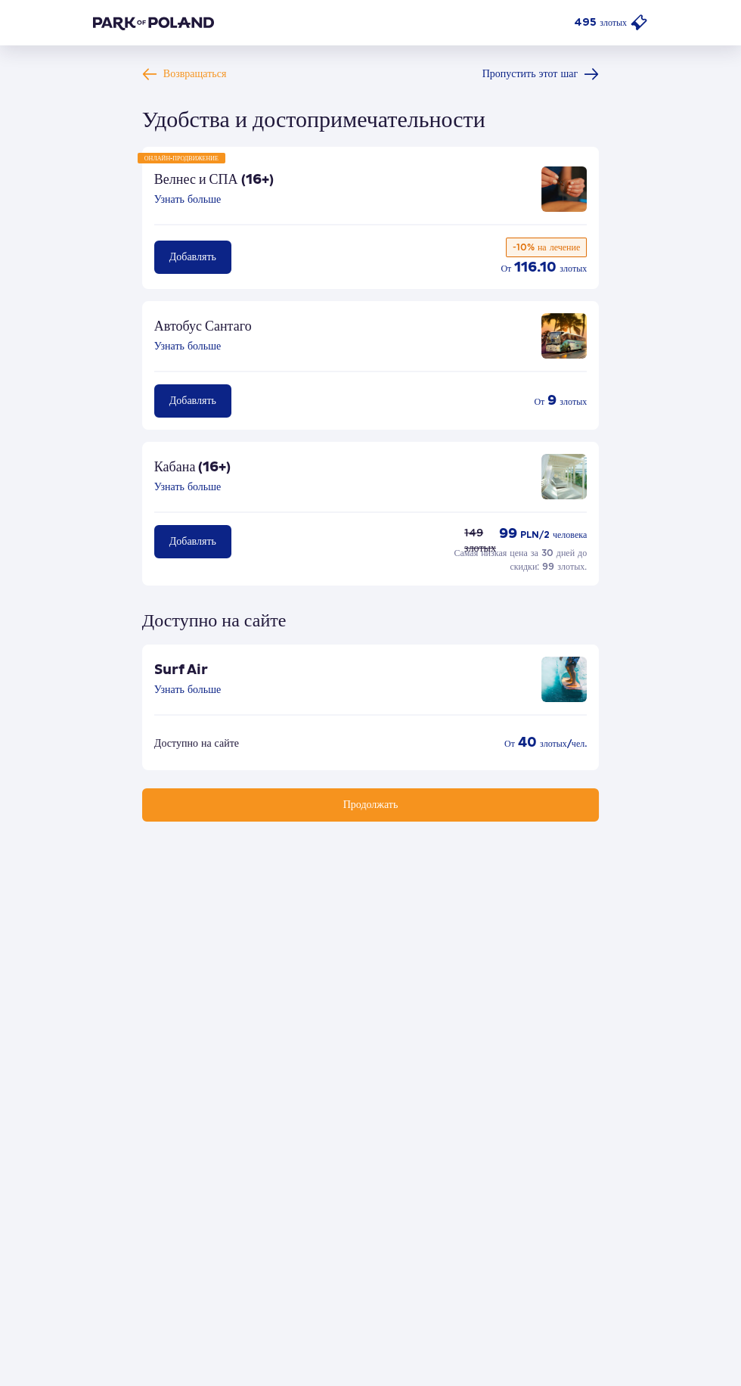
click at [183, 207] on button "Узнать больше" at bounding box center [187, 199] width 67 height 15
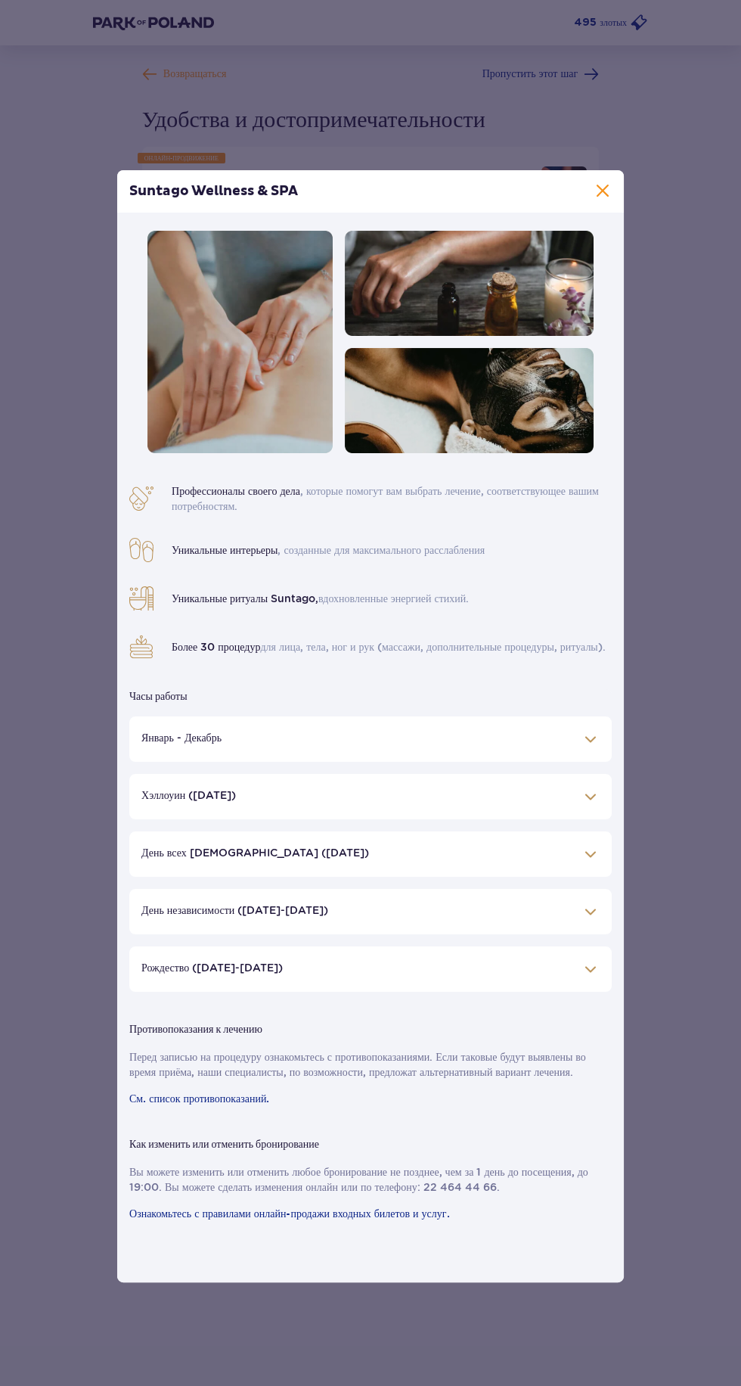
click at [598, 200] on span at bounding box center [603, 191] width 18 height 18
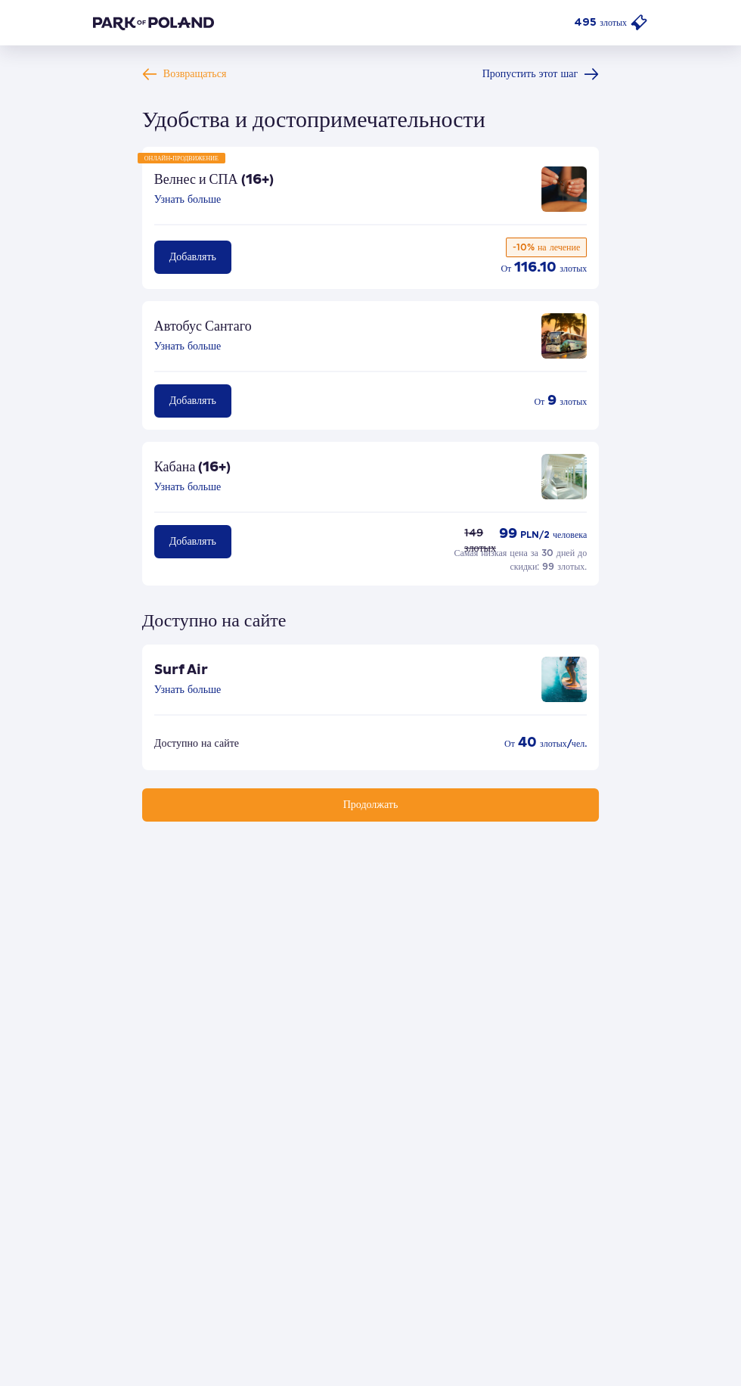
click at [515, 803] on button "Продолжать" at bounding box center [370, 804] width 457 height 33
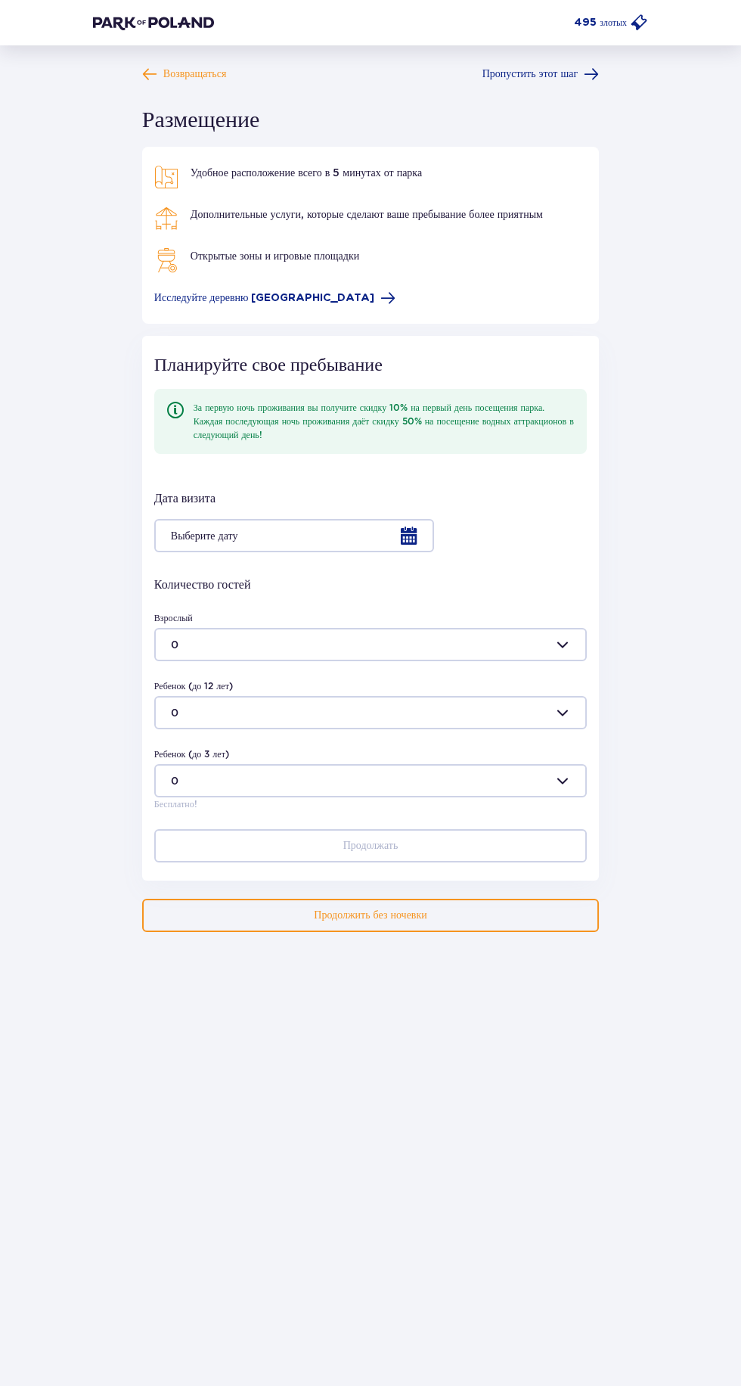
click at [501, 928] on button "Продолжить без ночевки" at bounding box center [370, 915] width 457 height 33
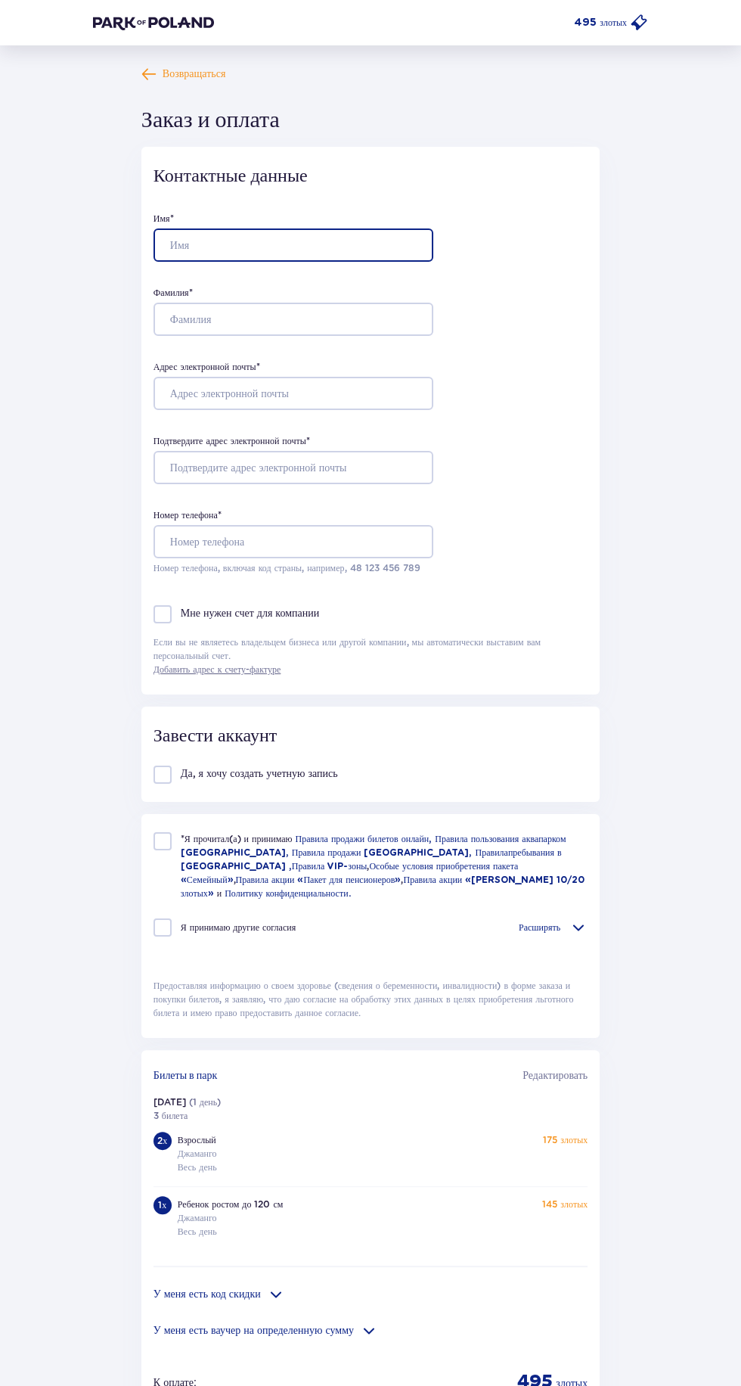
click at [246, 244] on input "Имя *" at bounding box center [294, 244] width 280 height 33
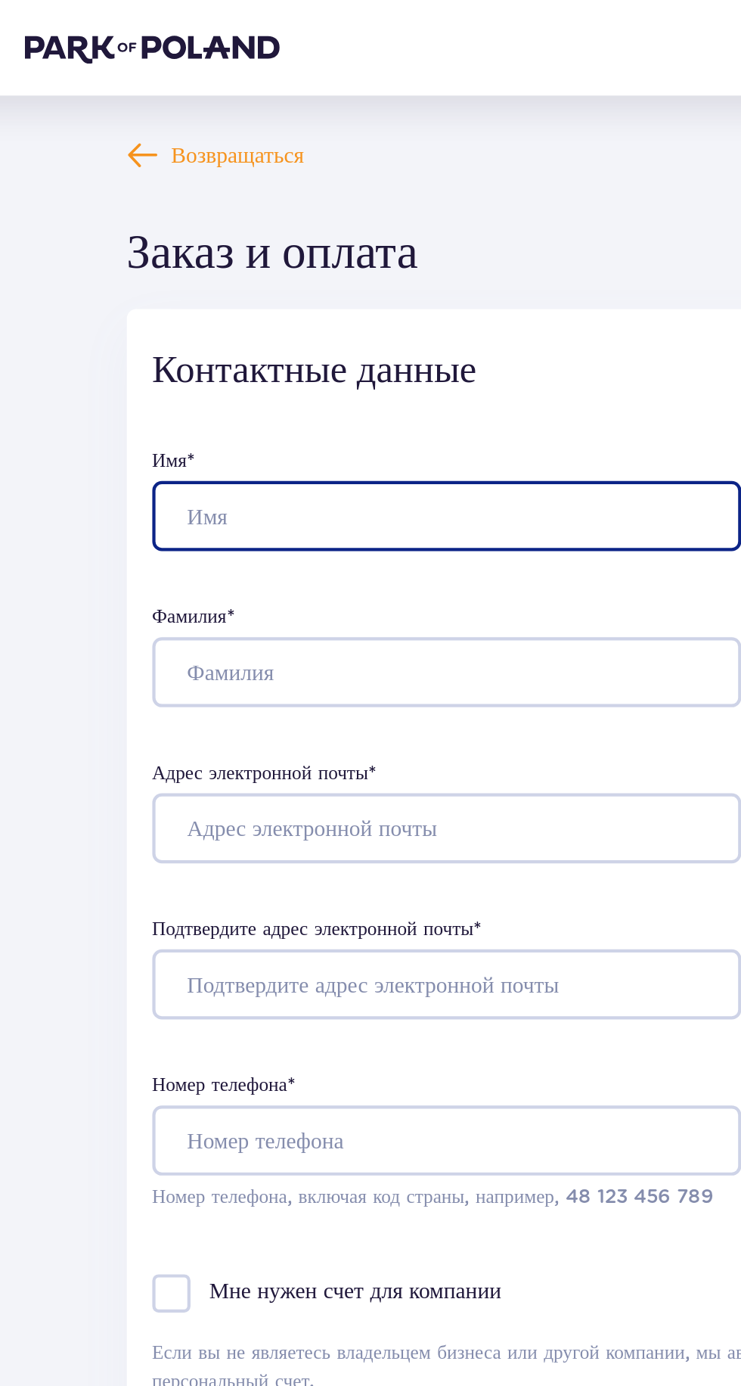
type input "[PERSON_NAME]"
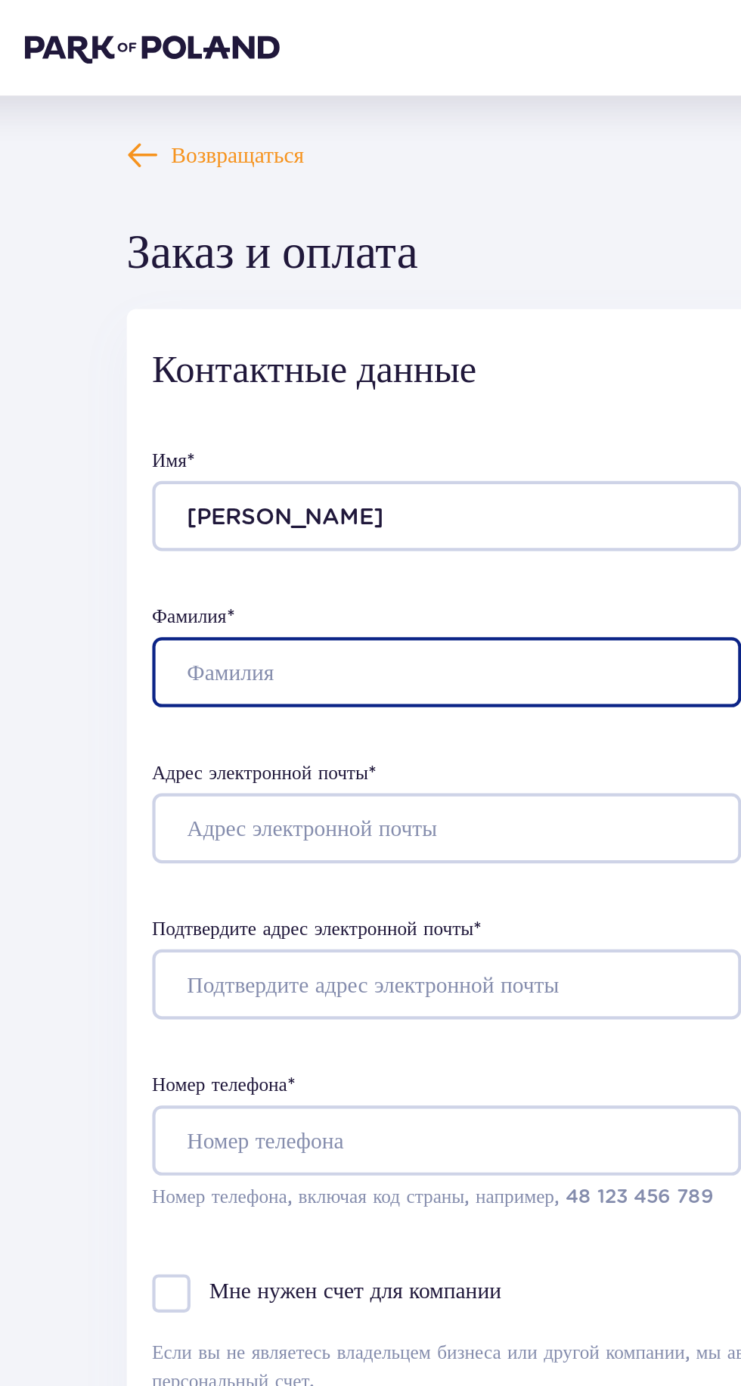
click at [175, 318] on input "Фамилия *" at bounding box center [294, 319] width 280 height 33
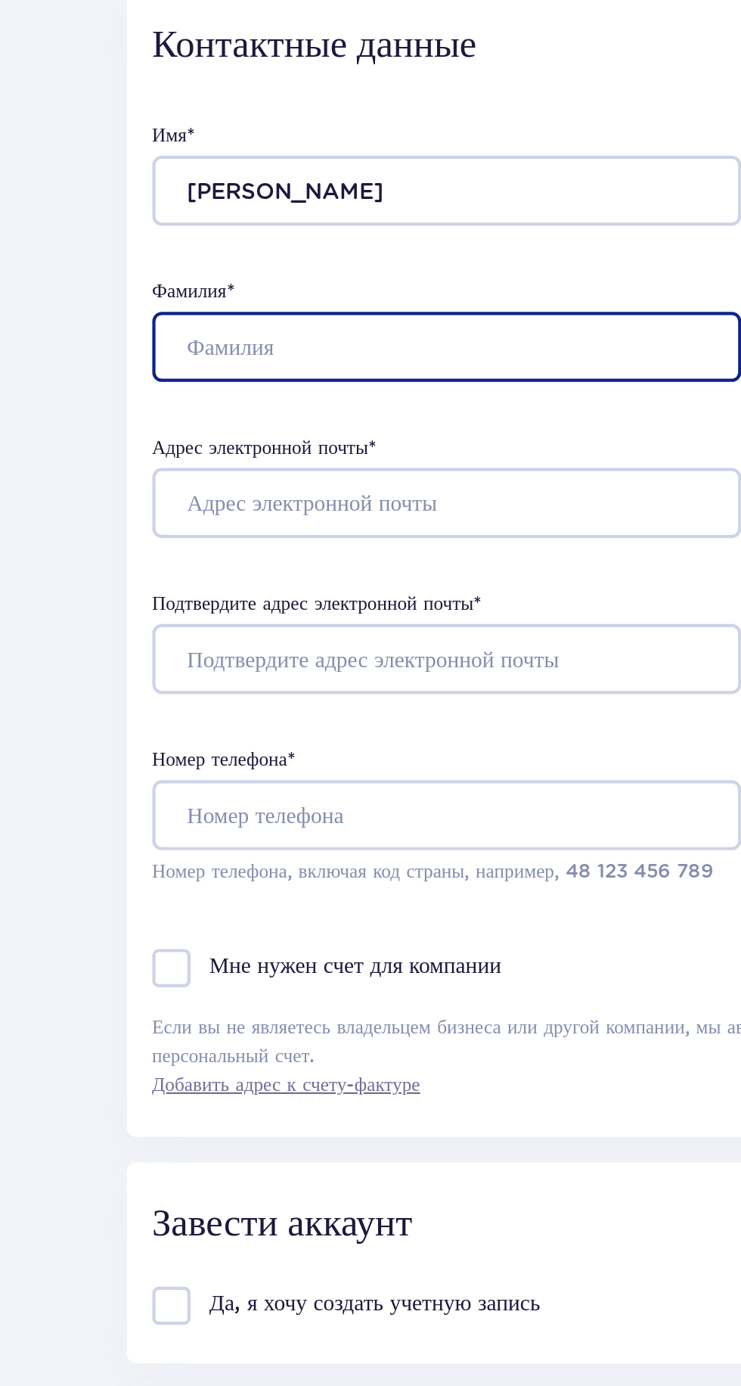
type input "[PERSON_NAME]"
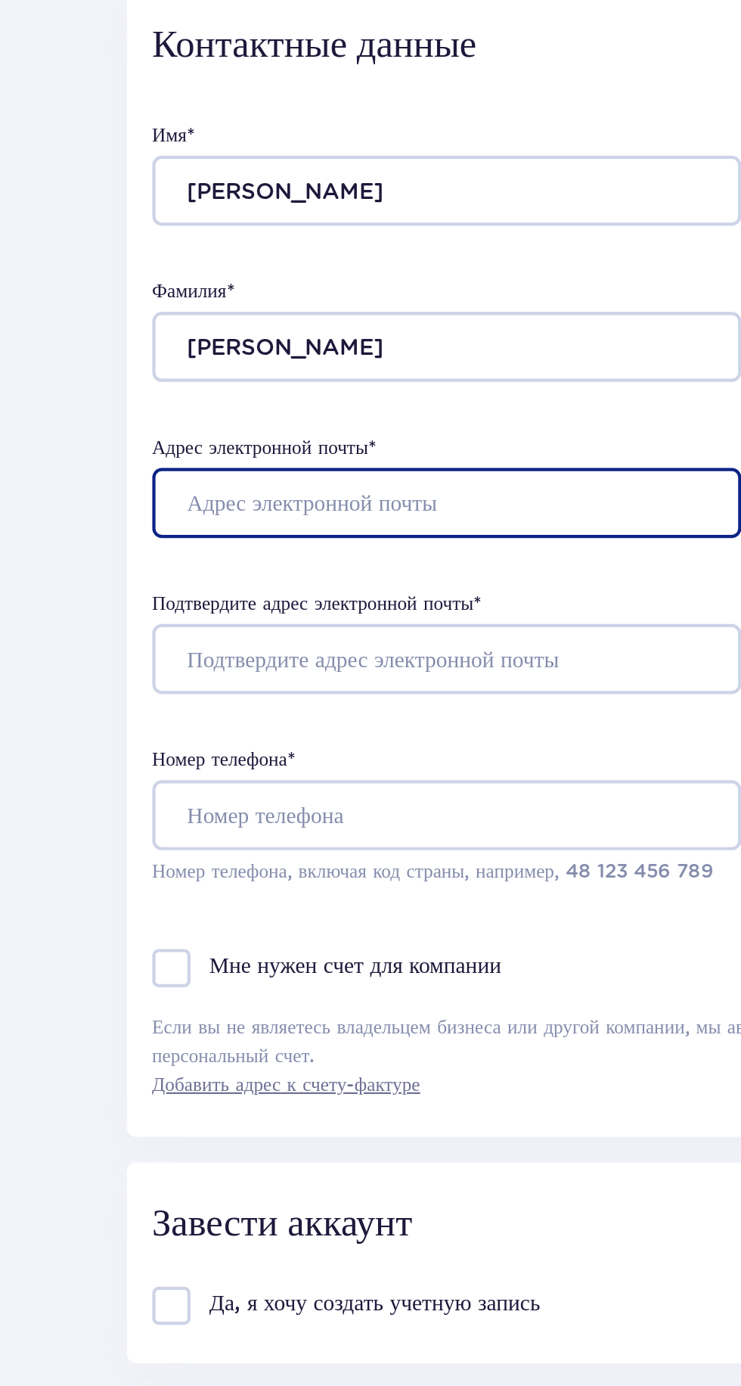
click at [192, 396] on input "Адрес электронной почты *" at bounding box center [294, 393] width 280 height 33
type input "[EMAIL_ADDRESS][DOMAIN_NAME]"
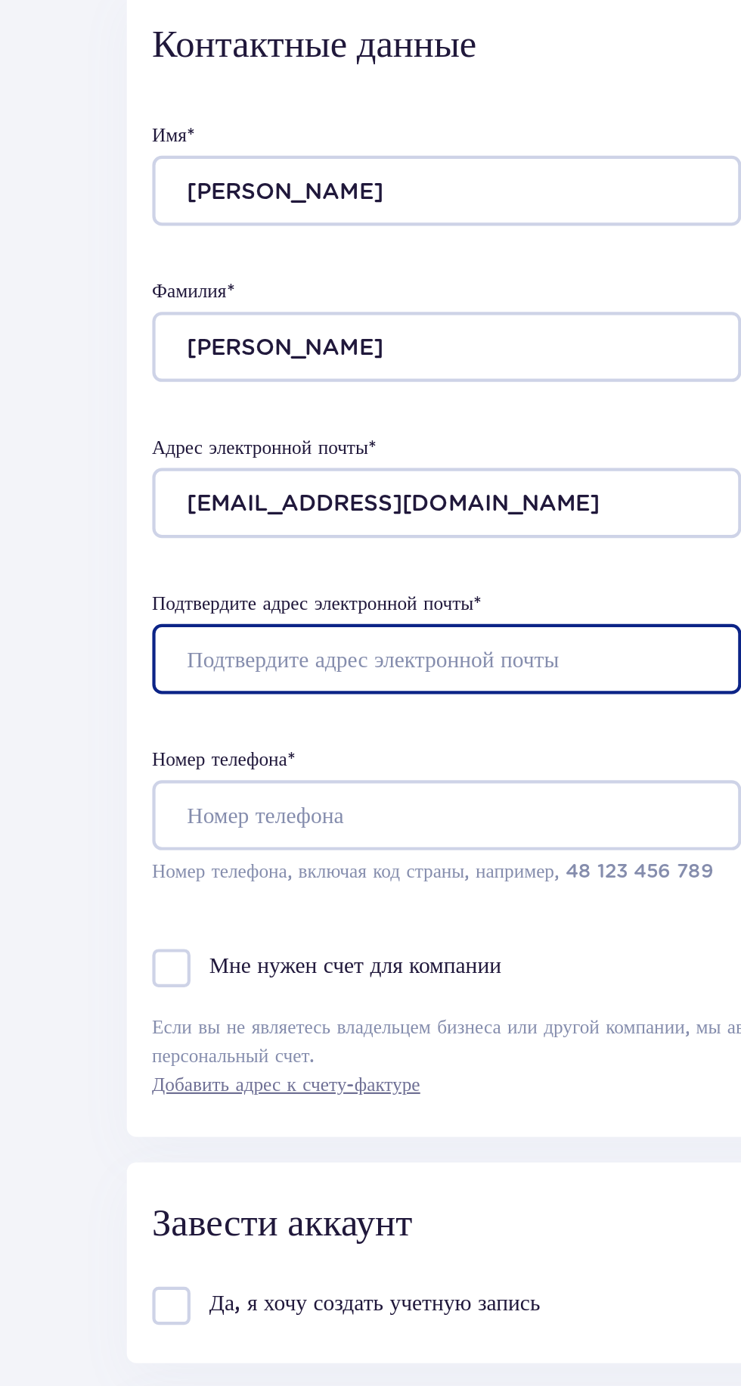
click at [205, 471] on input "Подтвердите адрес электронной почты *" at bounding box center [294, 467] width 280 height 33
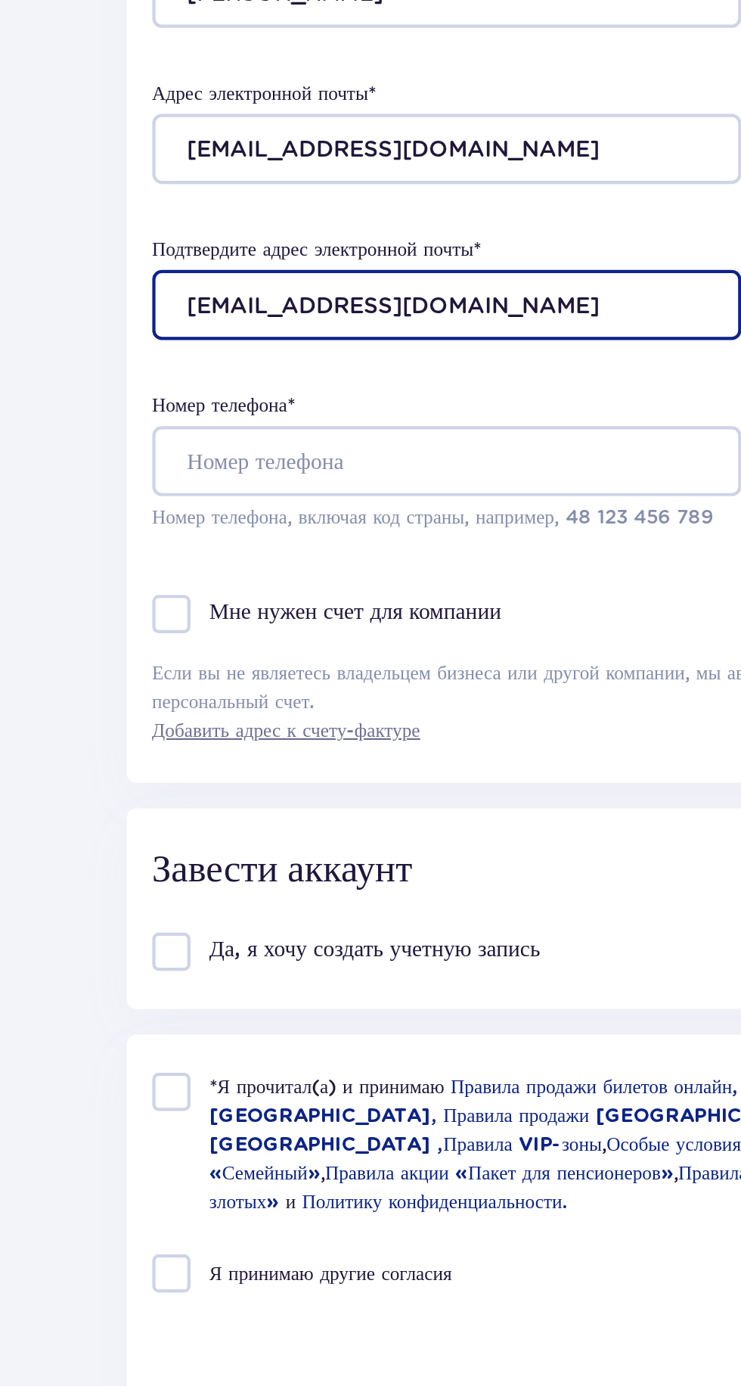
type input "[EMAIL_ADDRESS][DOMAIN_NAME]"
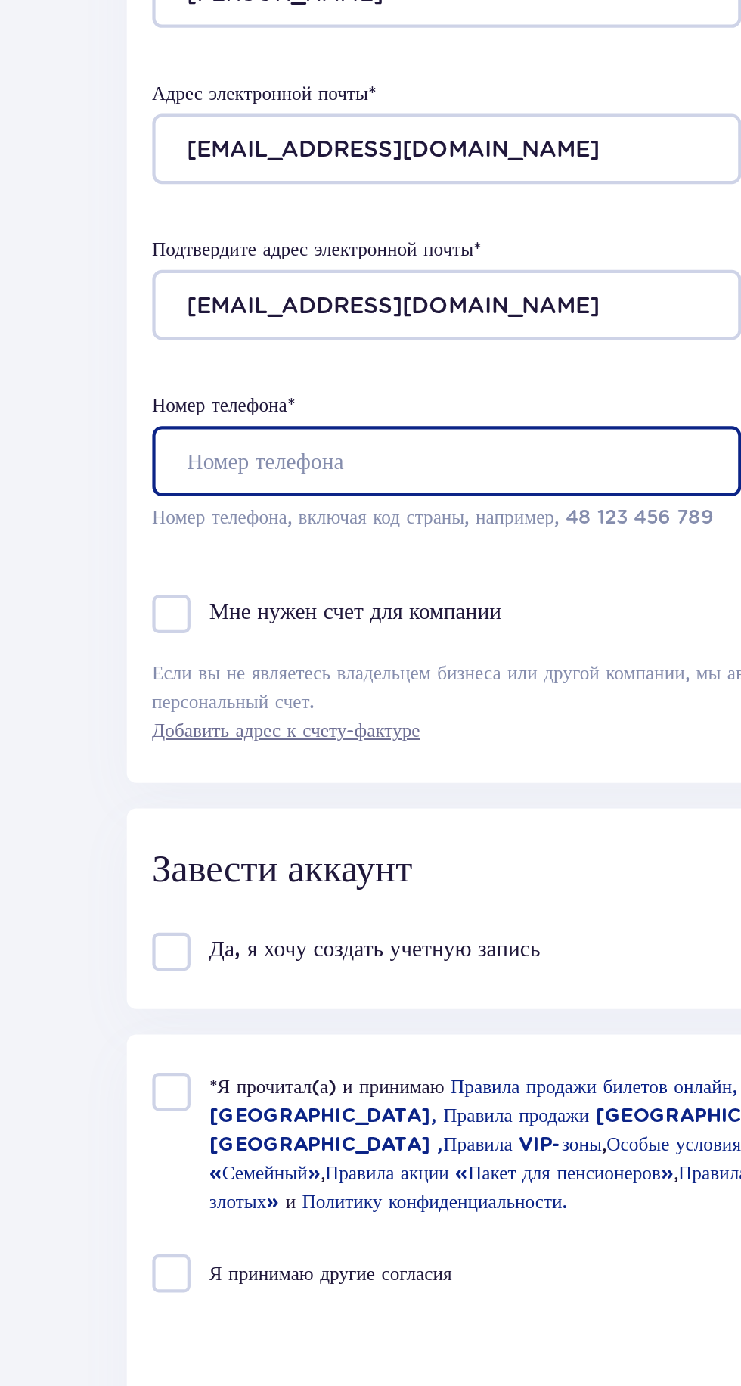
click at [187, 546] on input "Номер телефона *" at bounding box center [294, 541] width 280 height 33
type input "[PHONE_NUMBER]"
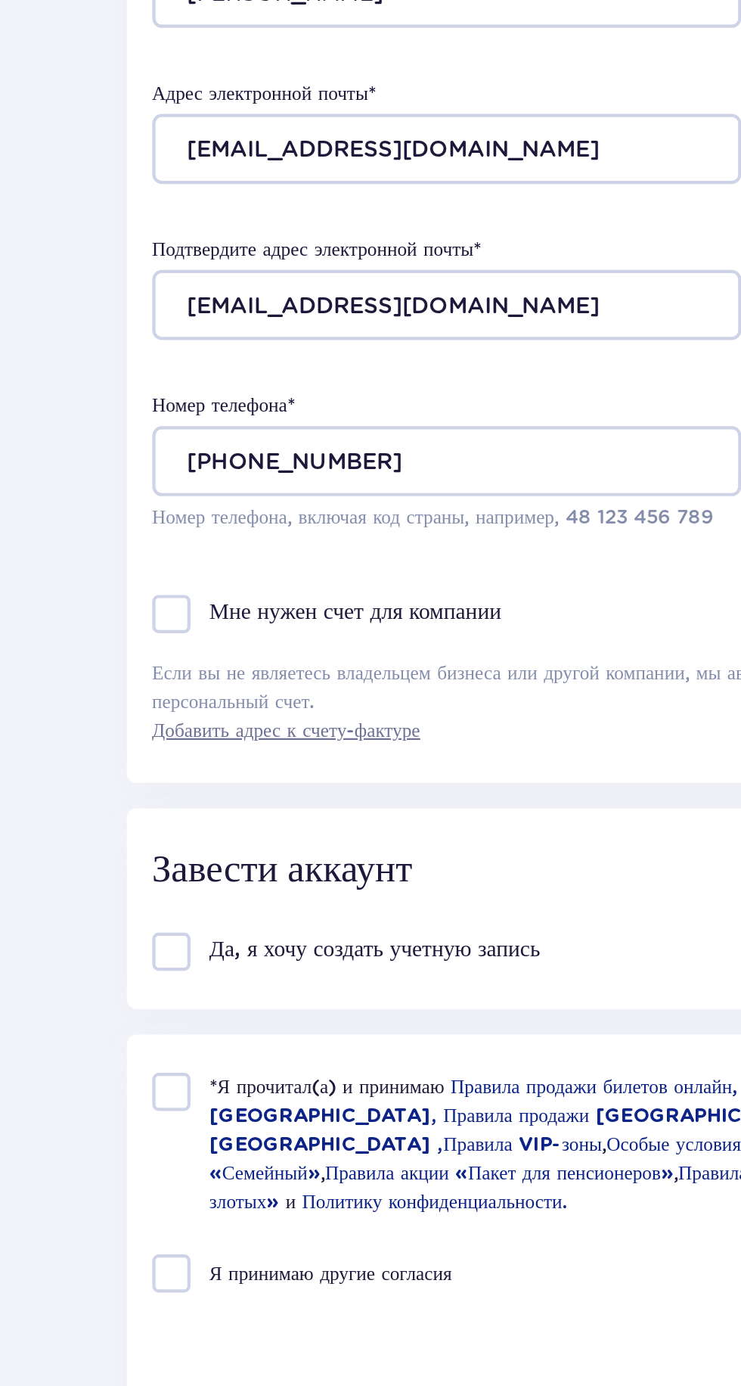
click at [164, 623] on div at bounding box center [163, 614] width 18 height 18
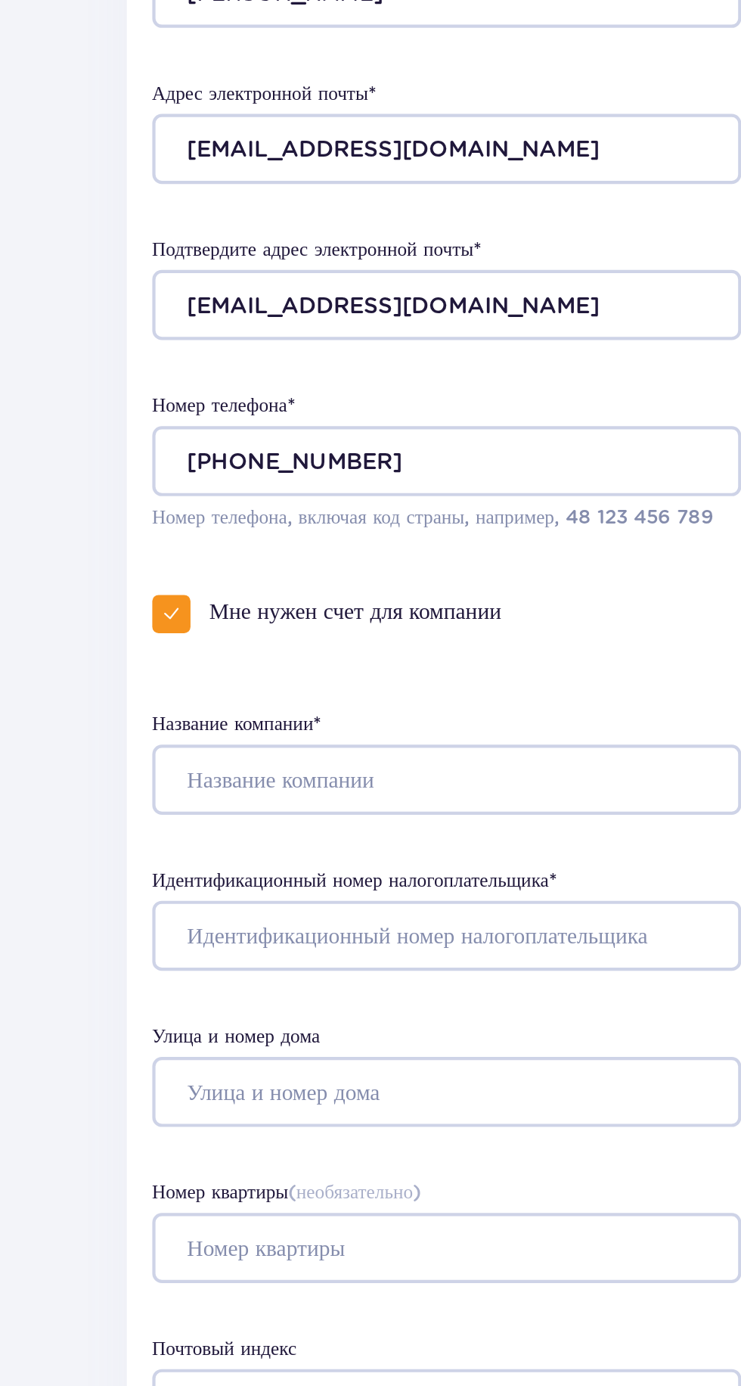
click at [181, 619] on font "Мне нужен счет для компании" at bounding box center [250, 613] width 138 height 12
checkbox input "false"
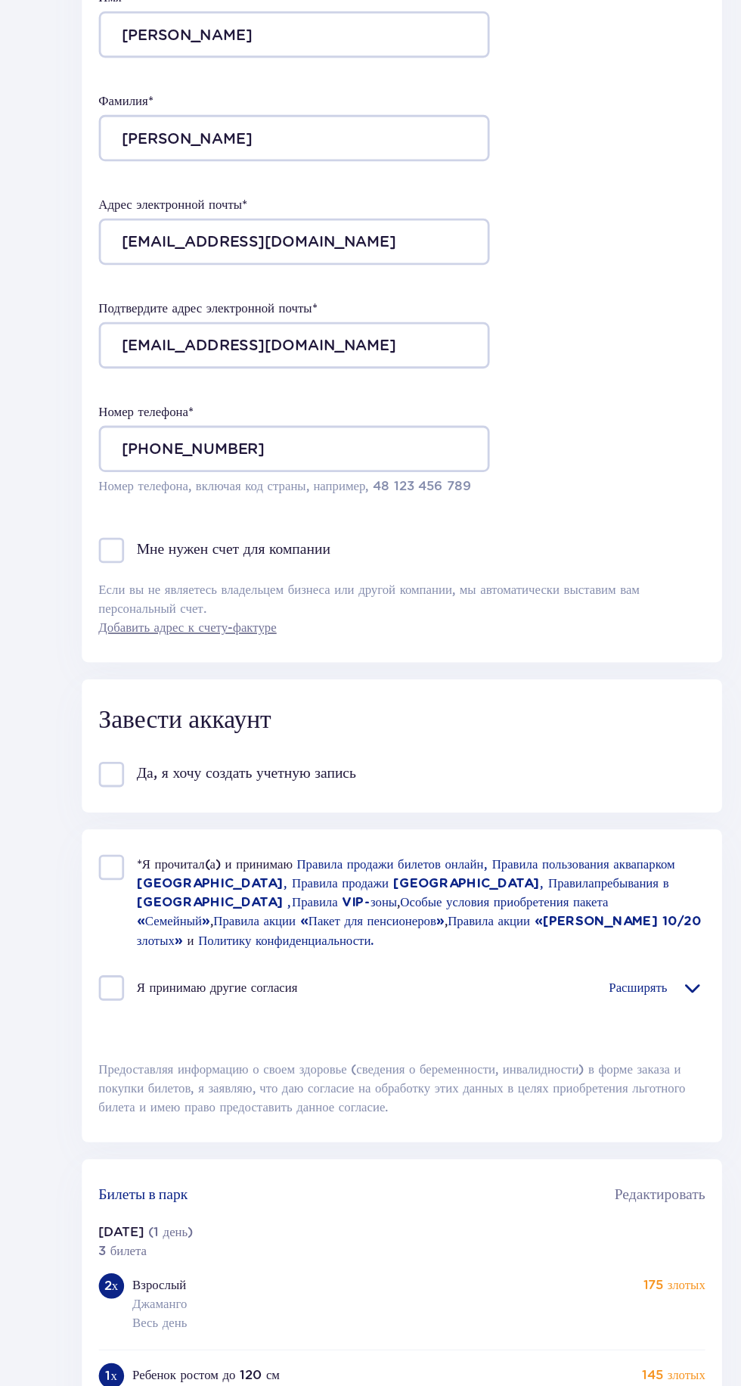
click at [157, 850] on div at bounding box center [163, 841] width 18 height 18
checkbox input "true"
click at [166, 936] on div at bounding box center [163, 927] width 18 height 18
checkbox input "true"
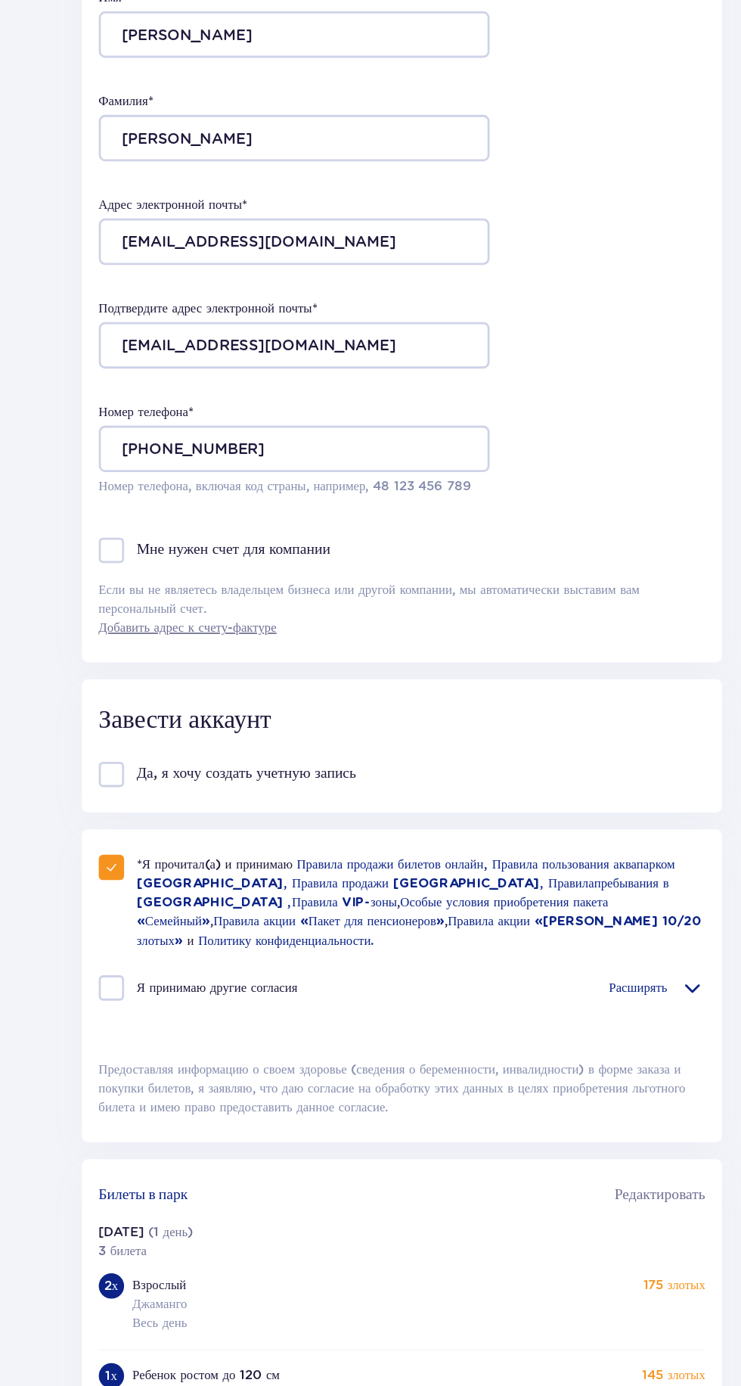
checkbox input "true"
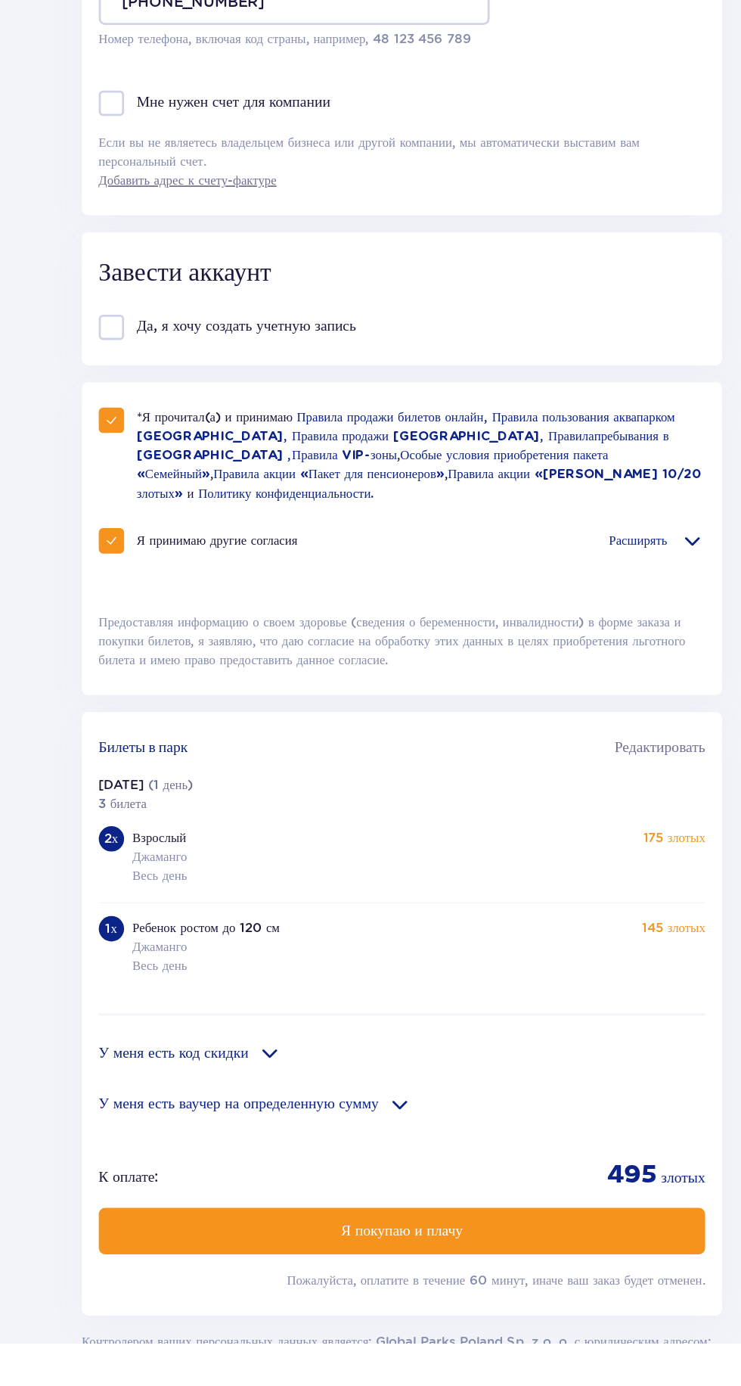
scroll to position [174, 0]
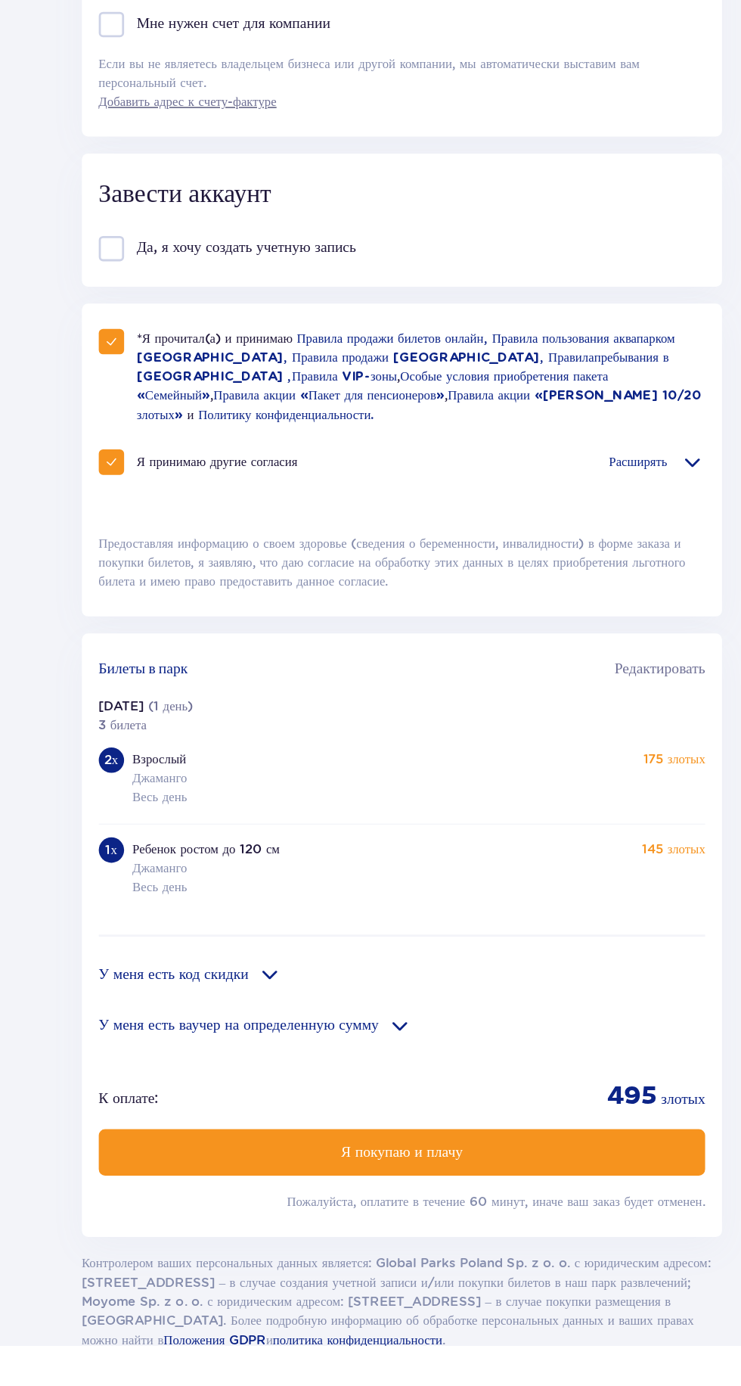
click at [234, 1256] on button "Я покупаю и плачу" at bounding box center [371, 1247] width 434 height 33
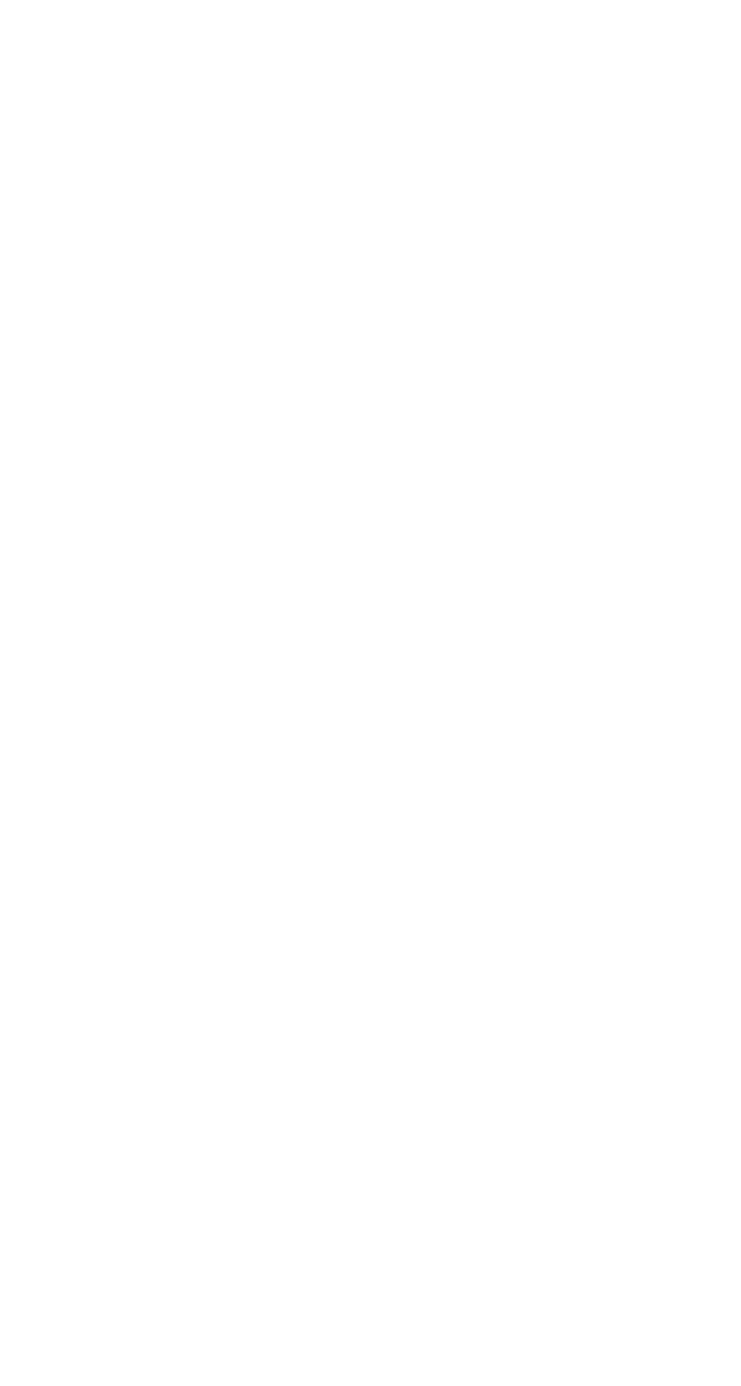
scroll to position [0, 0]
